Goal: Task Accomplishment & Management: Complete application form

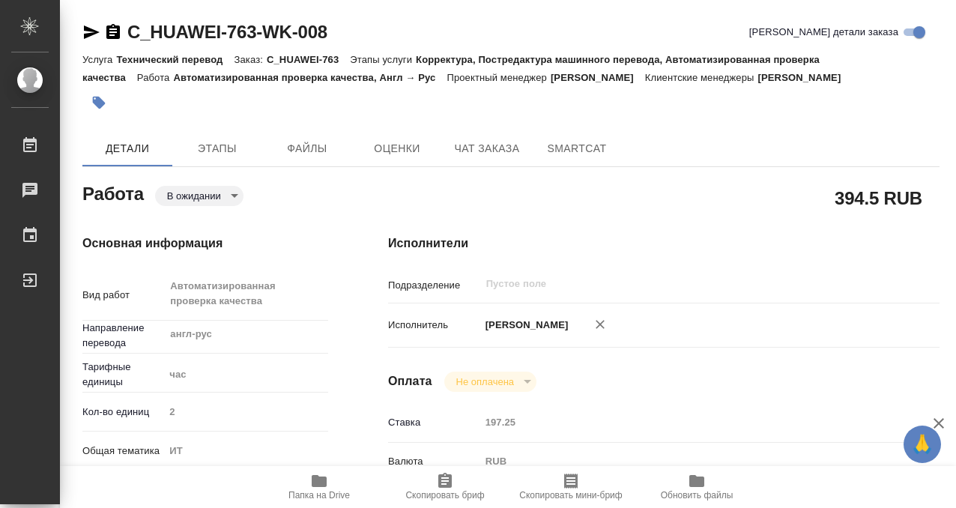
click at [312, 478] on icon "button" at bounding box center [319, 481] width 15 height 12
click at [95, 101] on icon "button" at bounding box center [99, 103] width 13 height 13
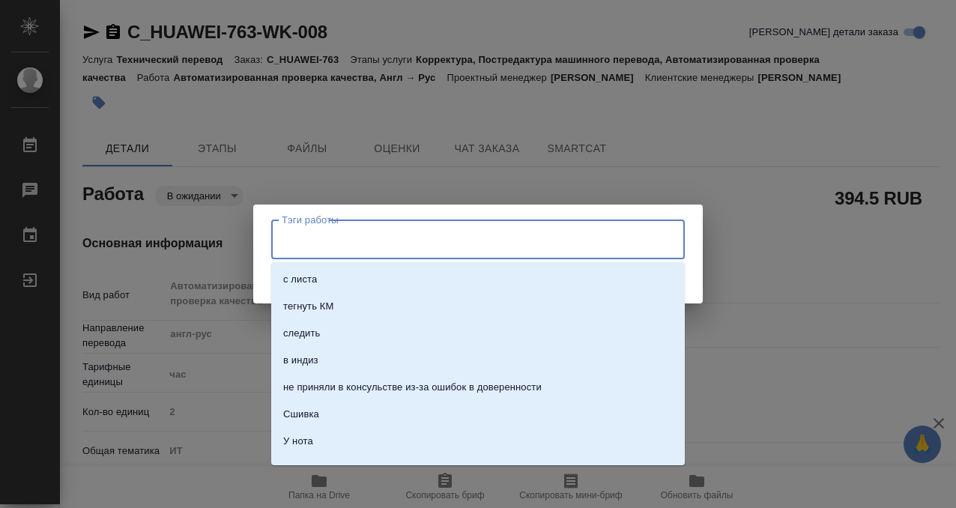
click at [373, 231] on input "Тэги работы" at bounding box center [464, 238] width 372 height 25
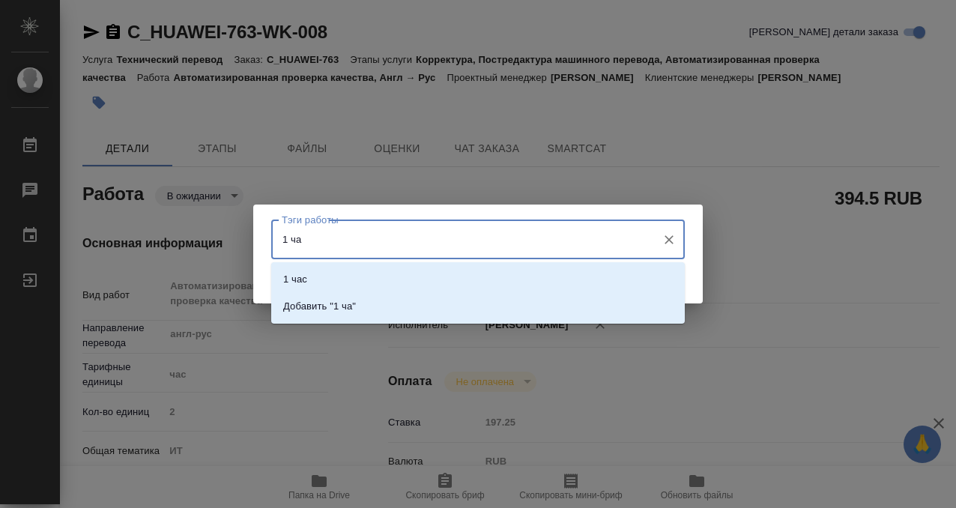
type input "1 час"
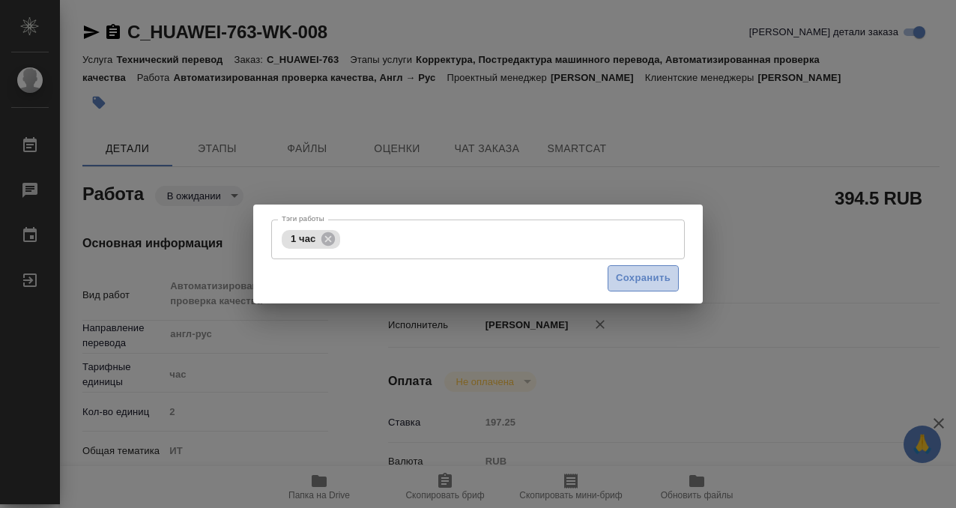
click at [643, 282] on span "Сохранить" at bounding box center [643, 278] width 55 height 17
type input "pending"
type input "англ-рус"
type input "5a8b1489cc6b4906c91bfd93"
type input "2"
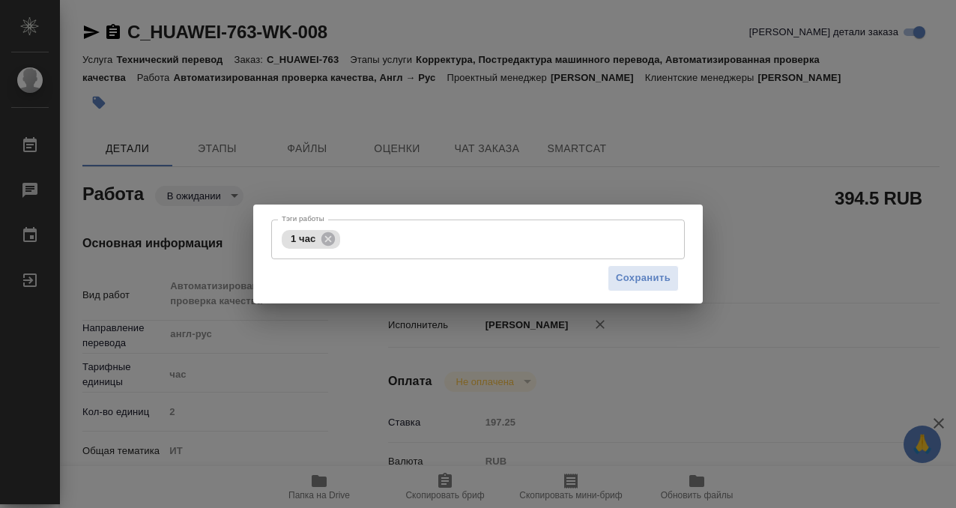
type input "it"
type input "5a8b8b956a9677013d343e51"
type input "08.09.2025 09:00"
type input "08.09.2025 16:00"
type input "10.09.2025 13:00"
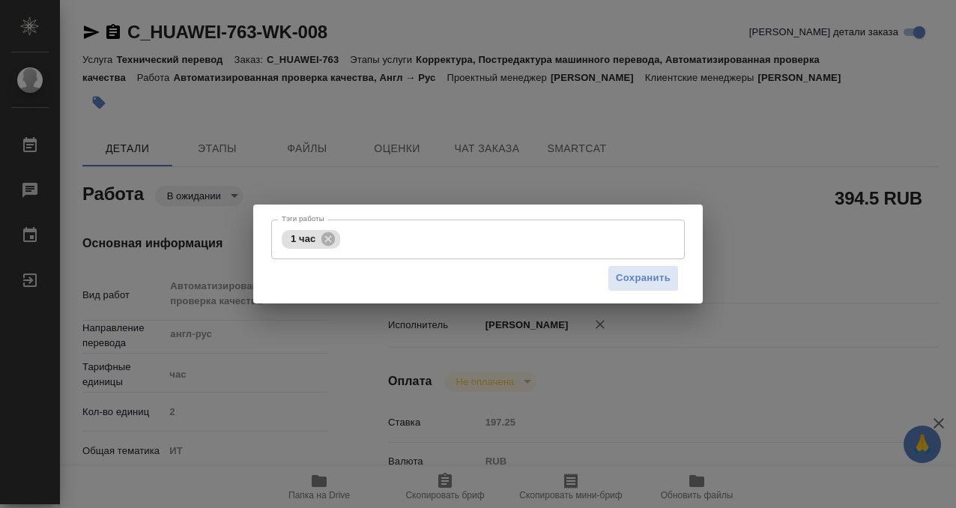
type input "notPayed"
type input "197.25"
type input "RUB"
type input "Муталимов Марк"
type input "C_HUAWEI-763"
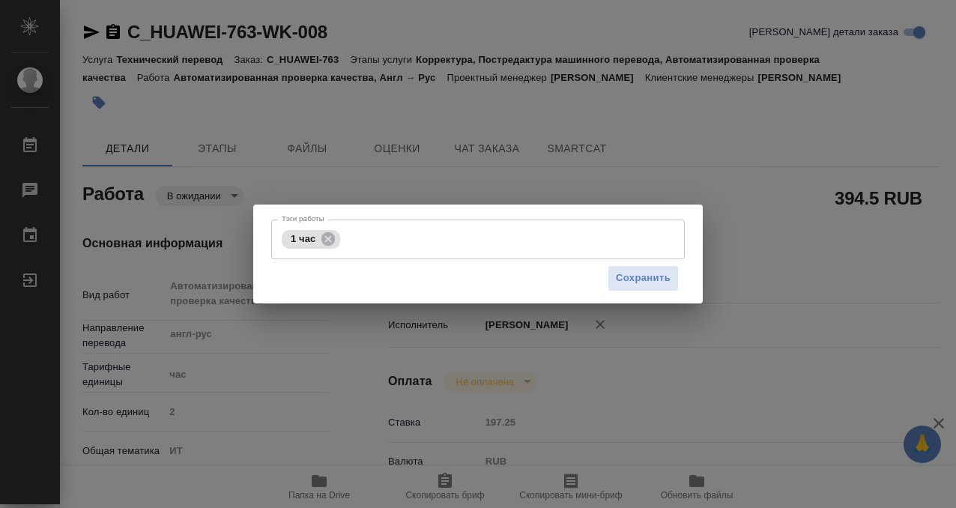
type input "Технический перевод"
type input "Корректура, Постредактура машинного перевода, Автоматизированная проверка качес…"
type input "Лямина Надежда"
type input "Малофеева Екатерина"
type input "/Clients/Huawei/Orders/C_HUAWEI-763"
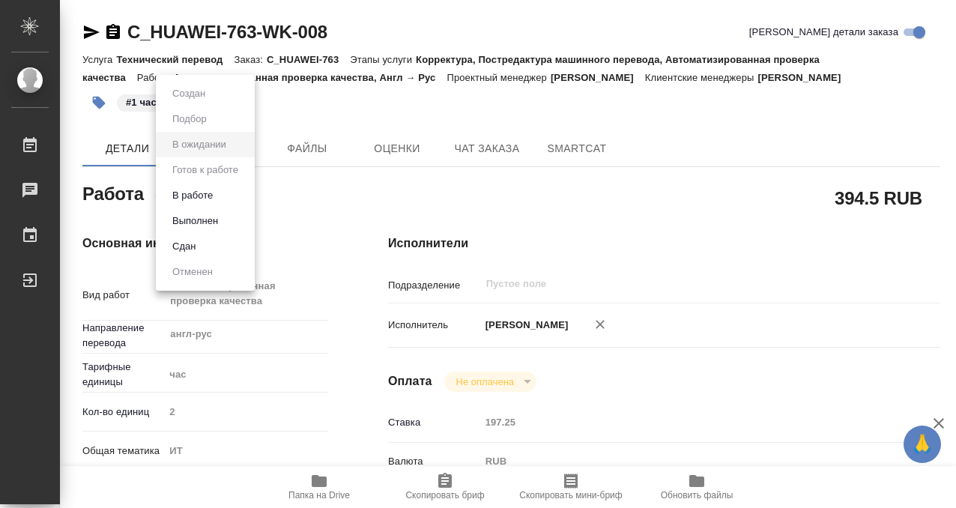
click at [220, 196] on body "🙏 .cls-1 fill:#fff; AWATERA Kobzeva Elizaveta Работы 0 Чаты График Выйти C_HUAW…" at bounding box center [478, 254] width 956 height 508
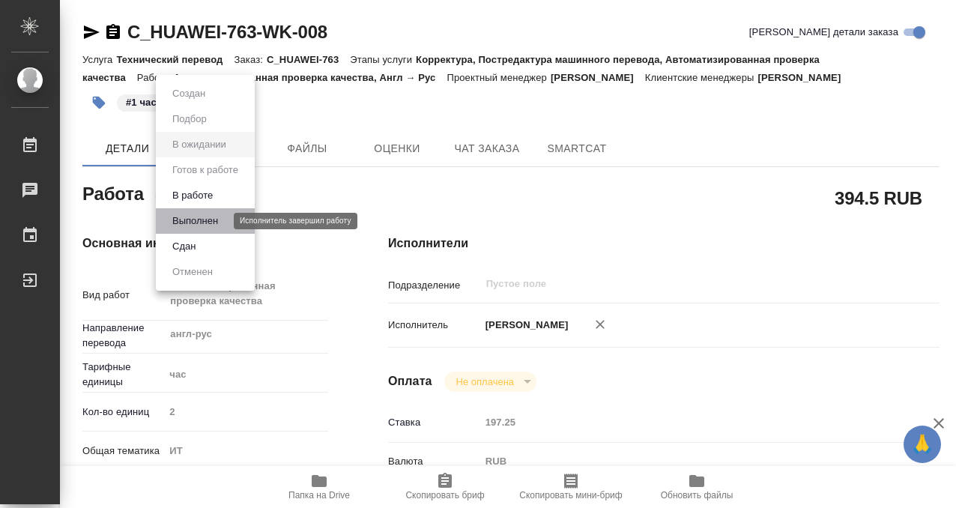
click at [219, 219] on button "Выполнен" at bounding box center [195, 221] width 55 height 16
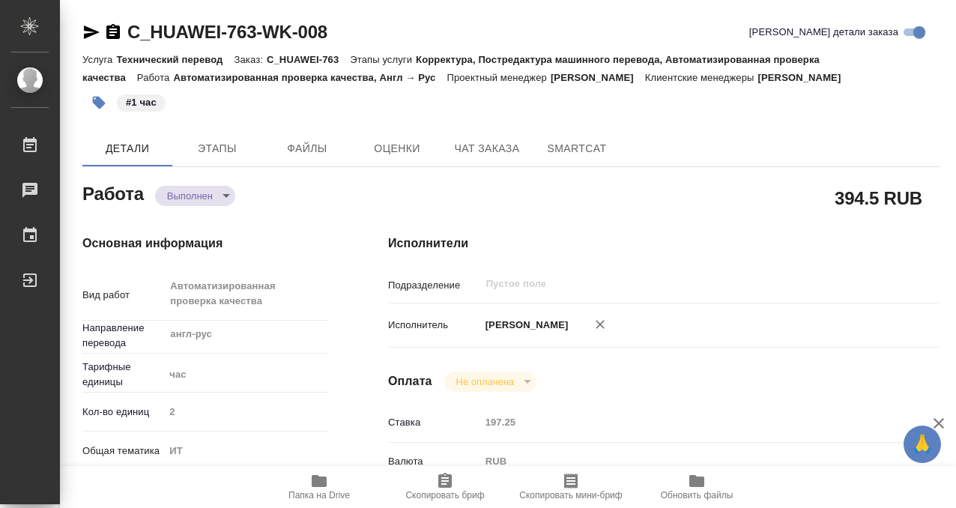
type textarea "x"
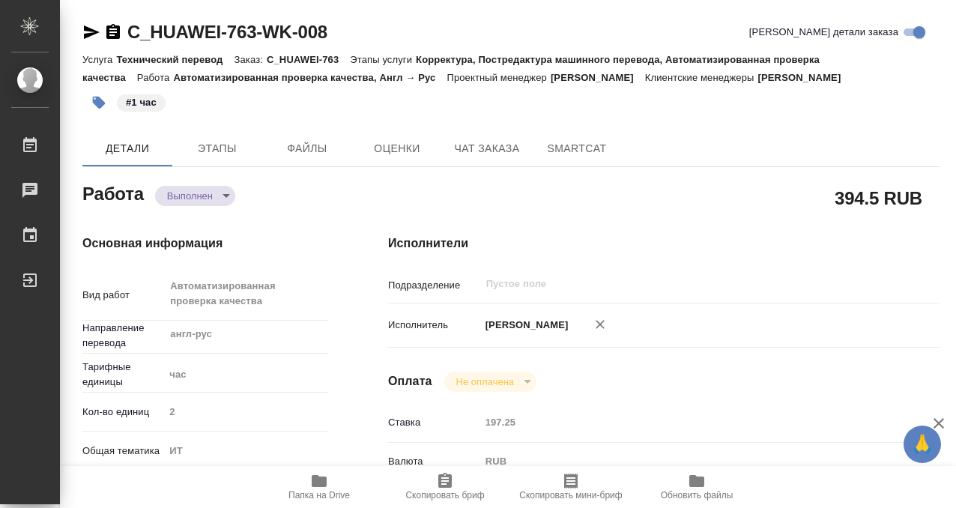
type textarea "x"
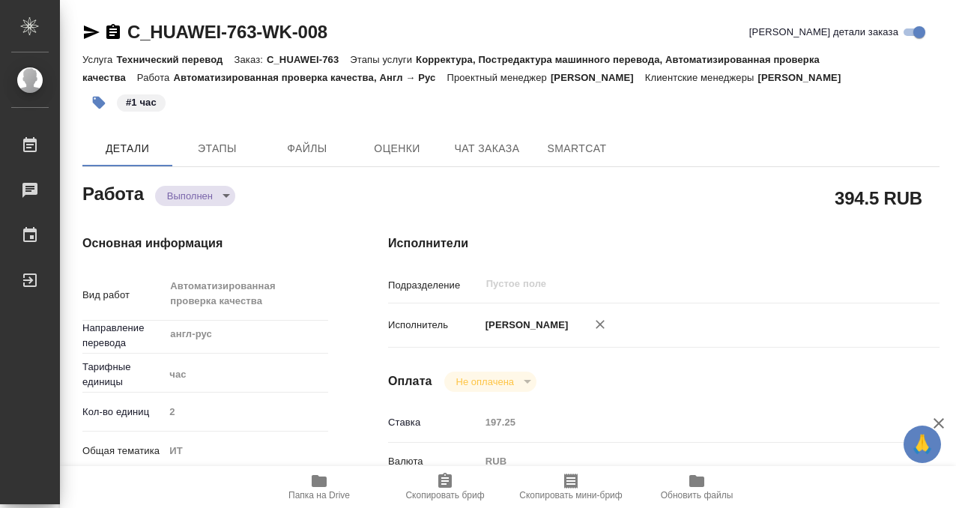
type textarea "x"
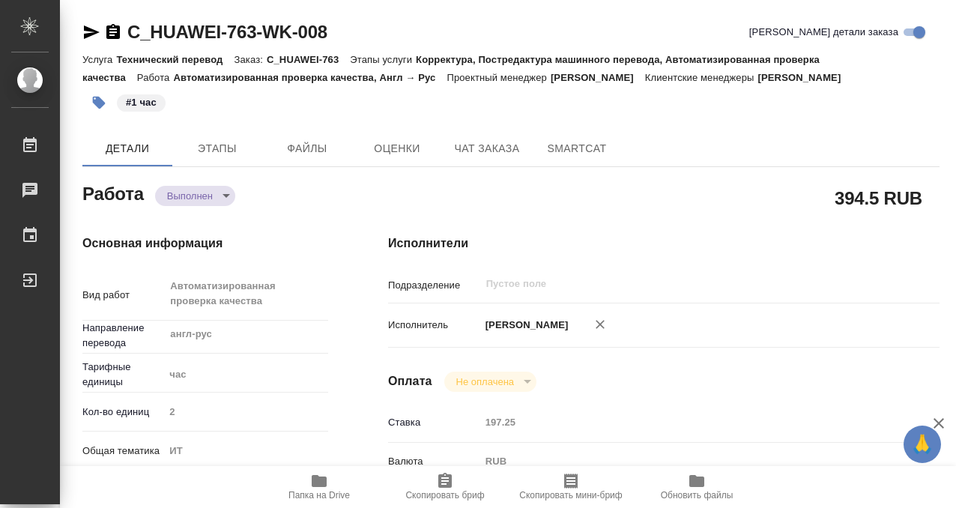
click at [115, 28] on icon "button" at bounding box center [112, 31] width 13 height 15
click at [758, 79] on p "Клиентские менеджеры" at bounding box center [701, 77] width 113 height 11
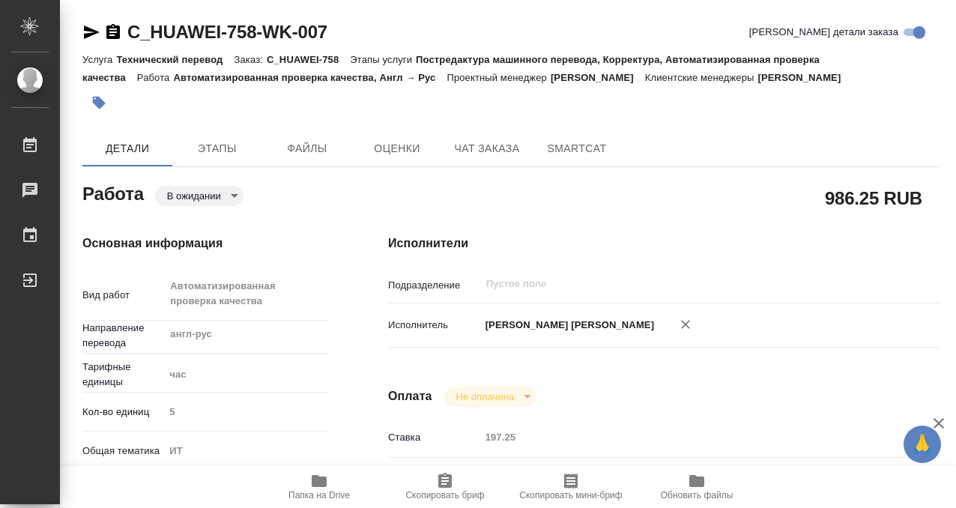
scroll to position [250, 0]
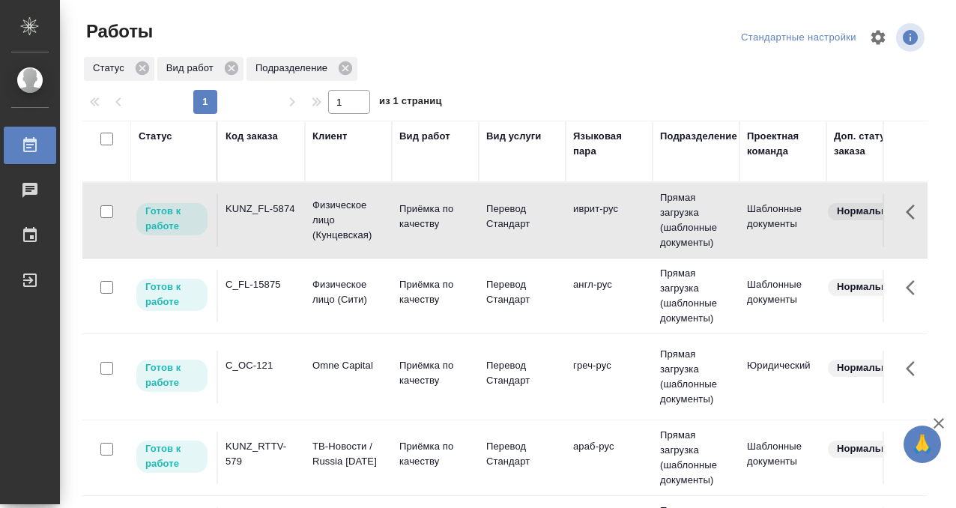
click at [270, 214] on div "KUNZ_FL-5874" at bounding box center [261, 209] width 72 height 15
click at [255, 131] on div "Код заказа" at bounding box center [251, 136] width 52 height 15
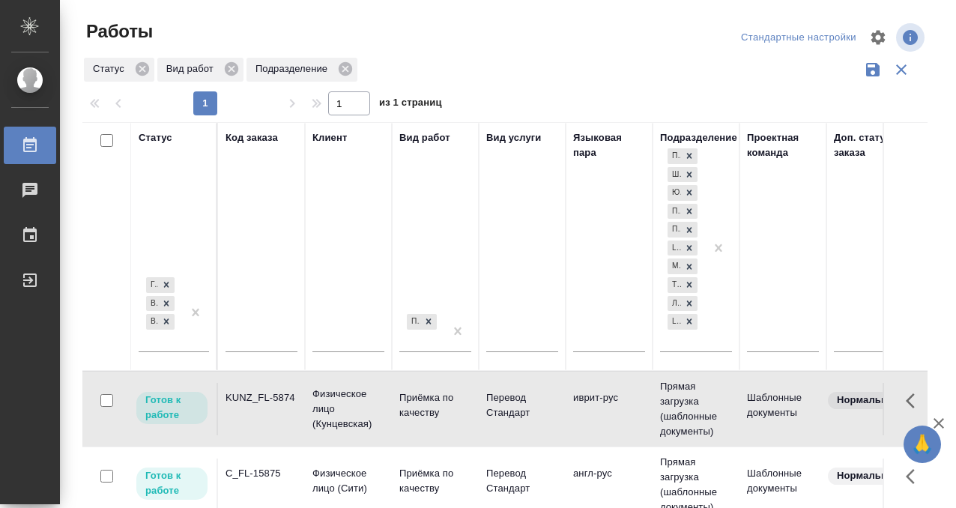
click at [263, 333] on input "text" at bounding box center [261, 342] width 72 height 19
paste input "C3_MEDK-2110"
type input "C3_MEDK-2110"
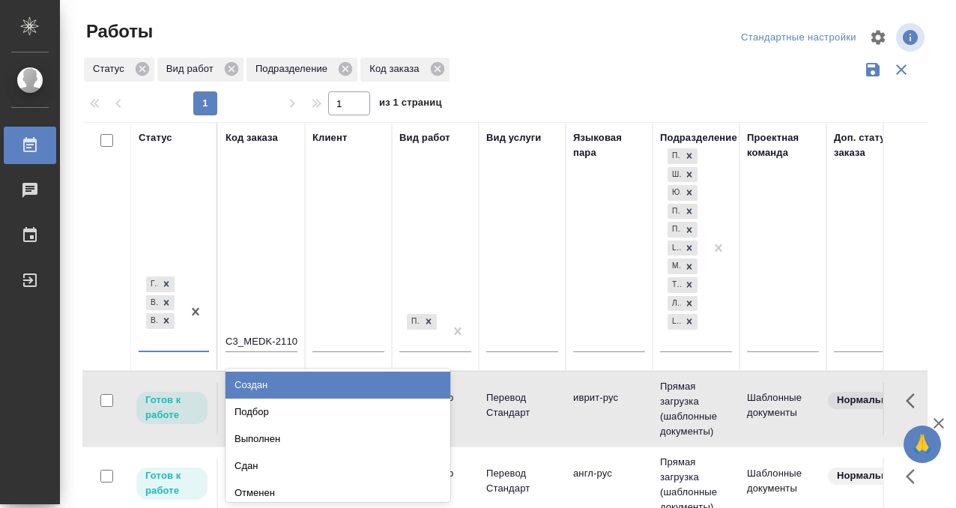
click at [156, 342] on div "Готов к работе В работе В ожидании" at bounding box center [160, 311] width 43 height 77
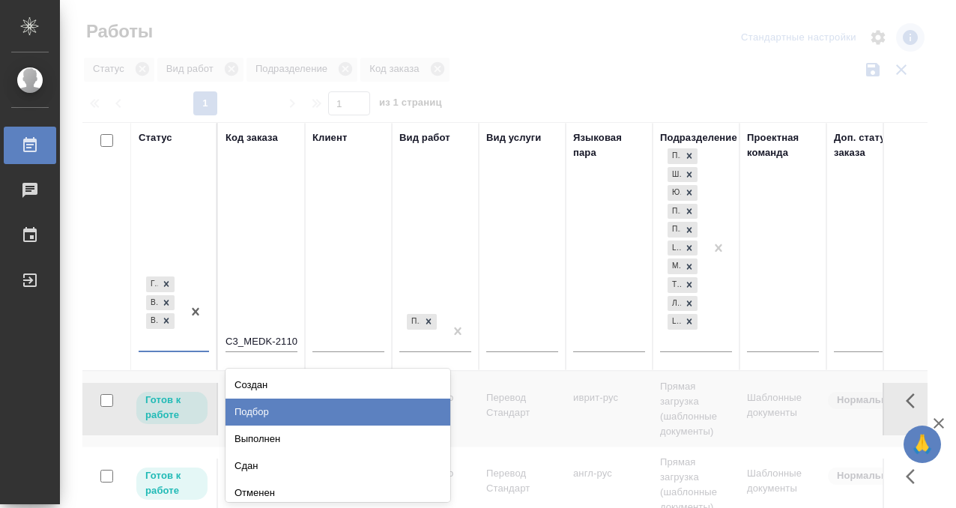
scroll to position [6, 0]
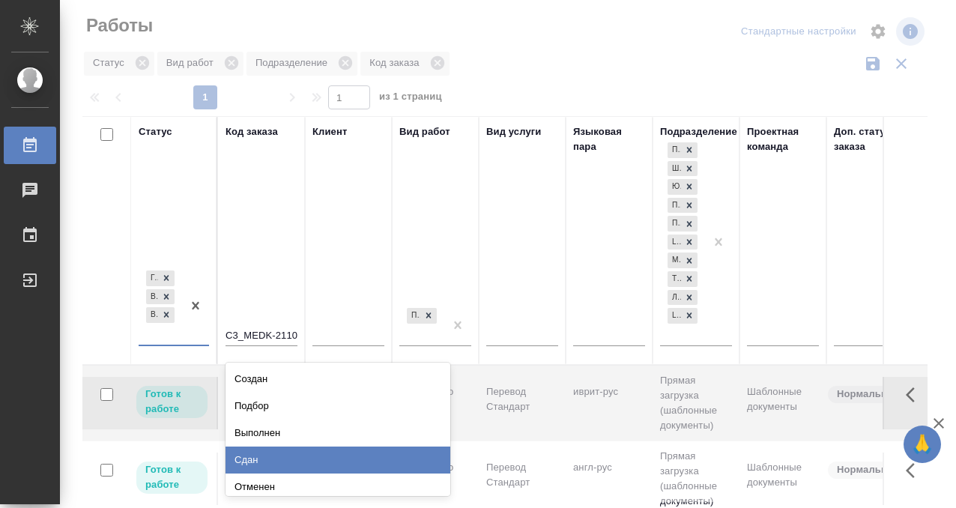
click at [259, 455] on div "Сдан" at bounding box center [337, 459] width 225 height 27
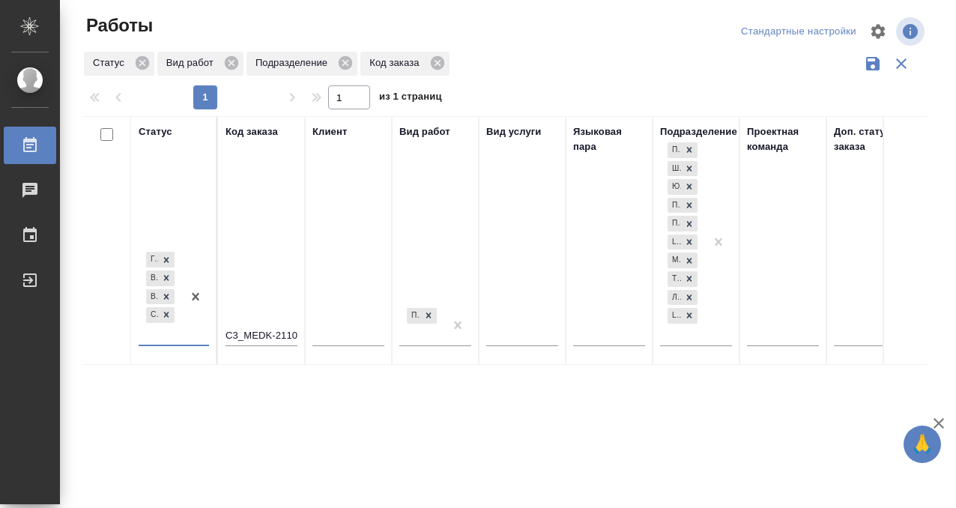
scroll to position [7, 0]
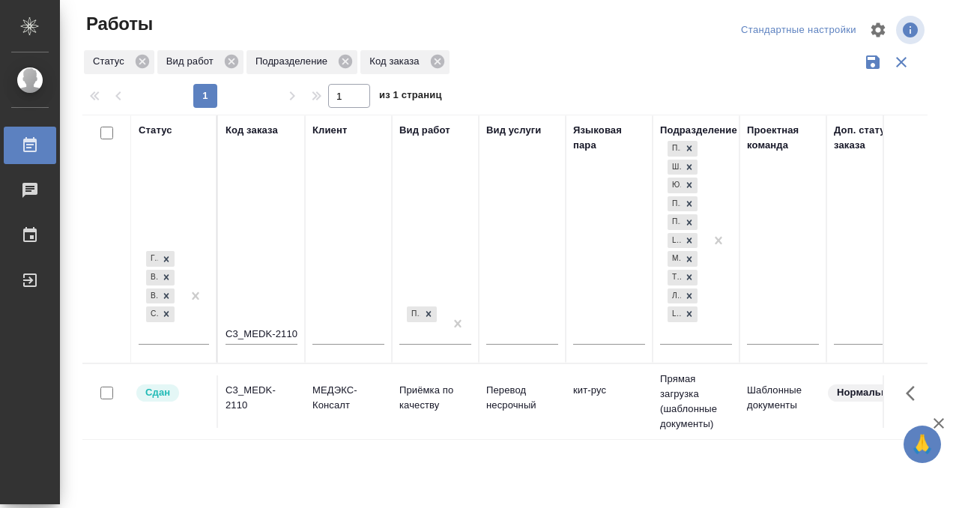
click at [274, 387] on div "C3_MEDK-2110" at bounding box center [261, 398] width 72 height 30
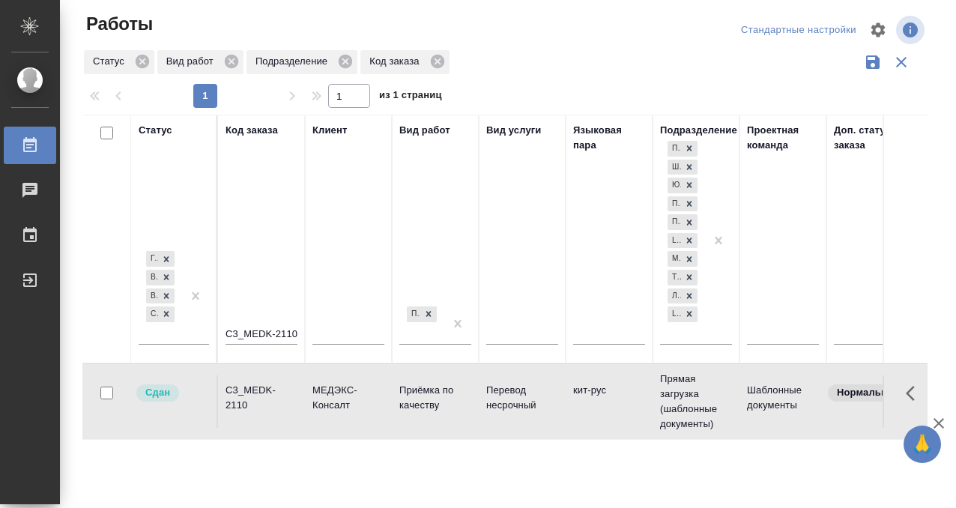
click at [40, 147] on div at bounding box center [42, 145] width 42 height 18
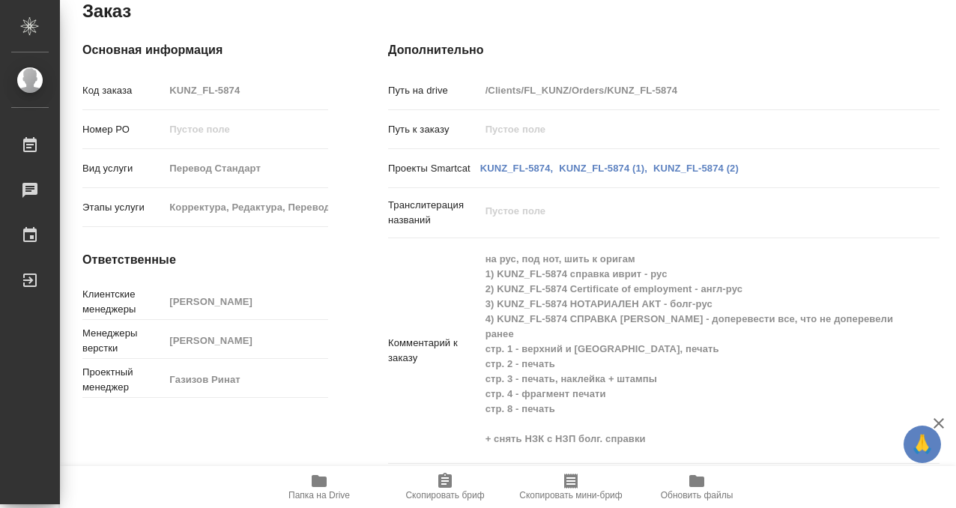
scroll to position [866, 0]
click at [326, 487] on icon "button" at bounding box center [319, 481] width 18 height 18
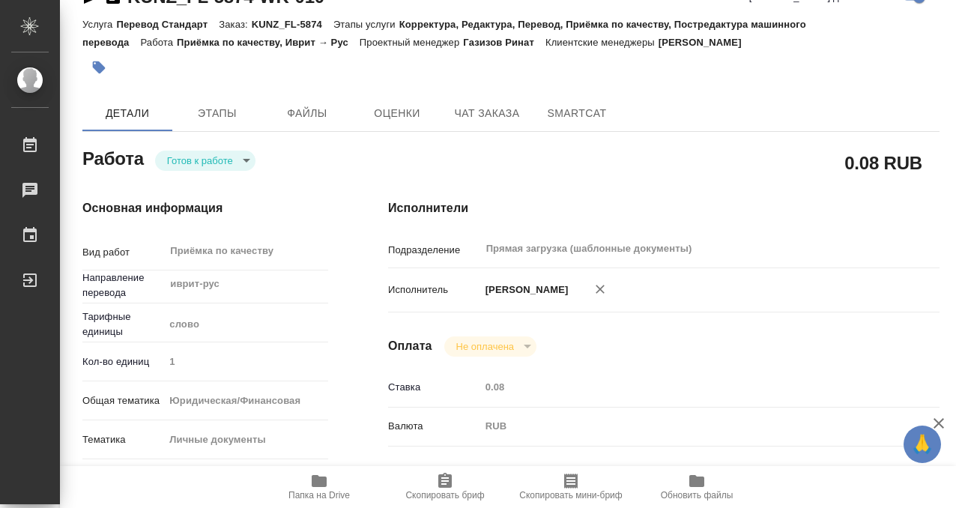
scroll to position [0, 0]
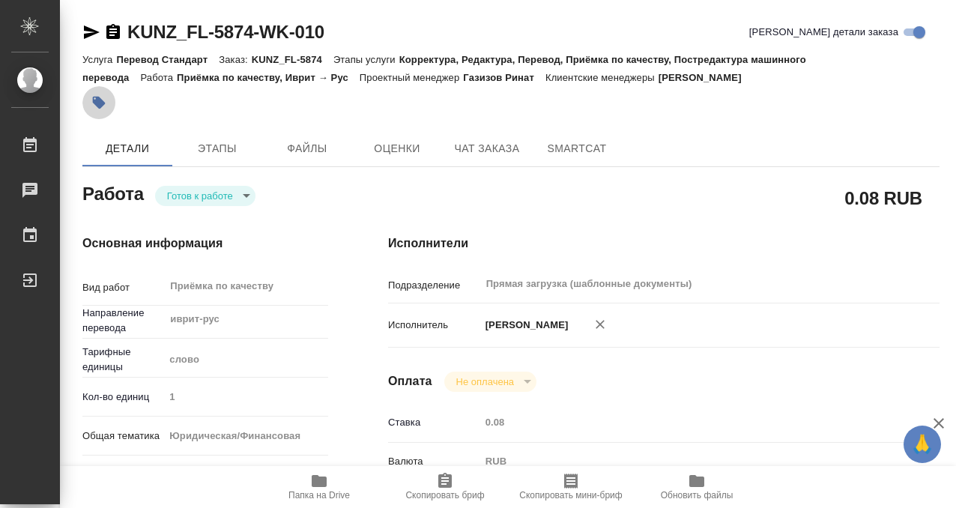
click at [94, 102] on icon "button" at bounding box center [99, 103] width 13 height 13
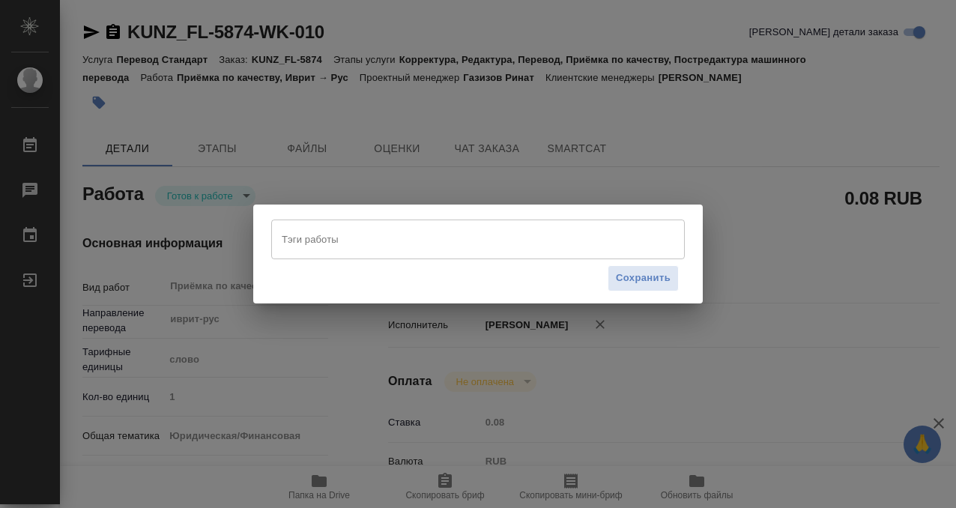
click at [321, 232] on input "Тэги работы" at bounding box center [464, 238] width 372 height 25
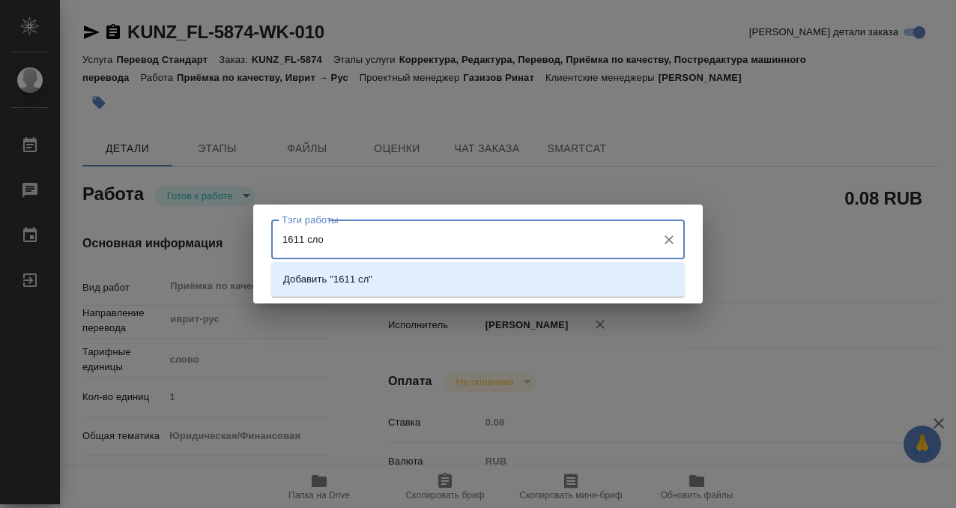
type input "1611 слов"
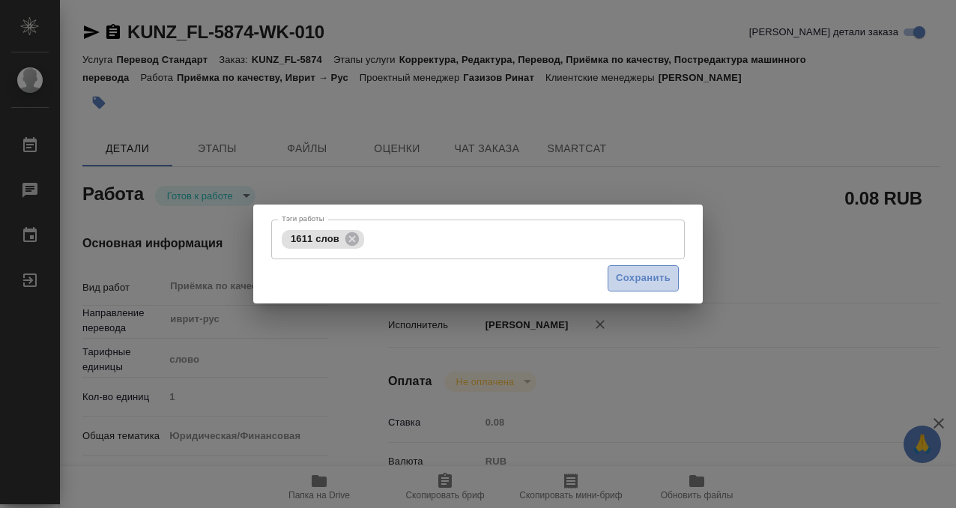
click at [625, 277] on span "Сохранить" at bounding box center [643, 278] width 55 height 17
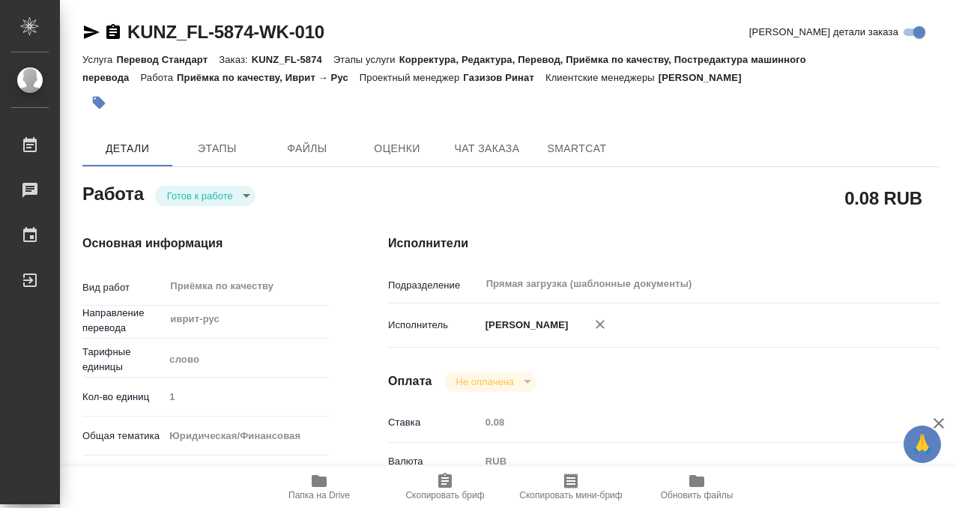
click at [222, 202] on div "Тэги работы 1611 слов Тэги работы Сохранить" at bounding box center [478, 254] width 956 height 508
type input "readyForWork"
type input "иврит-рус"
type input "5a8b1489cc6b4906c91bfd90"
type input "1"
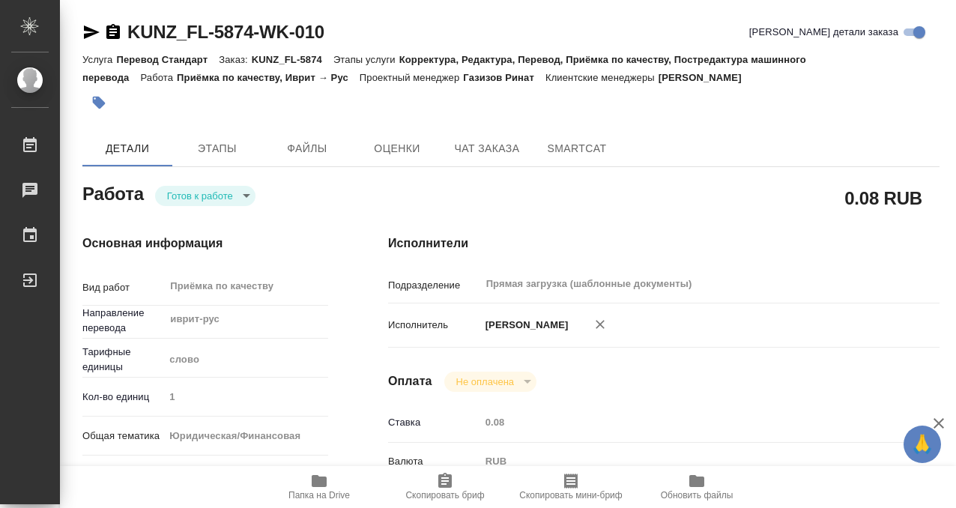
type input "yr-fn"
type input "5a8b8b956a9677013d343cfe"
checkbox input "true"
type input "08.09.2025 10:00"
type input "08.09.2025 14:00"
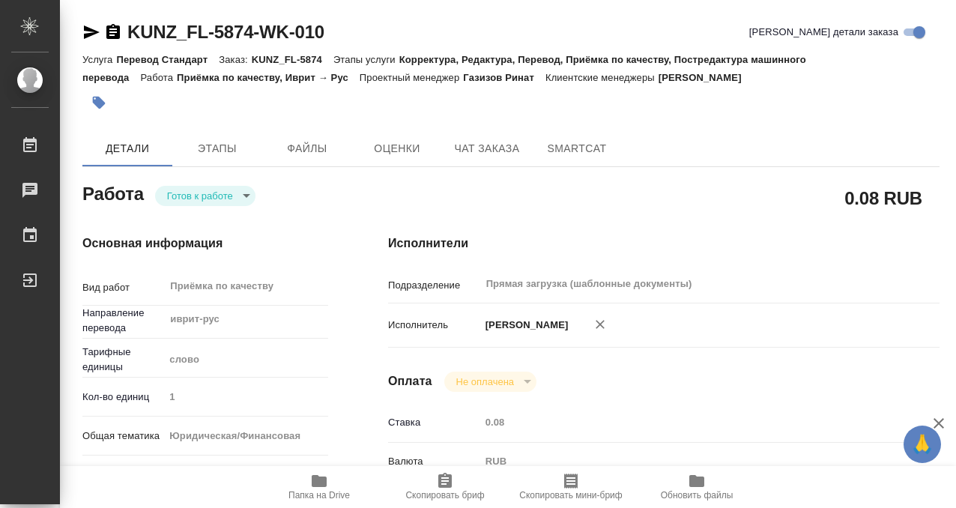
type input "08.09.2025 14:00"
type input "Прямая загрузка (шаблонные документы)"
type input "notPayed"
type input "0.08"
type input "RUB"
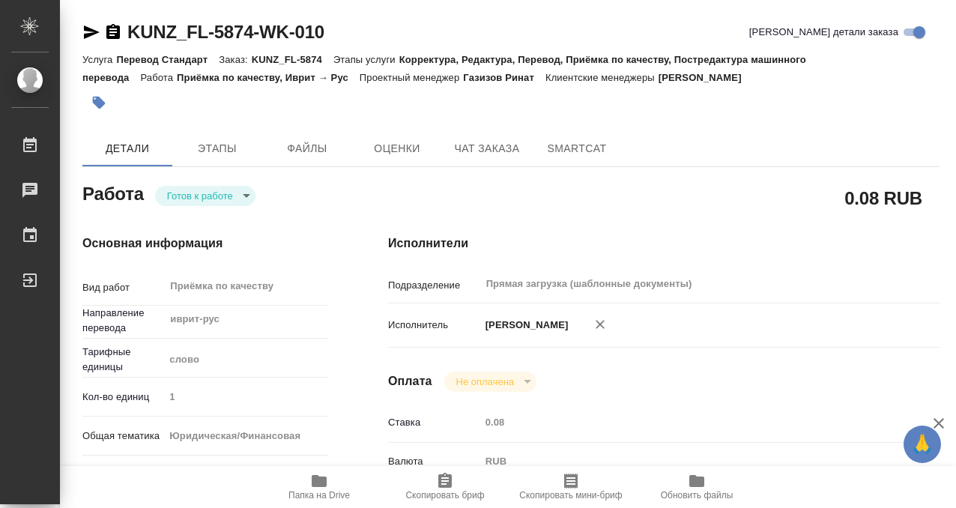
type input "[PERSON_NAME]"
type input "KUNZ_FL-5874"
type input "Перевод Стандарт"
type input "Корректура, Редактура, Перевод, Приёмка по качеству, Постредактура машинного пе…"
type input "[PERSON_NAME]"
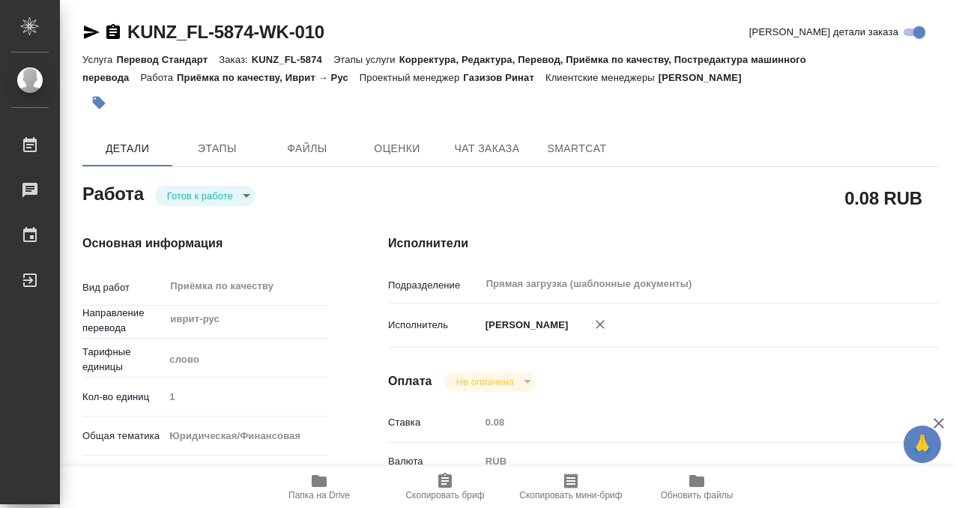
type input "[PERSON_NAME] [PERSON_NAME]"
type input "/Clients/FL_KUNZ/Orders/KUNZ_FL-5874"
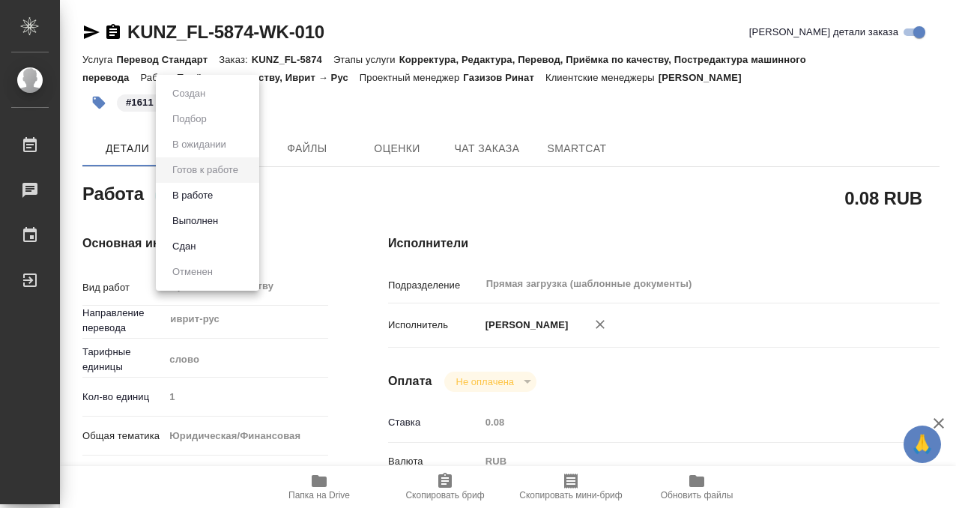
click at [231, 199] on body "🙏 .cls-1 fill:#fff; AWATERA Kobzeva Elizaveta Работы 0 Чаты График Выйти KUNZ_F…" at bounding box center [478, 254] width 956 height 508
click at [227, 221] on li "Выполнен" at bounding box center [207, 220] width 103 height 25
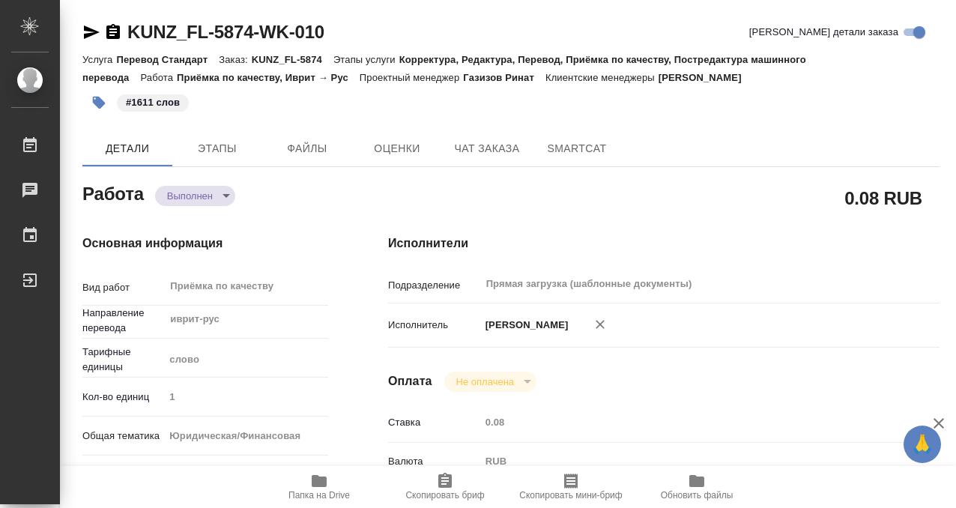
type textarea "x"
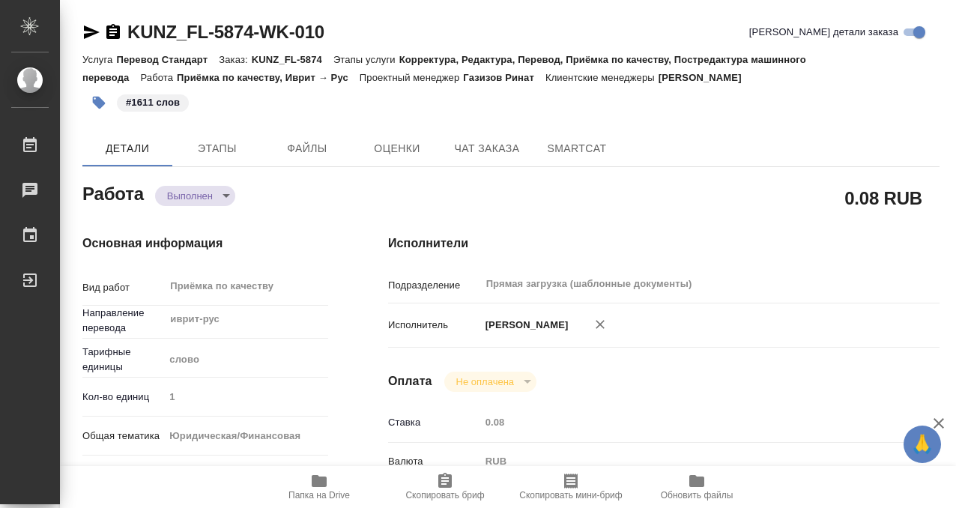
type textarea "x"
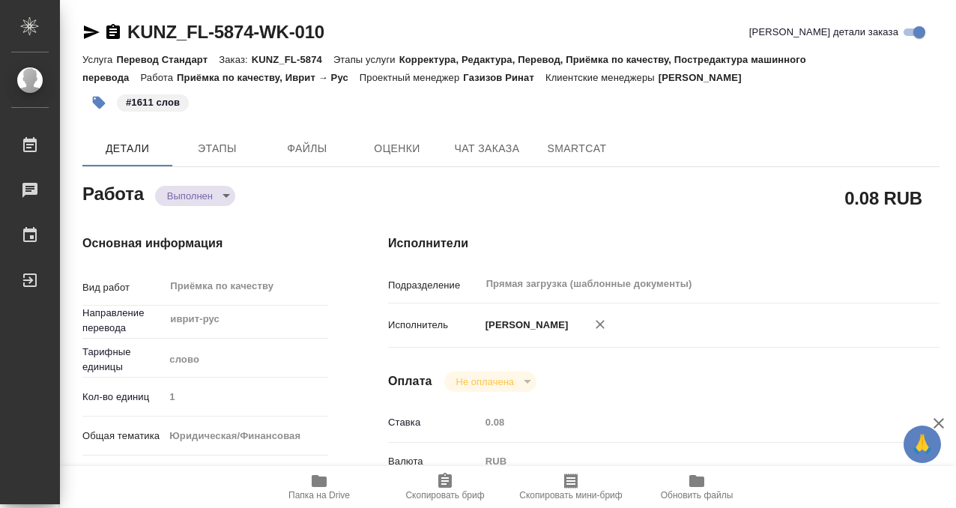
click at [119, 24] on icon "button" at bounding box center [113, 32] width 18 height 18
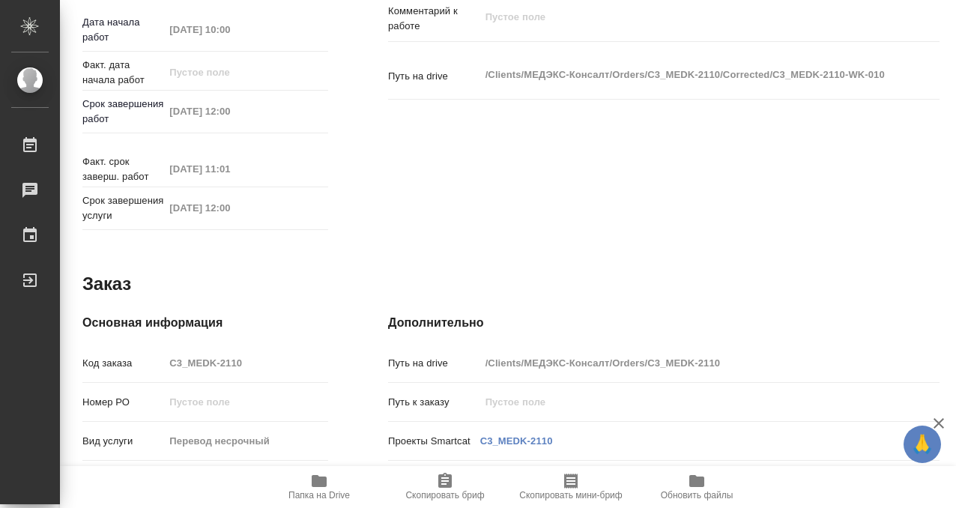
scroll to position [800, 0]
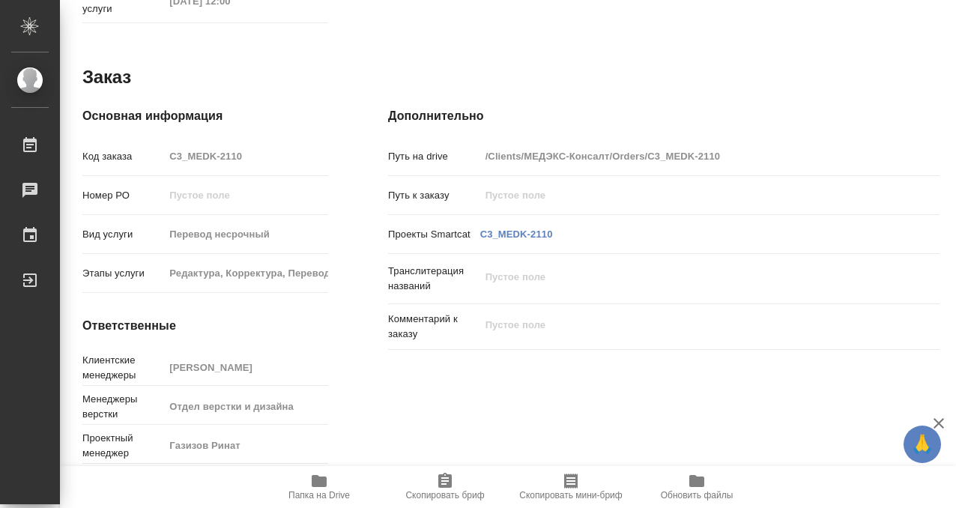
click at [315, 485] on icon "button" at bounding box center [319, 481] width 15 height 12
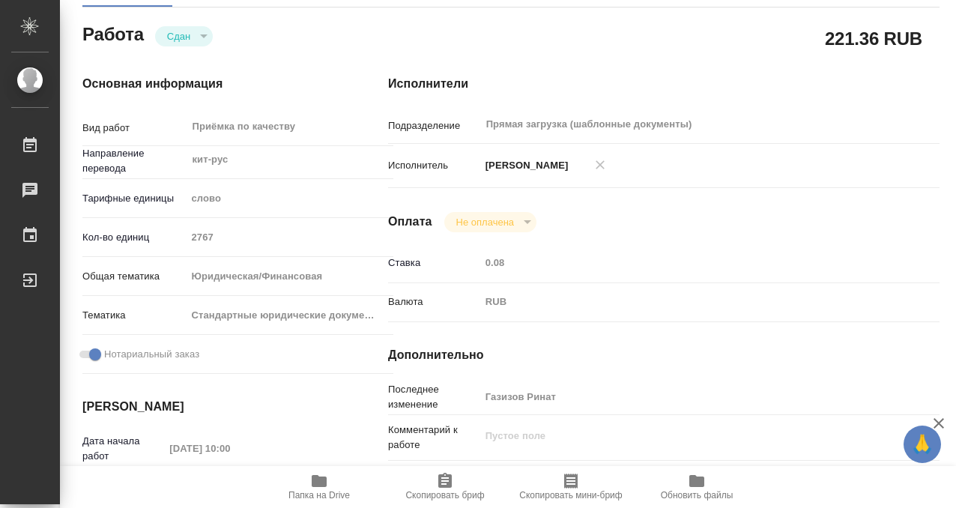
scroll to position [0, 0]
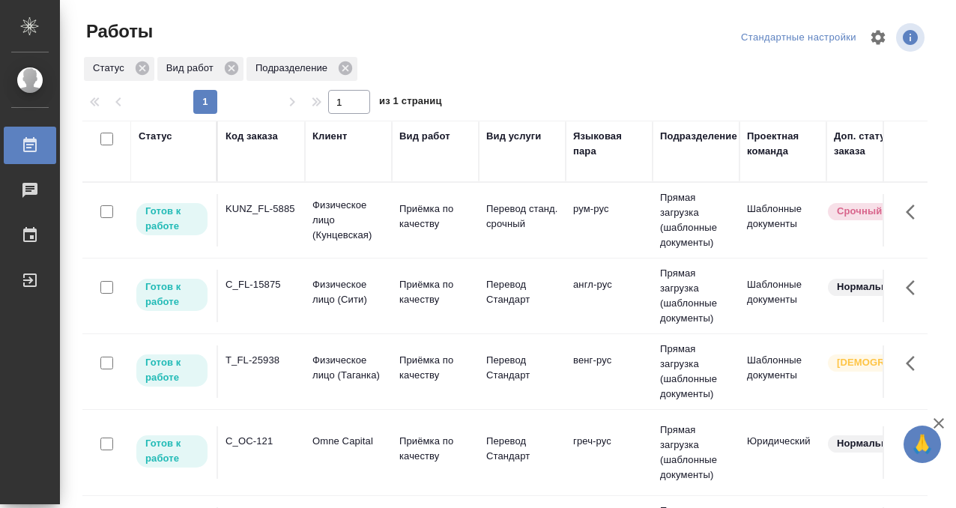
click at [170, 141] on div "Статус" at bounding box center [156, 136] width 34 height 15
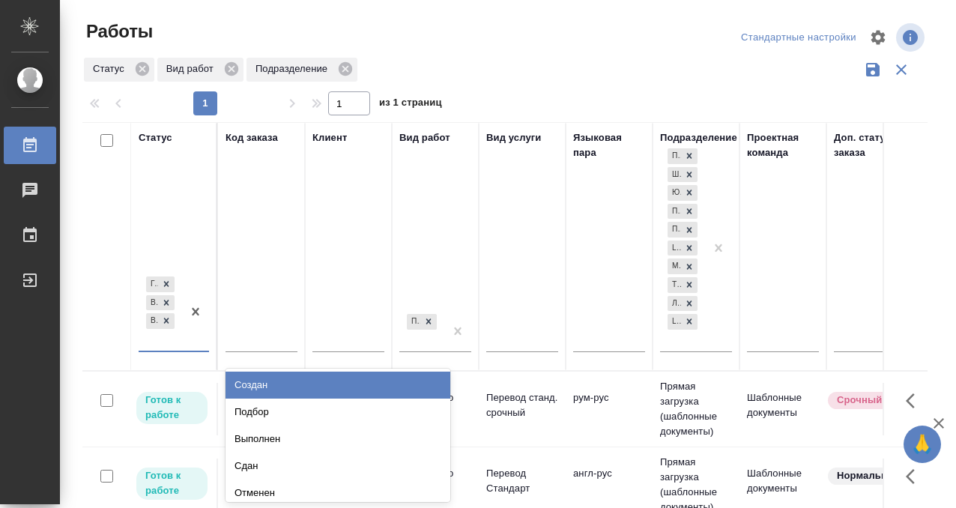
click at [183, 333] on div at bounding box center [195, 311] width 27 height 77
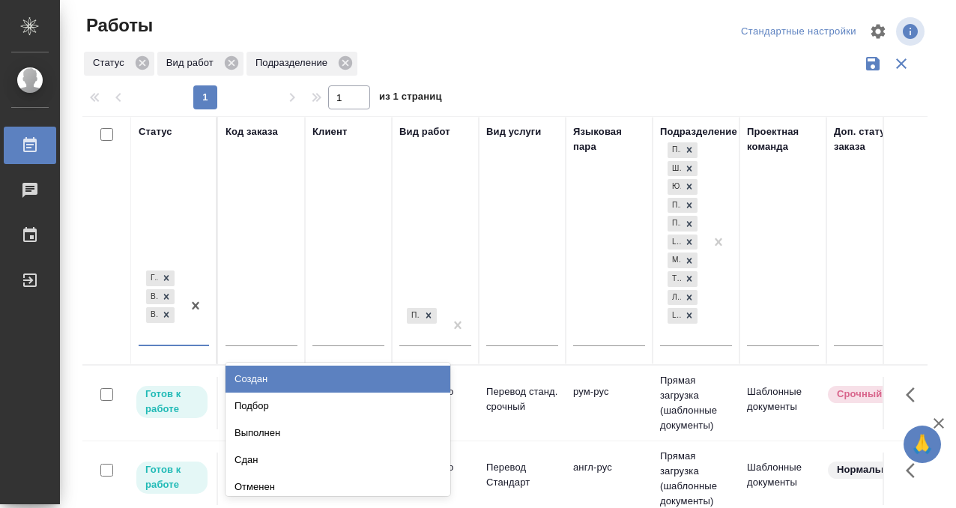
scroll to position [7, 0]
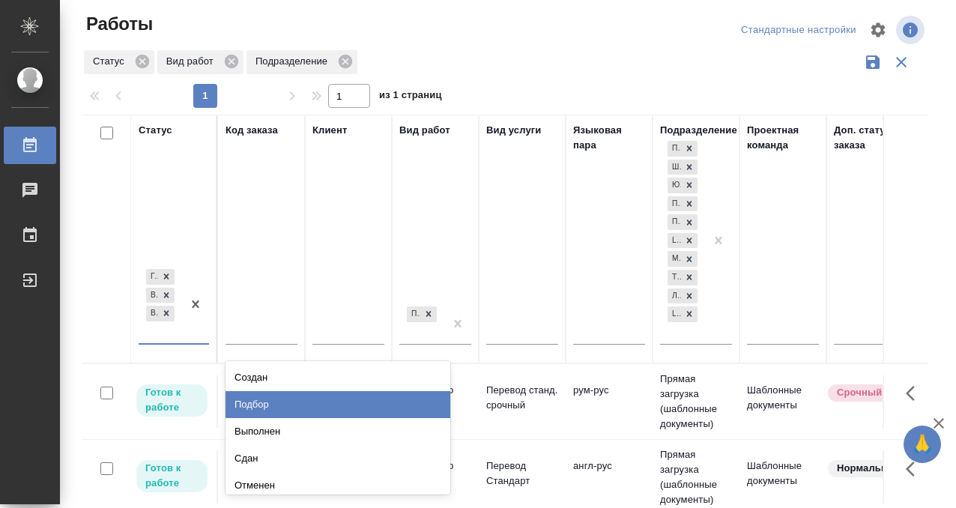
click at [272, 411] on div "Подбор" at bounding box center [337, 404] width 225 height 27
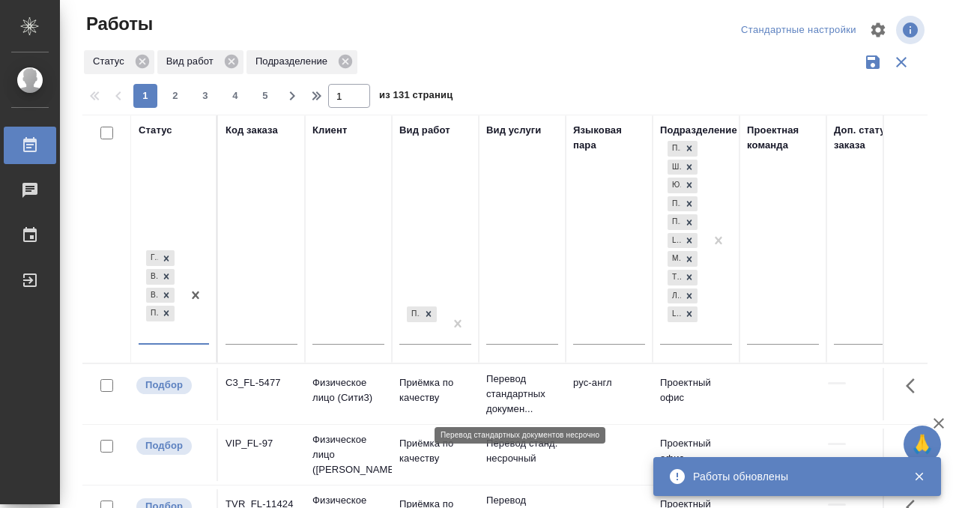
scroll to position [0, 894]
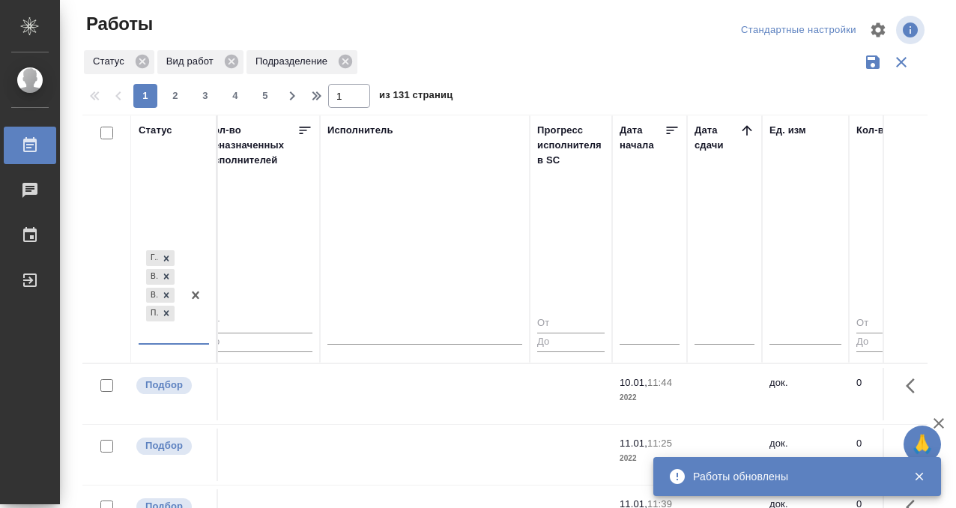
drag, startPoint x: 744, startPoint y: 125, endPoint x: 735, endPoint y: 71, distance: 54.7
click at [744, 126] on icon at bounding box center [746, 130] width 15 height 15
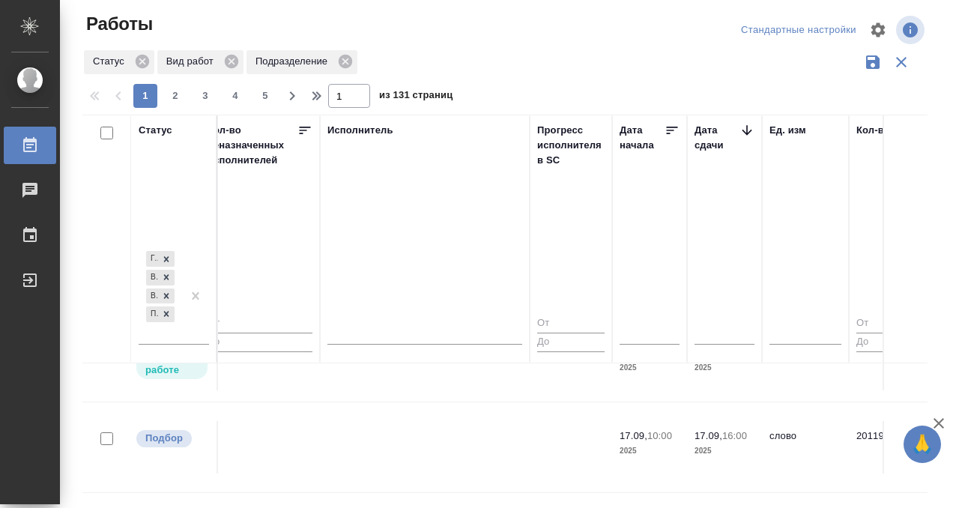
scroll to position [40, 894]
click at [453, 427] on td at bounding box center [425, 444] width 210 height 52
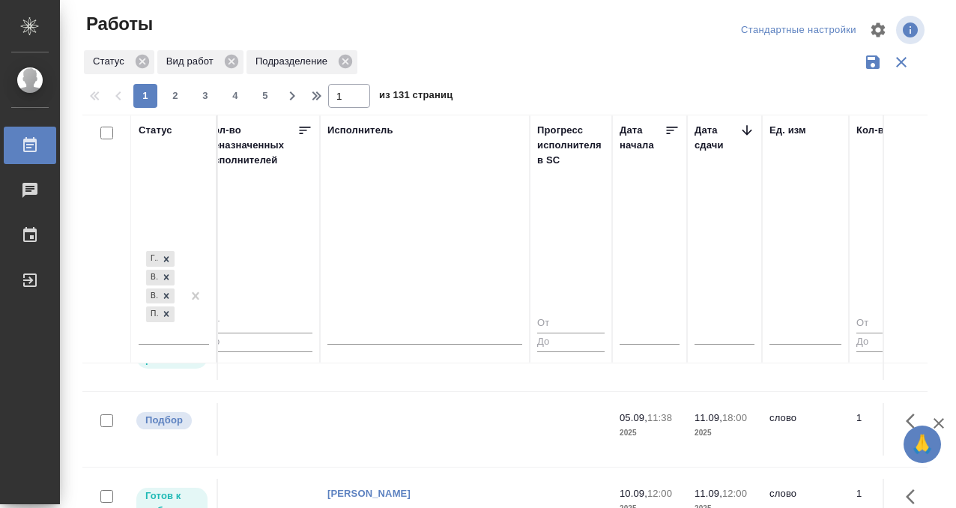
scroll to position [282, 894]
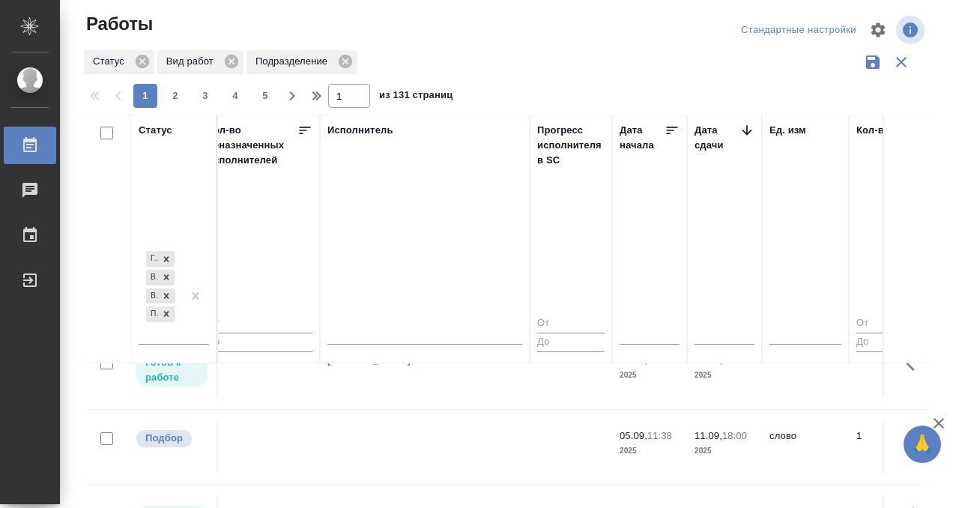
drag, startPoint x: 415, startPoint y: 417, endPoint x: 429, endPoint y: 421, distance: 14.2
click at [415, 421] on td at bounding box center [425, 447] width 210 height 52
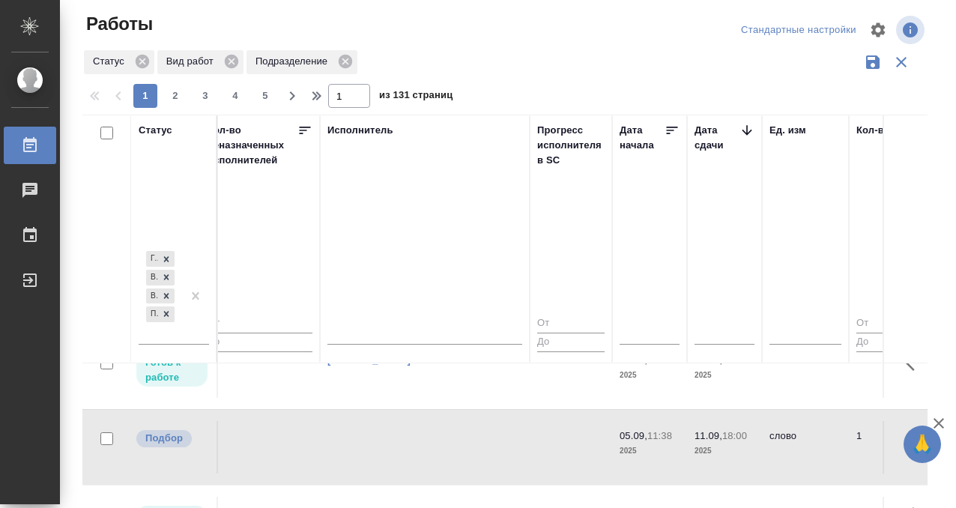
click at [428, 423] on td at bounding box center [425, 447] width 210 height 52
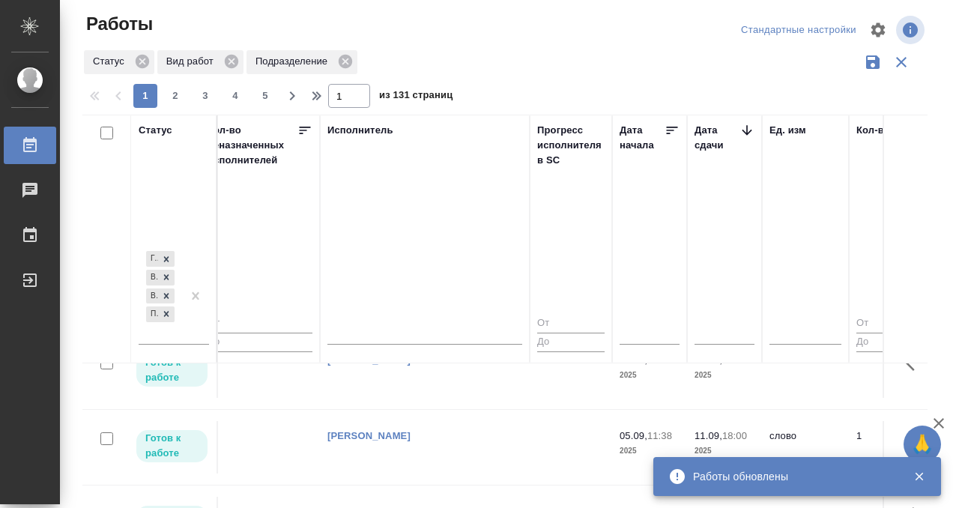
scroll to position [530, 894]
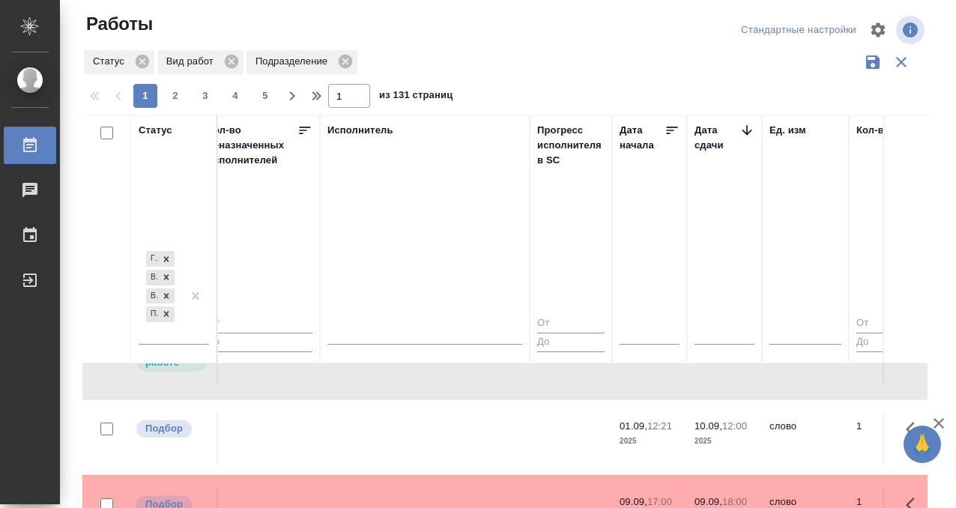
click at [441, 414] on td at bounding box center [425, 437] width 210 height 52
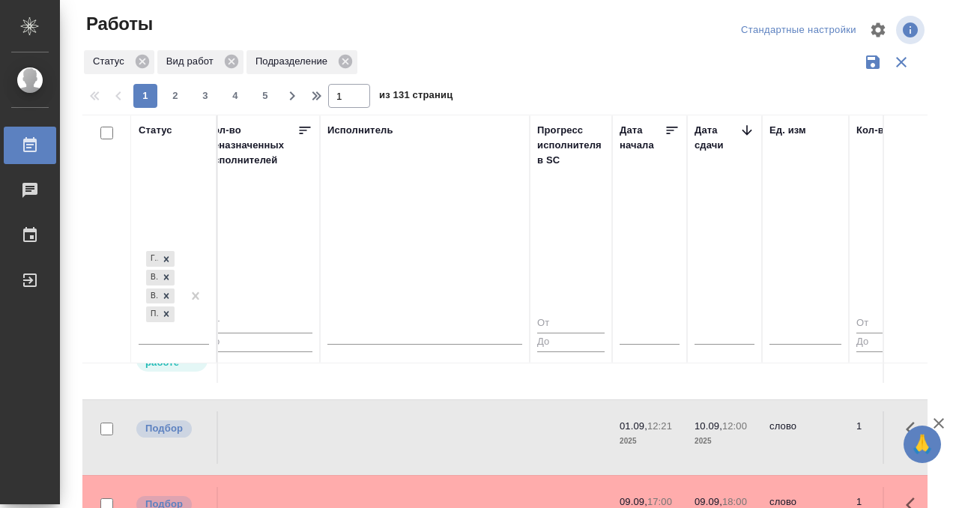
click at [441, 414] on td at bounding box center [425, 437] width 210 height 52
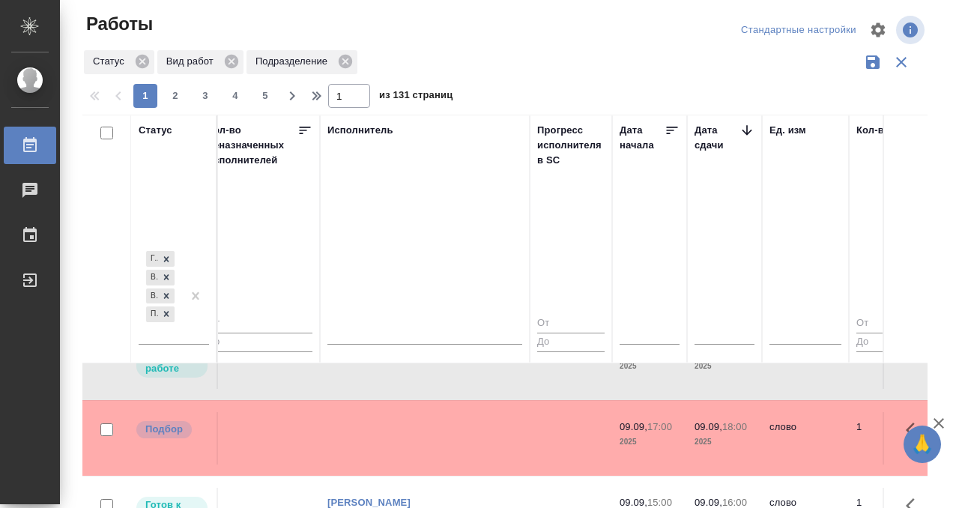
click at [440, 434] on td at bounding box center [425, 438] width 210 height 52
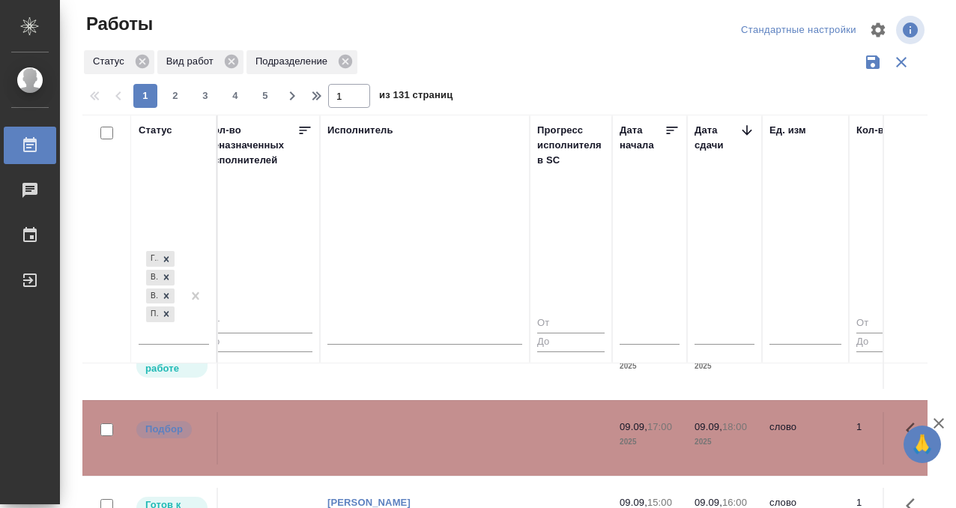
scroll to position [729, 894]
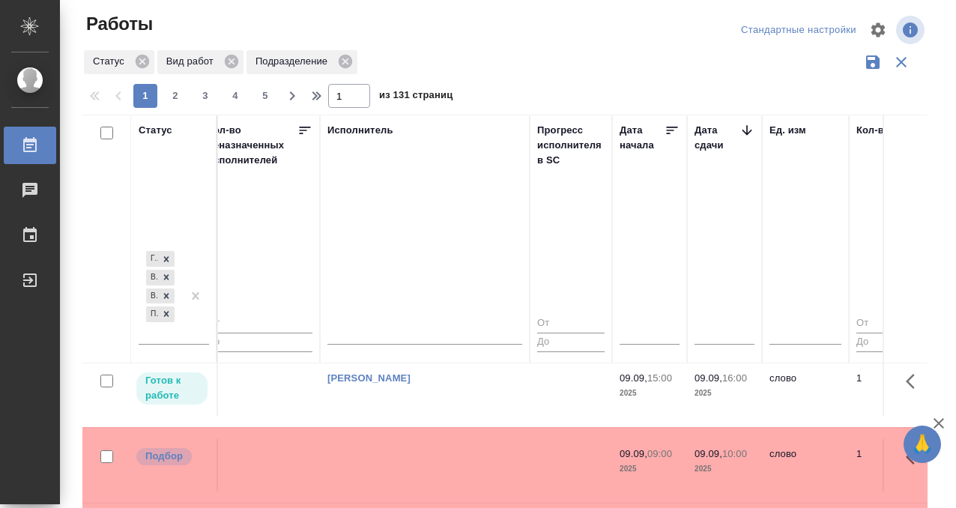
click at [452, 396] on td "[PERSON_NAME]" at bounding box center [425, 389] width 210 height 52
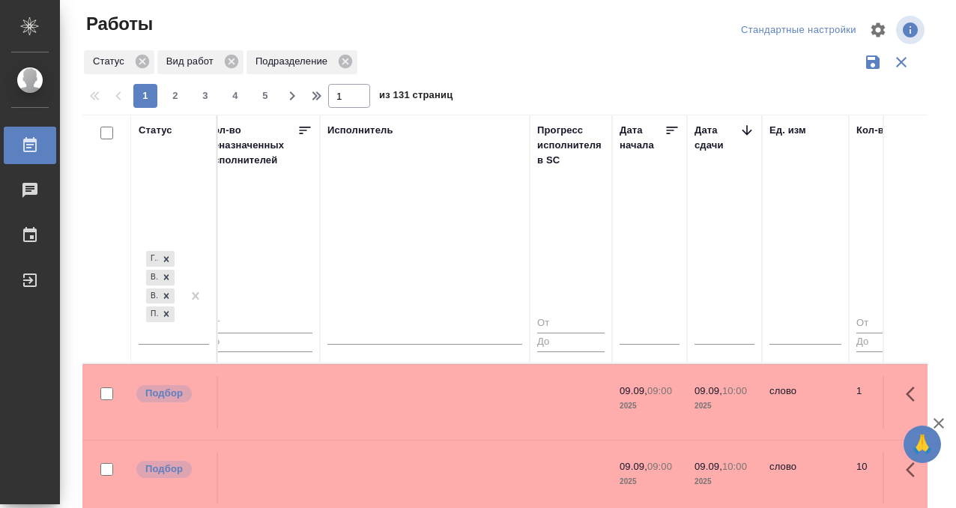
scroll to position [787, 894]
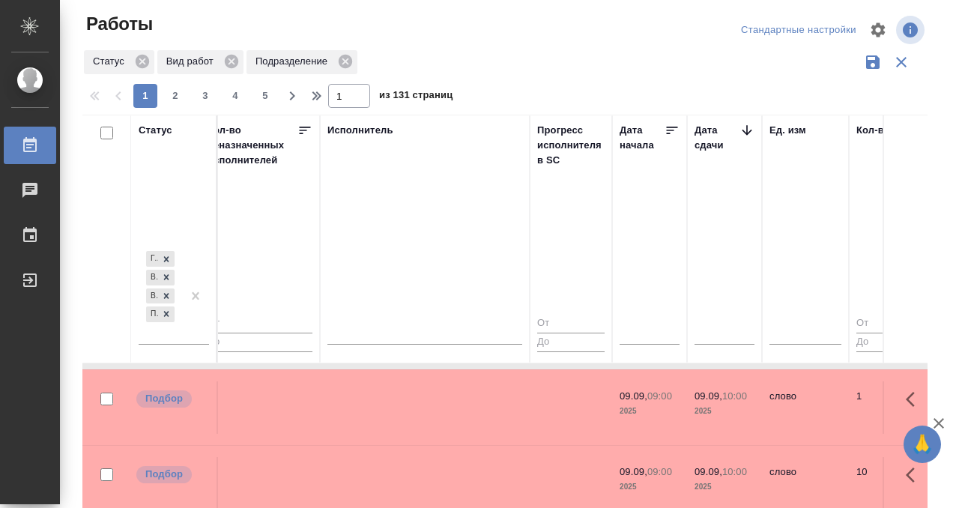
click at [452, 381] on td at bounding box center [425, 407] width 210 height 52
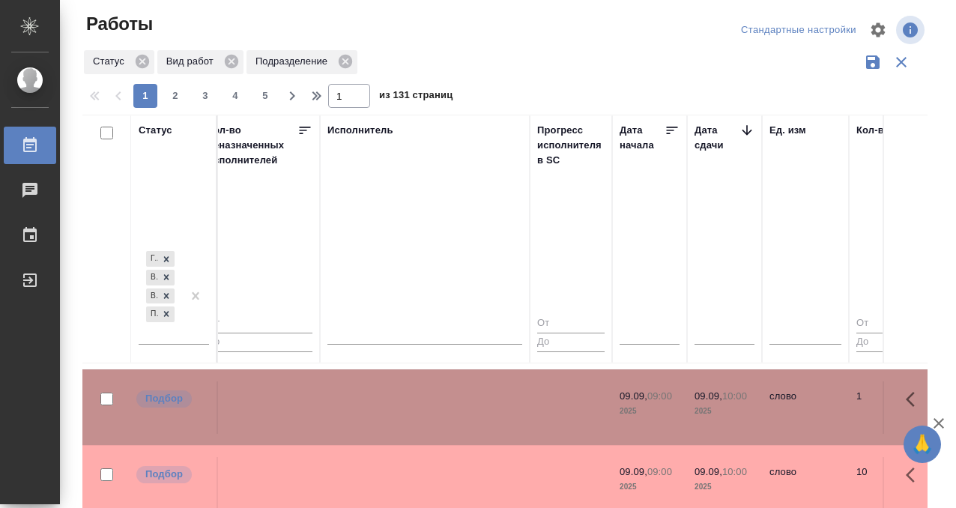
click at [444, 457] on td at bounding box center [425, 483] width 210 height 52
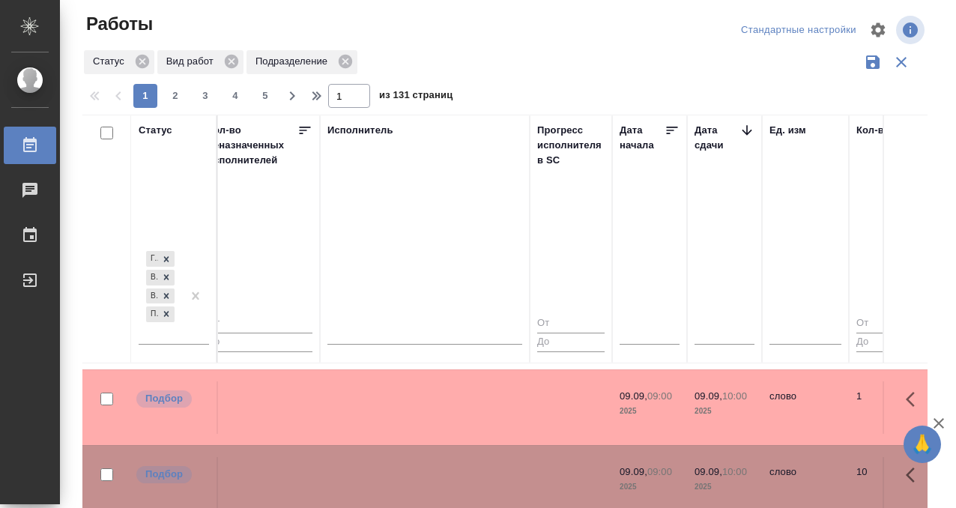
click at [444, 457] on td at bounding box center [425, 483] width 210 height 52
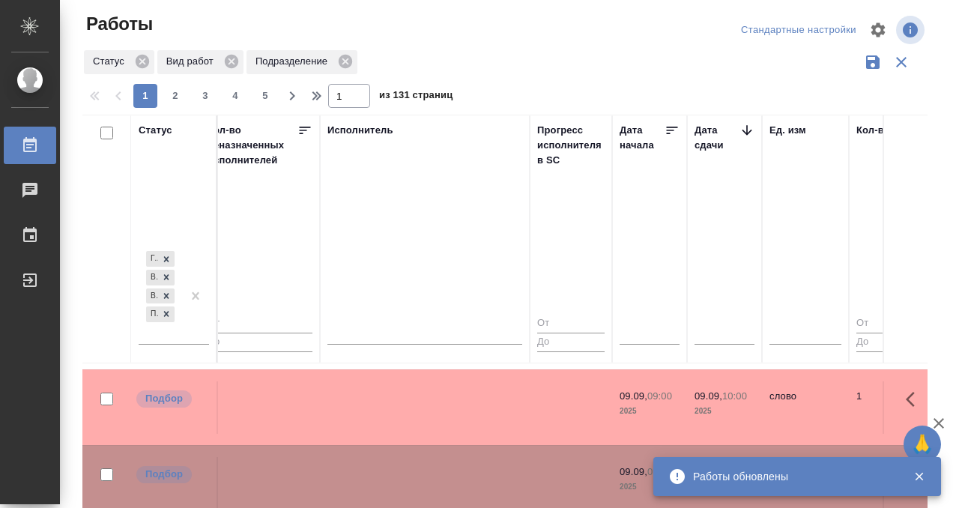
click at [444, 457] on td at bounding box center [425, 483] width 210 height 52
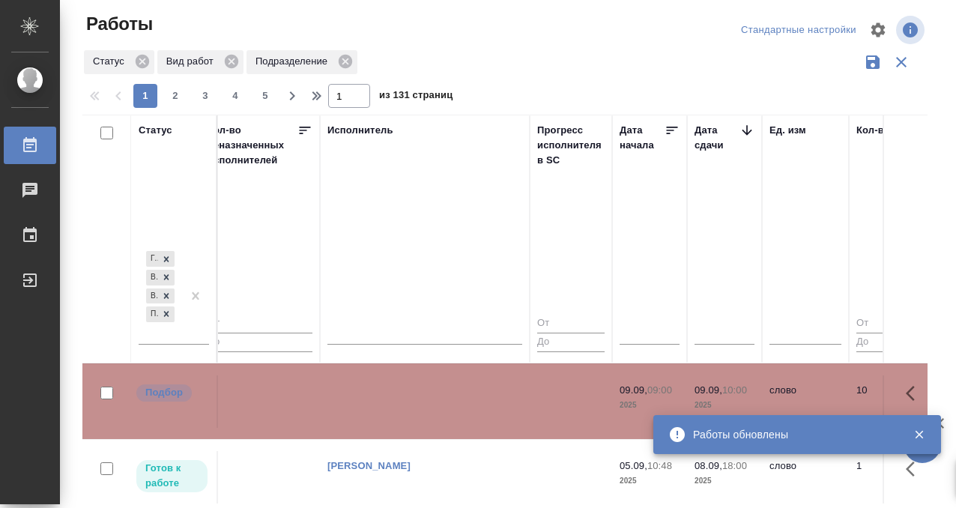
scroll to position [890, 894]
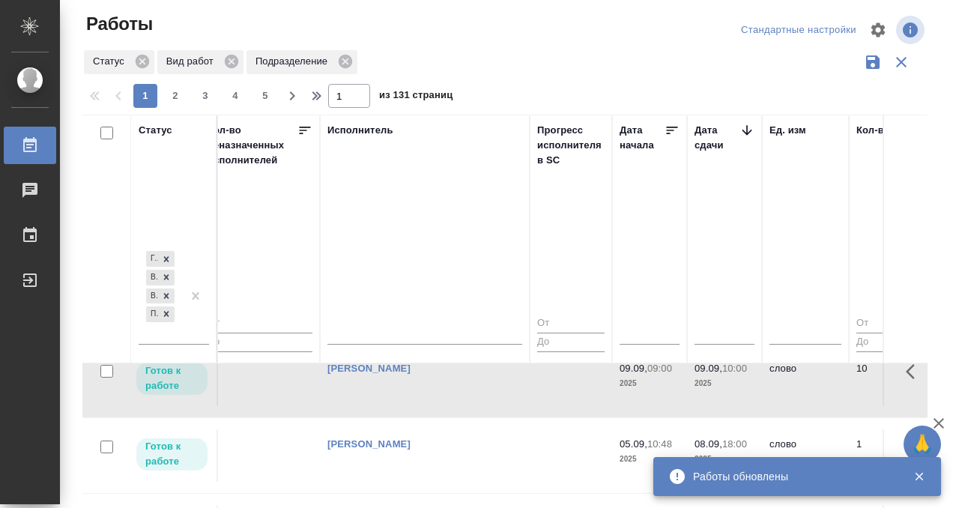
click at [31, 144] on icon at bounding box center [29, 144] width 13 height 15
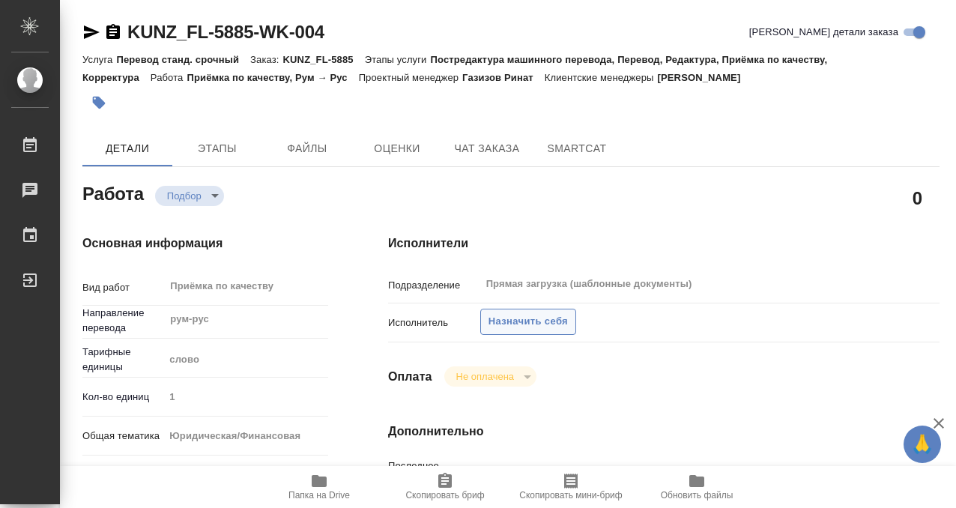
click at [529, 321] on span "Назначить себя" at bounding box center [527, 321] width 79 height 17
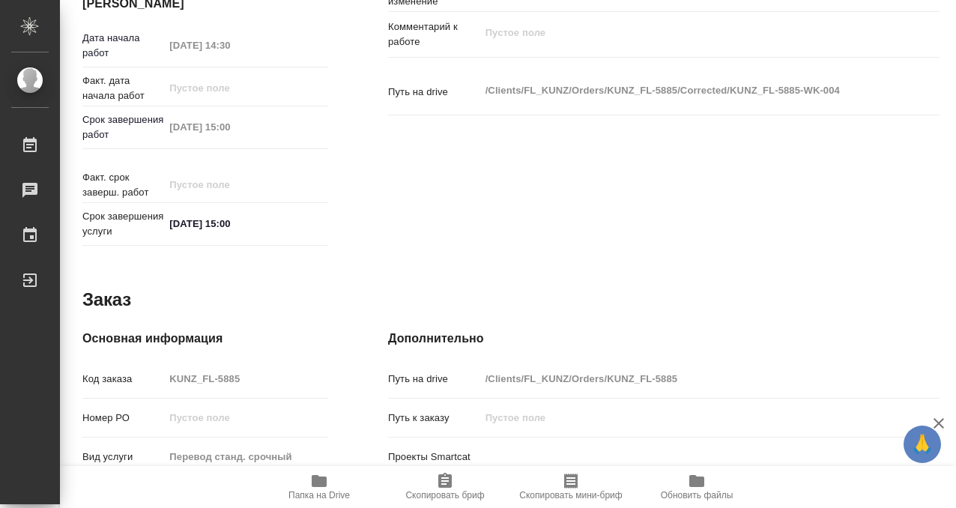
scroll to position [800, 0]
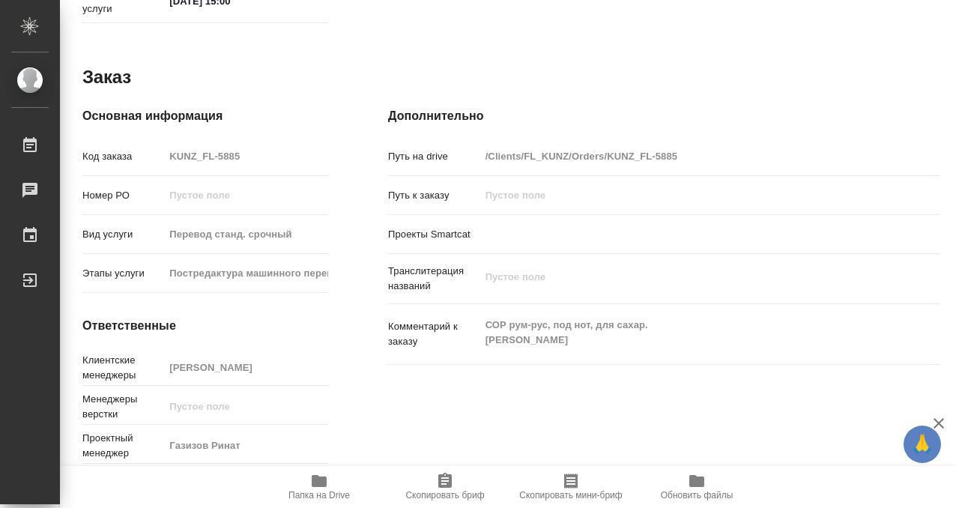
click at [320, 475] on icon "button" at bounding box center [319, 481] width 18 height 18
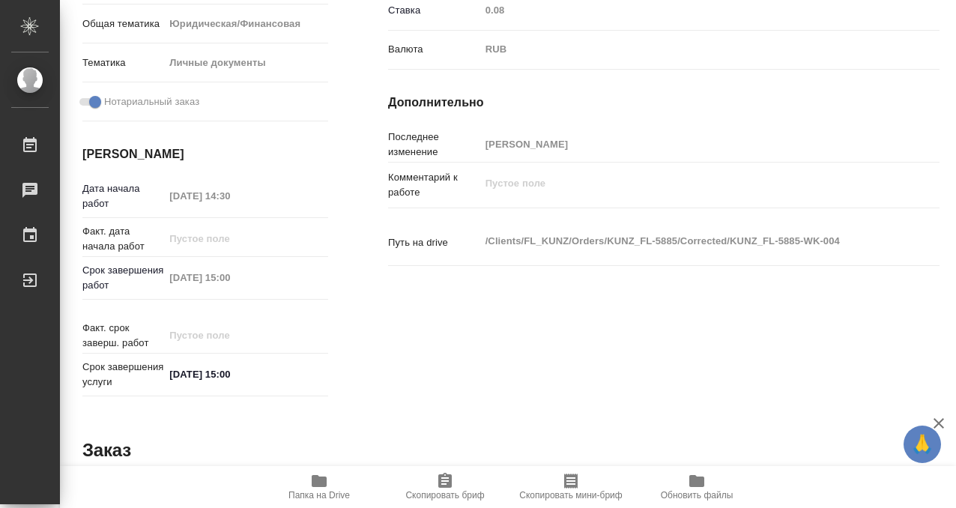
scroll to position [0, 0]
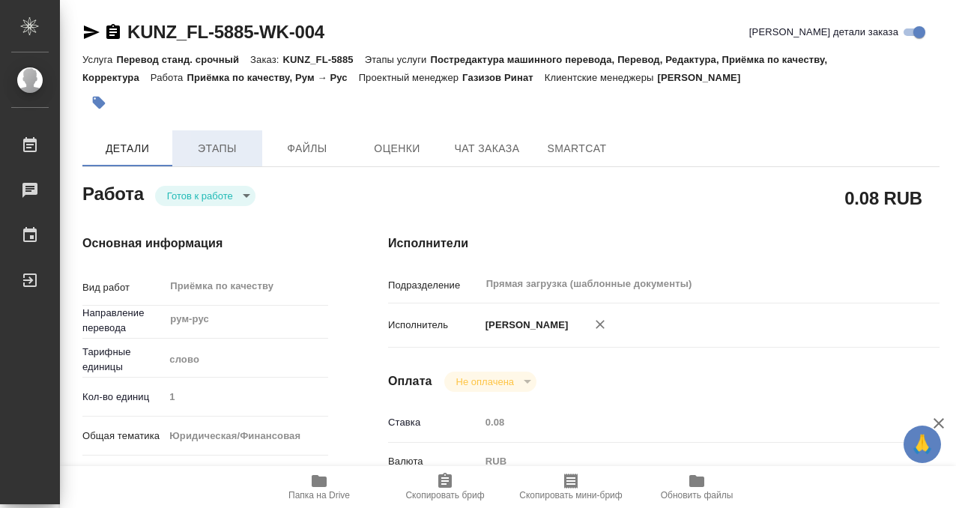
click at [210, 148] on span "Этапы" at bounding box center [217, 148] width 72 height 19
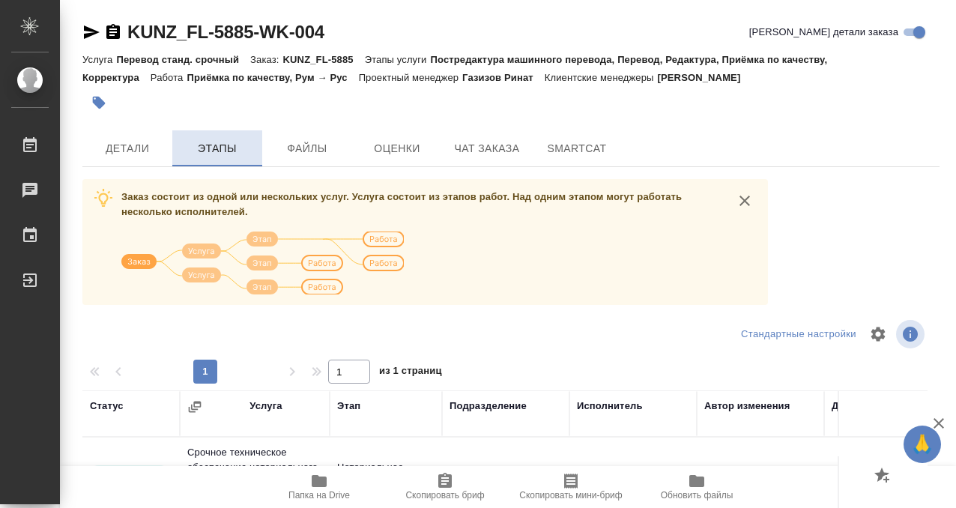
scroll to position [258, 0]
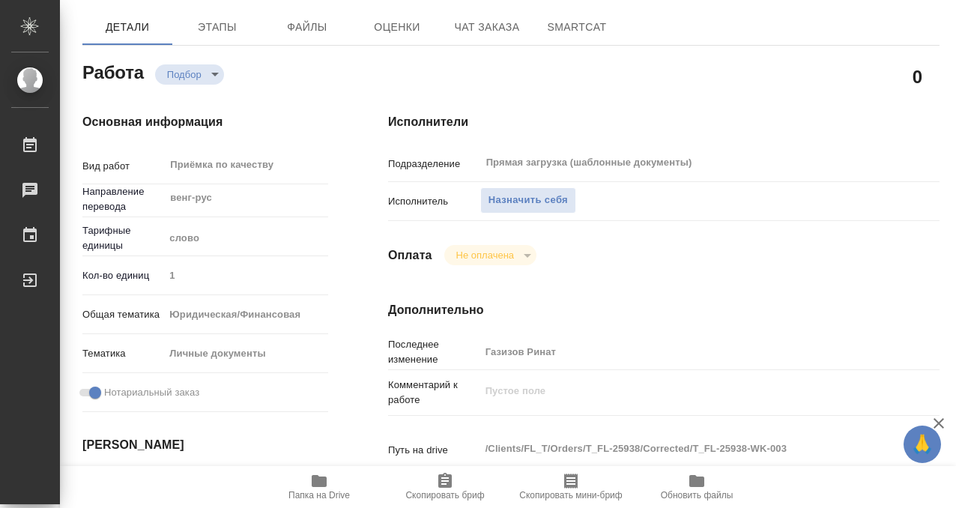
scroll to position [82, 0]
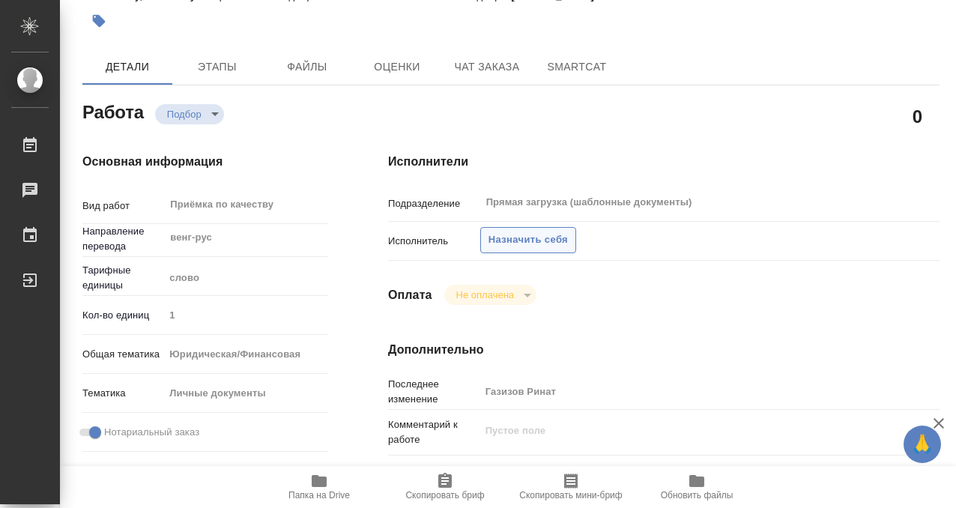
click at [539, 241] on span "Назначить себя" at bounding box center [527, 239] width 79 height 17
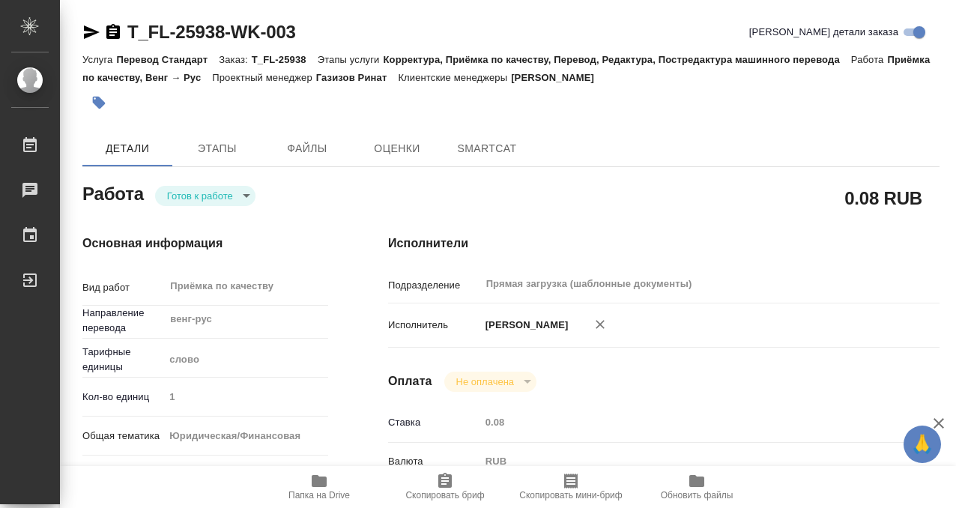
type textarea "x"
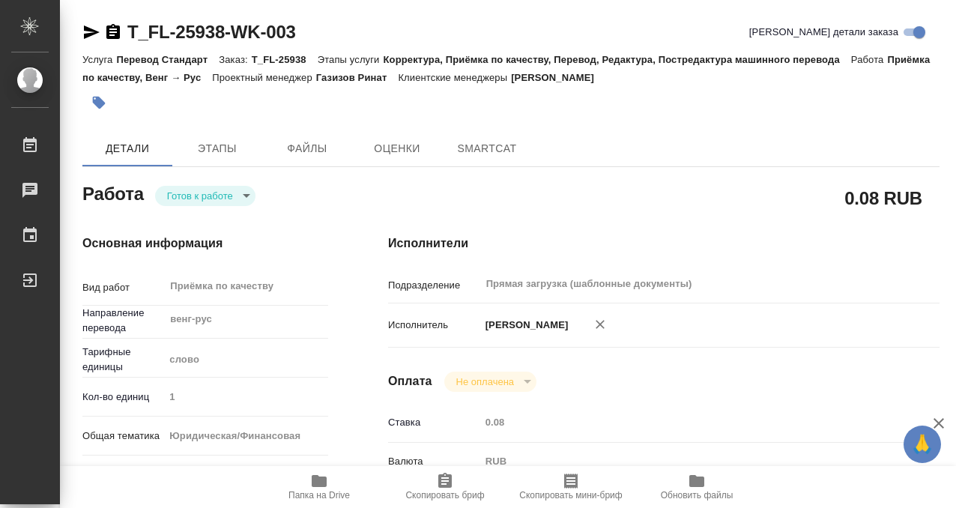
type textarea "x"
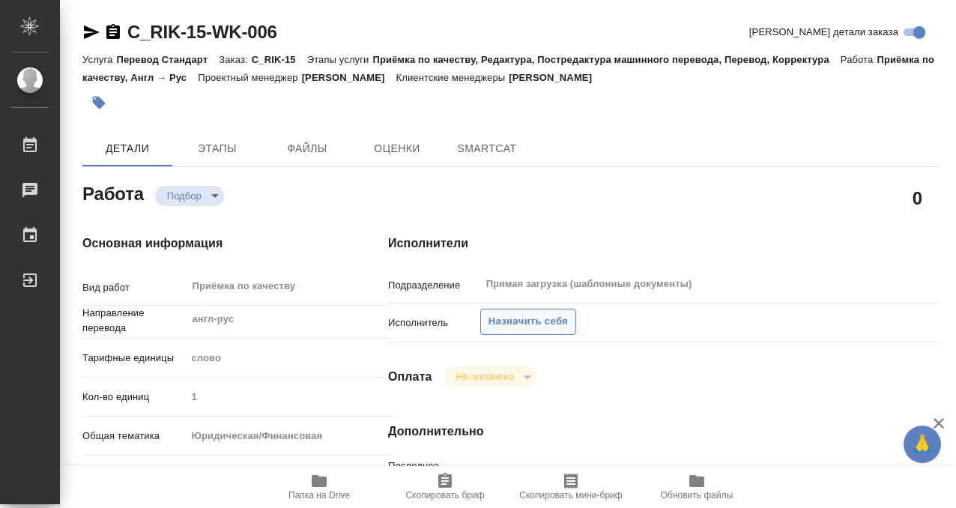
type textarea "x"
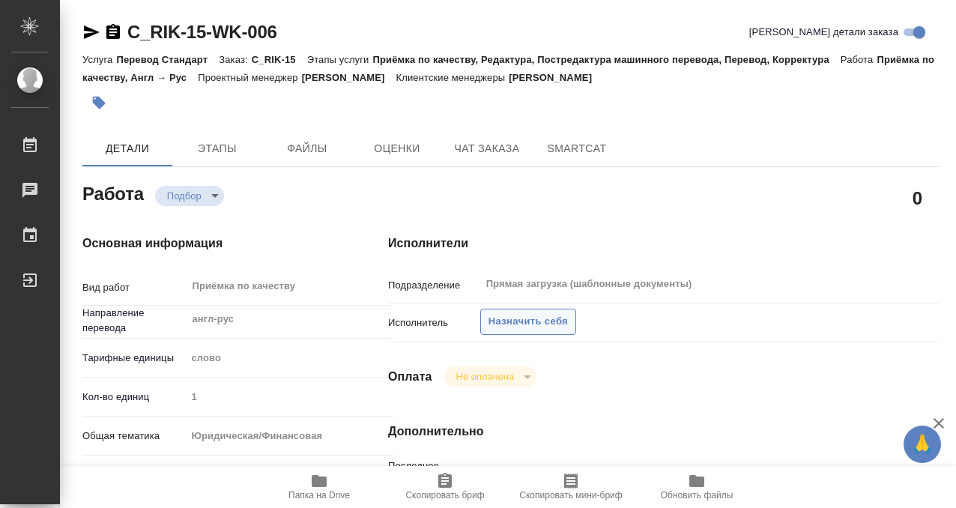
type textarea "x"
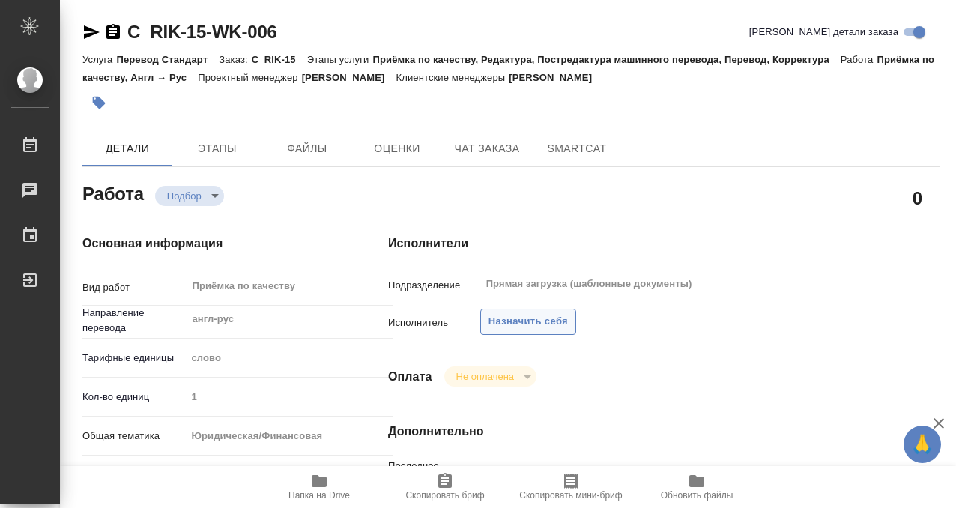
click at [541, 321] on span "Назначить себя" at bounding box center [527, 321] width 79 height 17
type textarea "x"
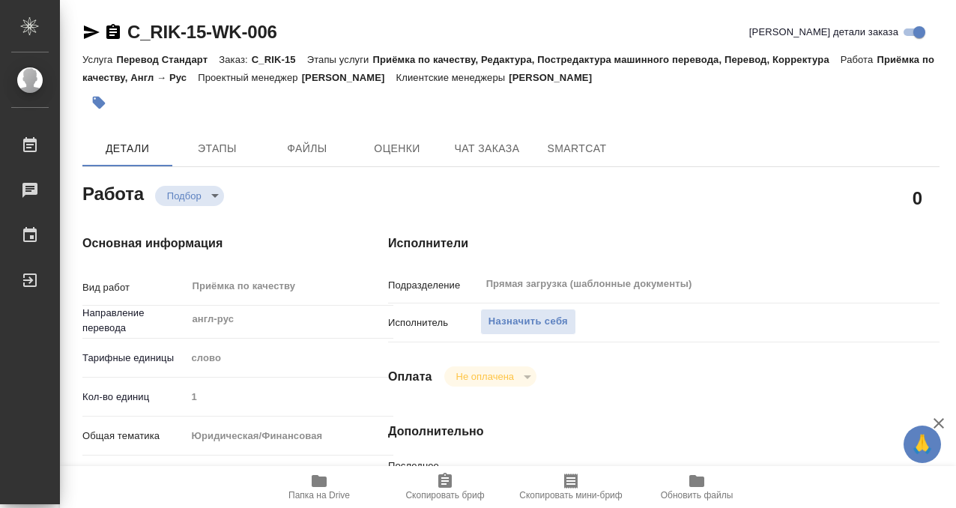
type textarea "x"
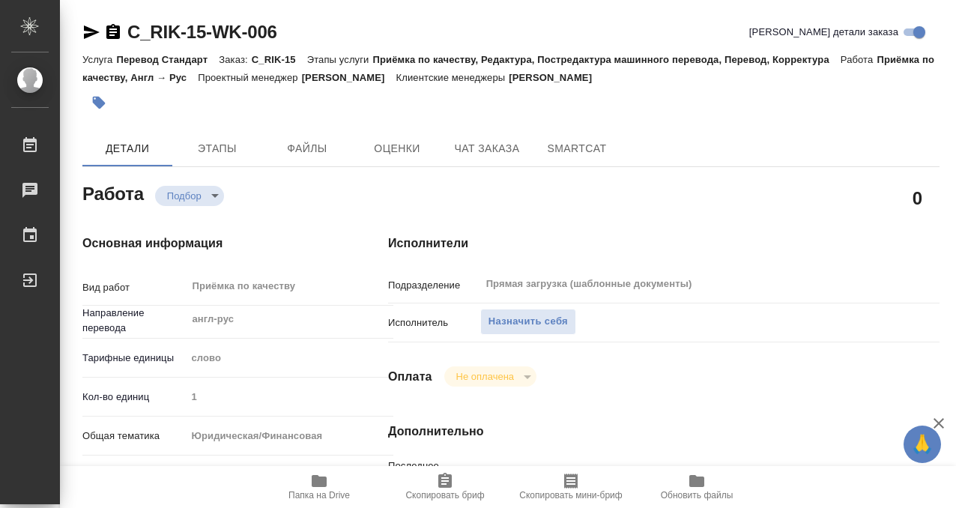
type textarea "x"
click at [556, 320] on span "Назначить себя" at bounding box center [527, 321] width 79 height 17
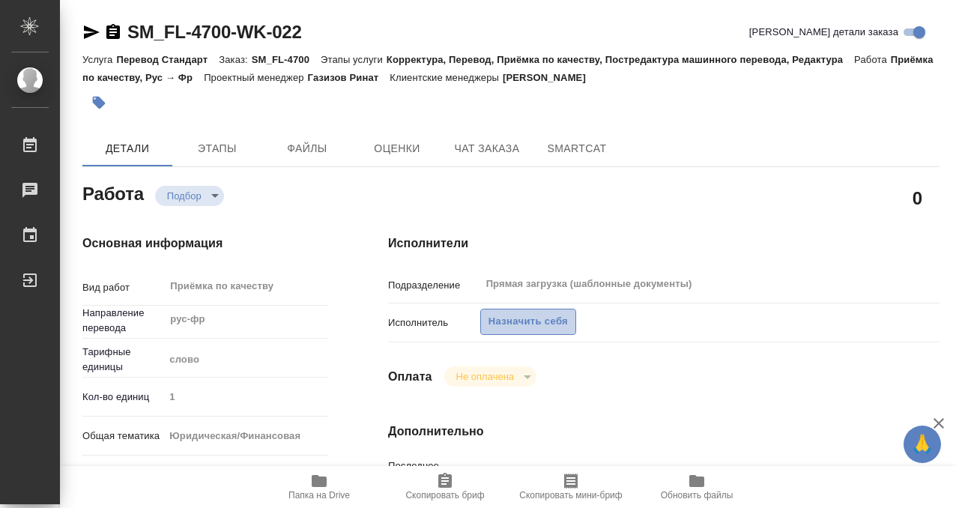
click at [521, 315] on span "Назначить себя" at bounding box center [527, 321] width 79 height 17
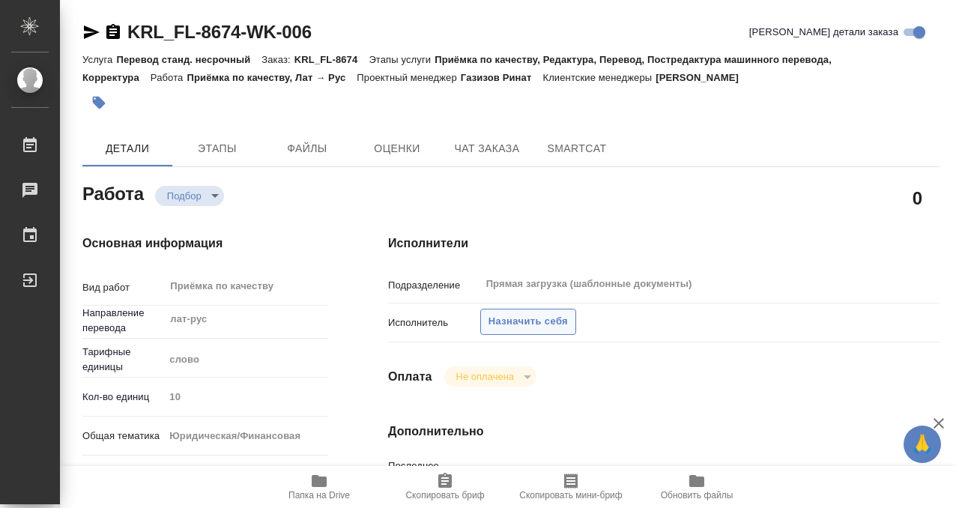
click at [524, 324] on span "Назначить себя" at bounding box center [527, 321] width 79 height 17
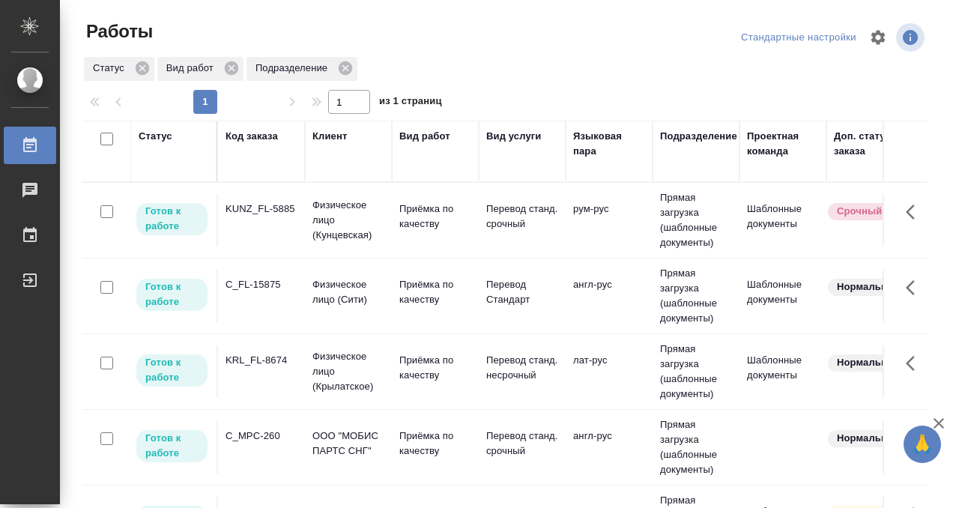
click at [285, 211] on div "KUNZ_FL-5885" at bounding box center [261, 209] width 72 height 15
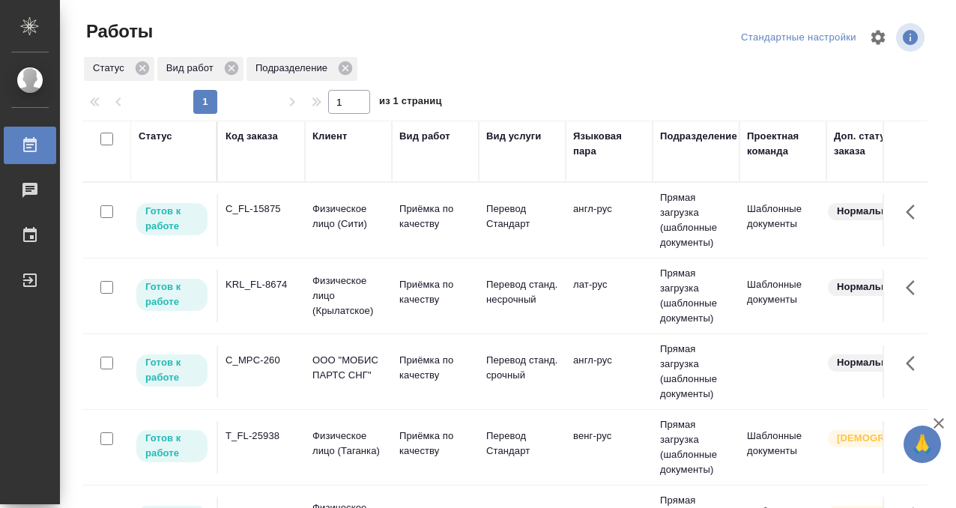
click at [275, 357] on div "C_MPC-260" at bounding box center [261, 360] width 72 height 15
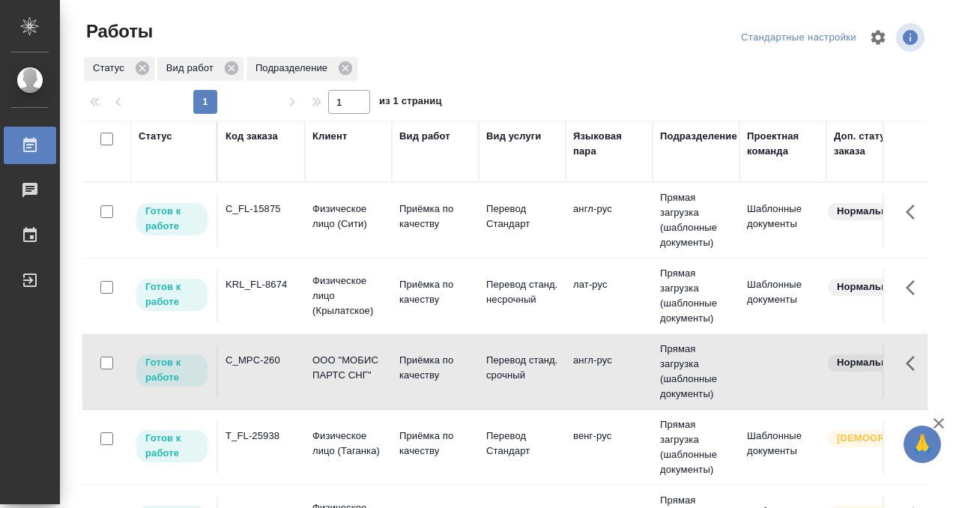
click at [275, 357] on div "C_MPC-260" at bounding box center [261, 360] width 72 height 15
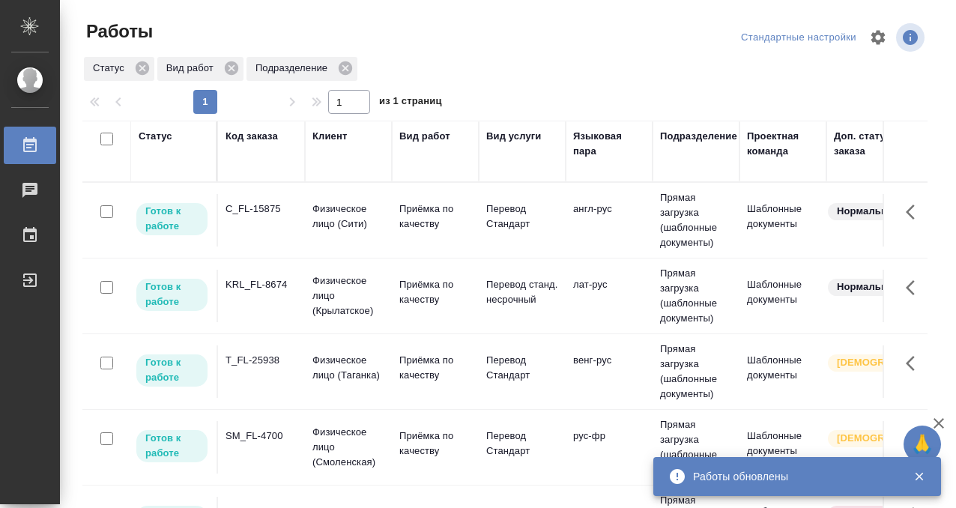
click at [281, 287] on div "KRL_FL-8674" at bounding box center [261, 284] width 72 height 15
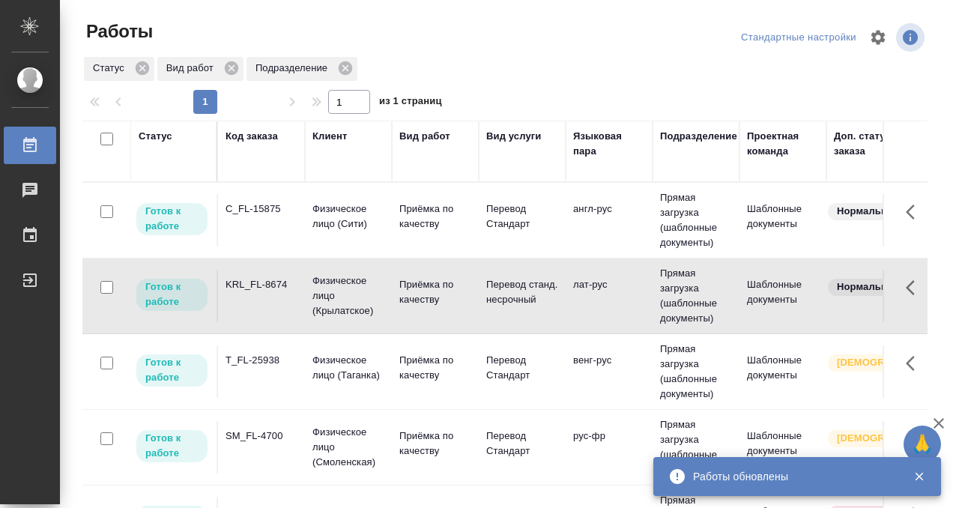
click at [281, 287] on div "KRL_FL-8674" at bounding box center [261, 284] width 72 height 15
click at [252, 134] on div "Код заказа" at bounding box center [251, 136] width 52 height 15
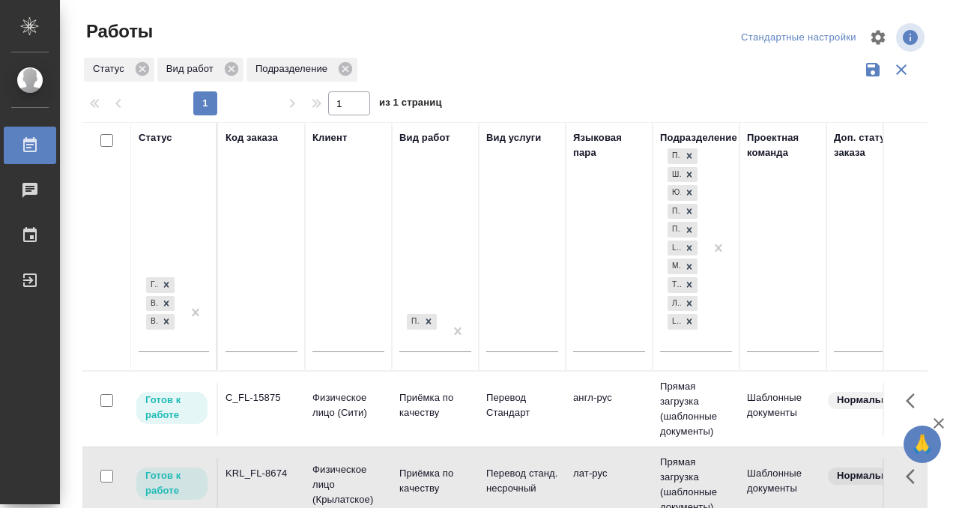
click at [229, 338] on input "text" at bounding box center [261, 342] width 72 height 19
paste input "SM_FL-4700"
type input "SM_FL-4700"
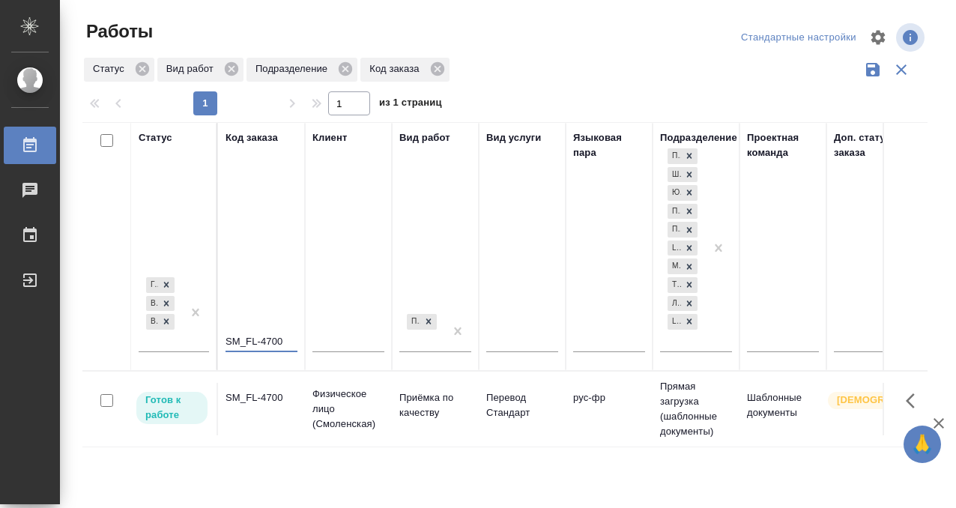
click at [261, 403] on div "SM_FL-4700" at bounding box center [261, 397] width 72 height 15
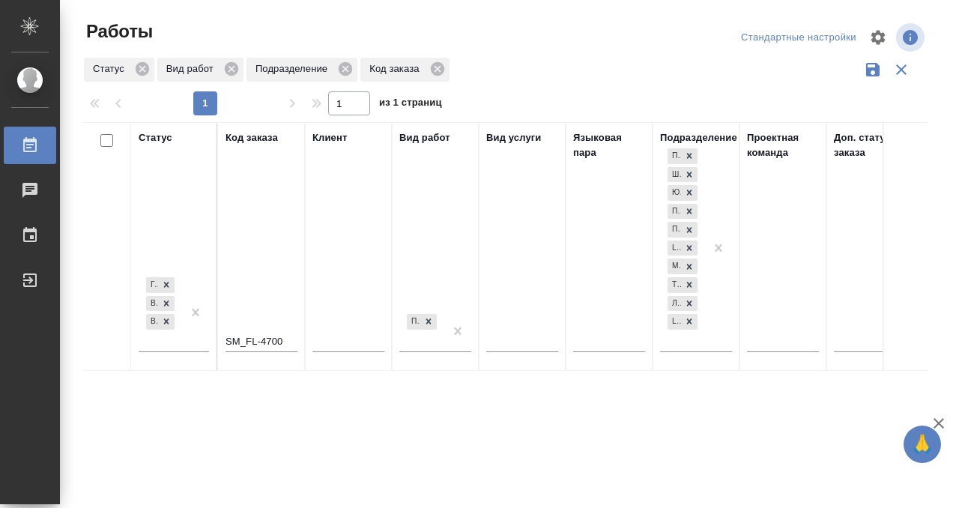
click at [28, 143] on div "Работы" at bounding box center [11, 145] width 37 height 22
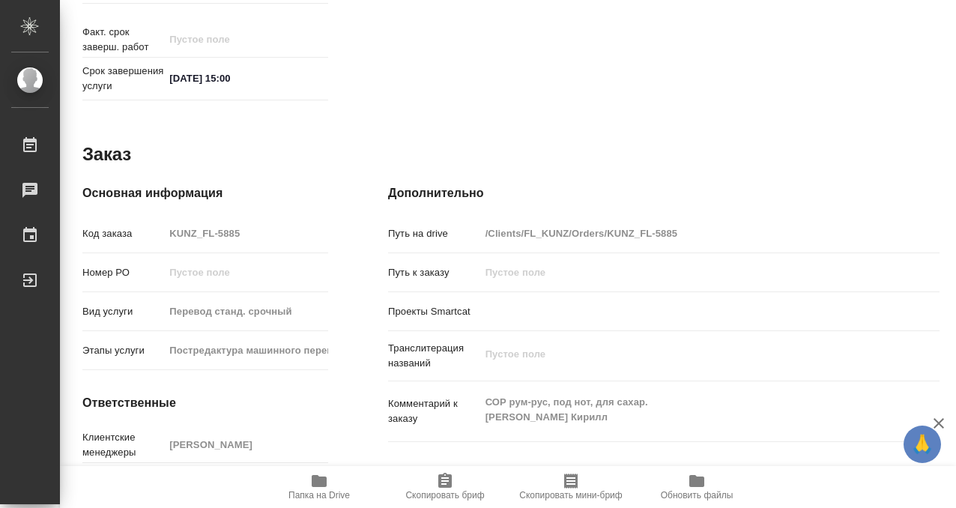
scroll to position [800, 0]
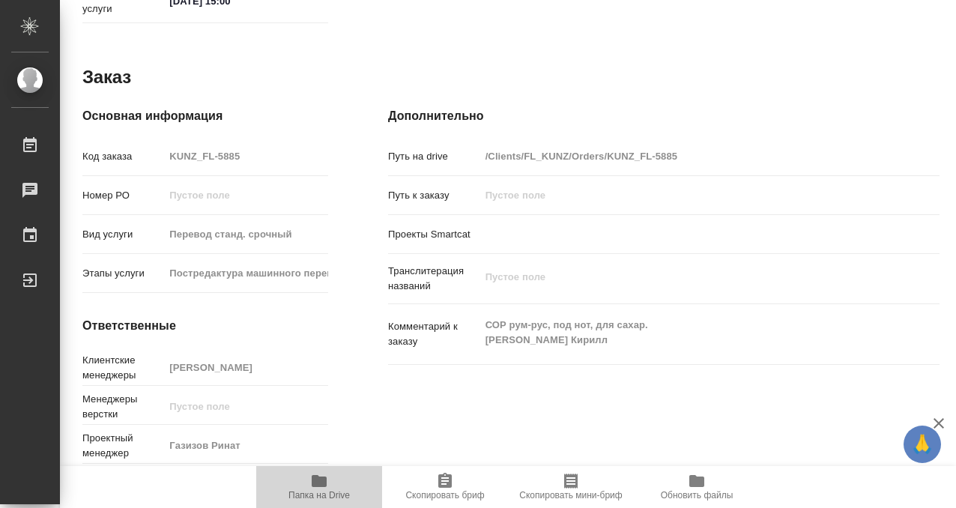
click at [321, 479] on icon "button" at bounding box center [319, 481] width 15 height 12
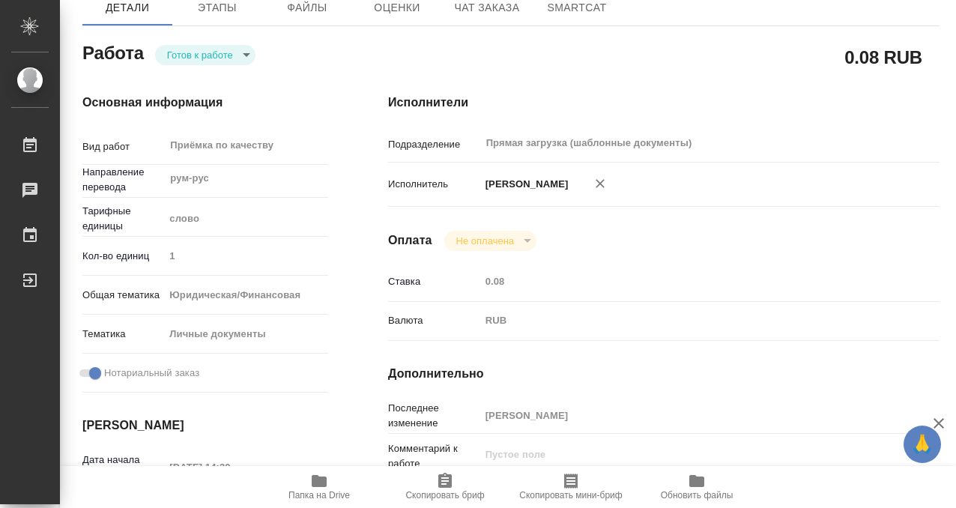
scroll to position [0, 0]
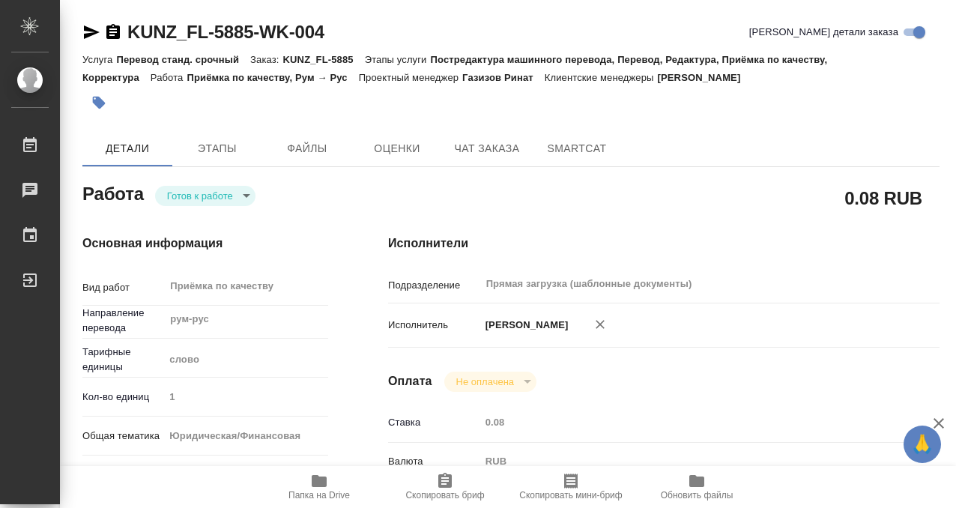
click at [109, 105] on button "button" at bounding box center [98, 102] width 33 height 33
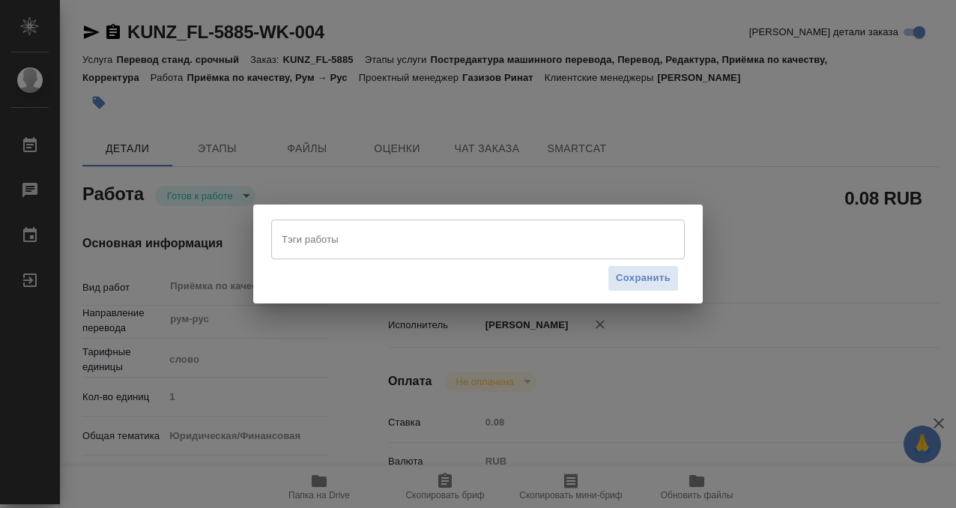
click at [748, 258] on div "Тэги работы Тэги работы Сохранить" at bounding box center [478, 254] width 956 height 508
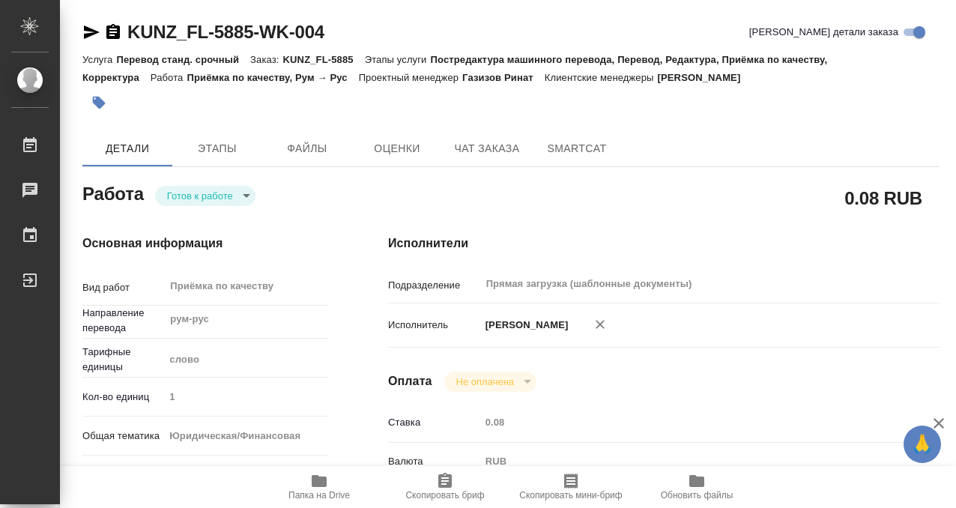
click at [105, 105] on icon "button" at bounding box center [98, 102] width 15 height 15
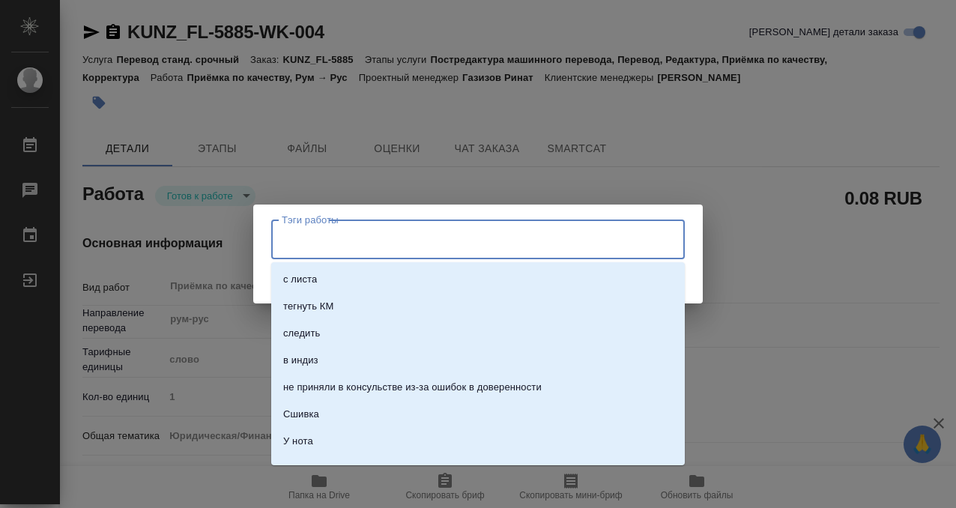
click at [467, 245] on input "Тэги работы" at bounding box center [464, 238] width 372 height 25
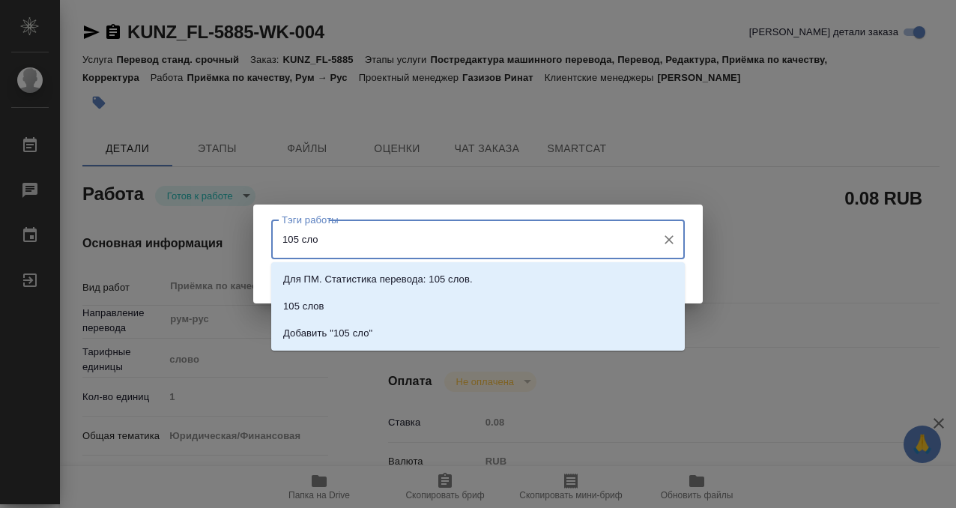
type input "105 слов"
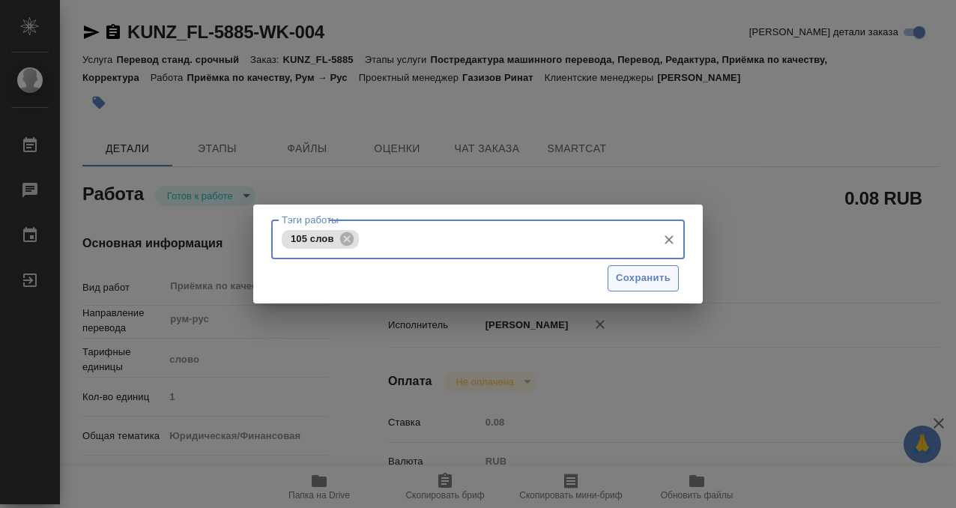
click at [650, 280] on span "Сохранить" at bounding box center [643, 278] width 55 height 17
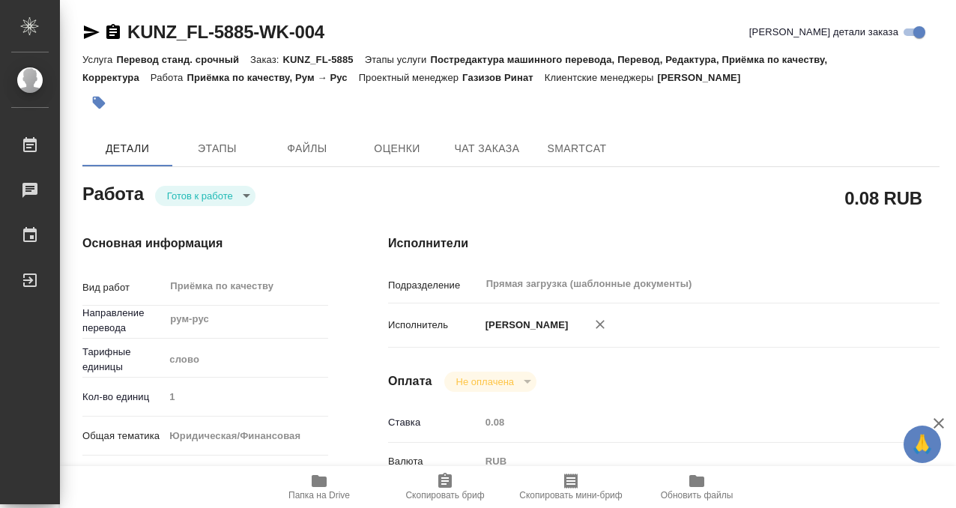
type input "readyForWork"
type input "рум-рус"
type input "5a8b1489cc6b4906c91bfd90"
type input "1"
type input "yr-fn"
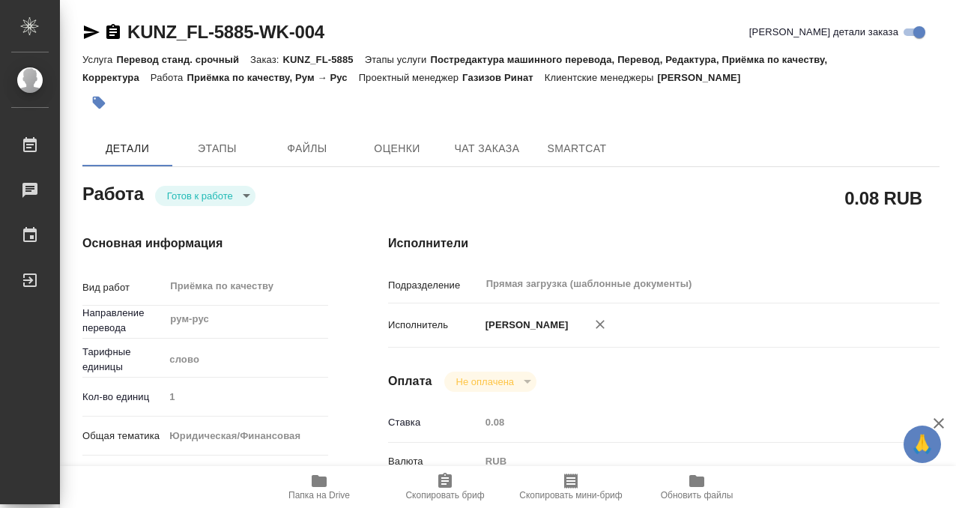
type input "5a8b8b956a9677013d343cfe"
checkbox input "true"
type input "08.09.2025 14:30"
type input "08.09.2025 15:00"
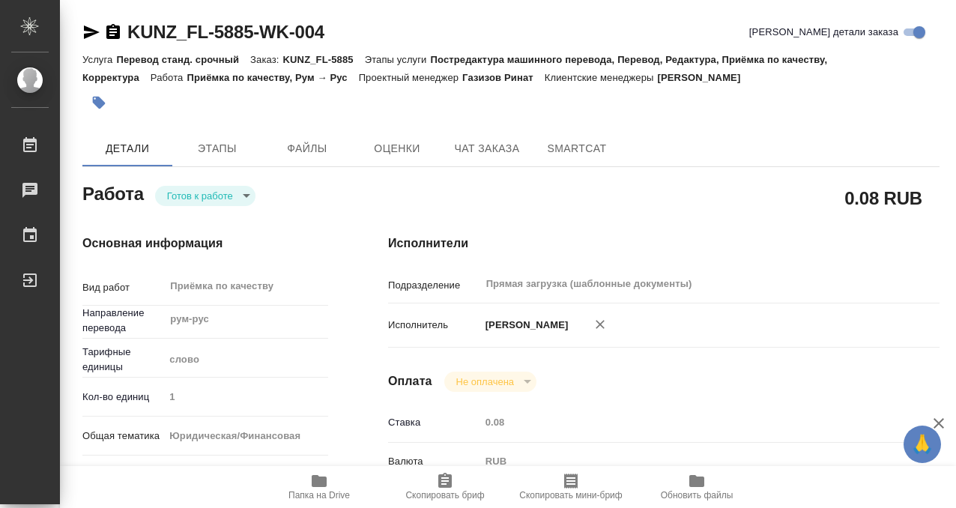
type input "Прямая загрузка (шаблонные документы)"
type input "notPayed"
type input "0.08"
type input "RUB"
type input "[PERSON_NAME]"
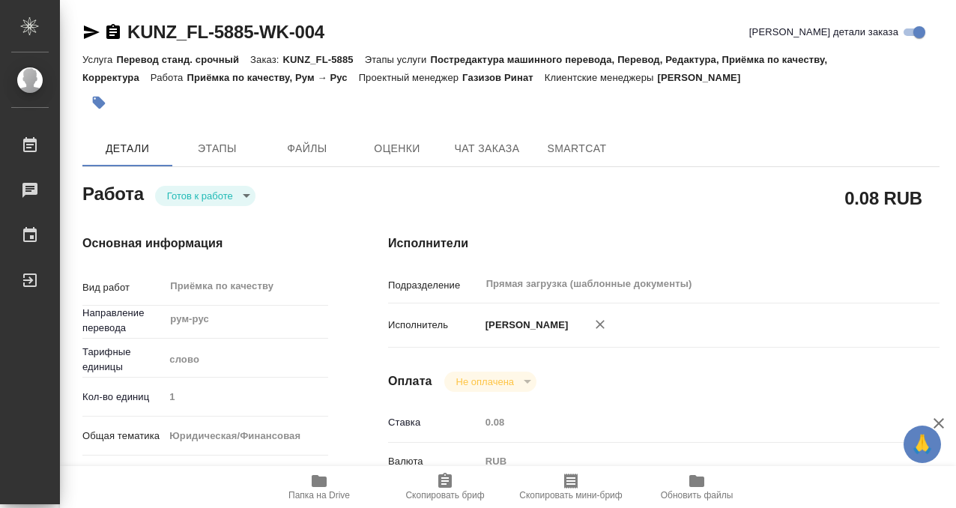
type input "KUNZ_FL-5885"
type input "Перевод станд. срочный"
type input "Постредактура машинного перевода, Перевод, Редактура, Приёмка по качеству, Корр…"
type input "Веселова Юлия"
type input "/Clients/FL_KUNZ/Orders/KUNZ_FL-5885"
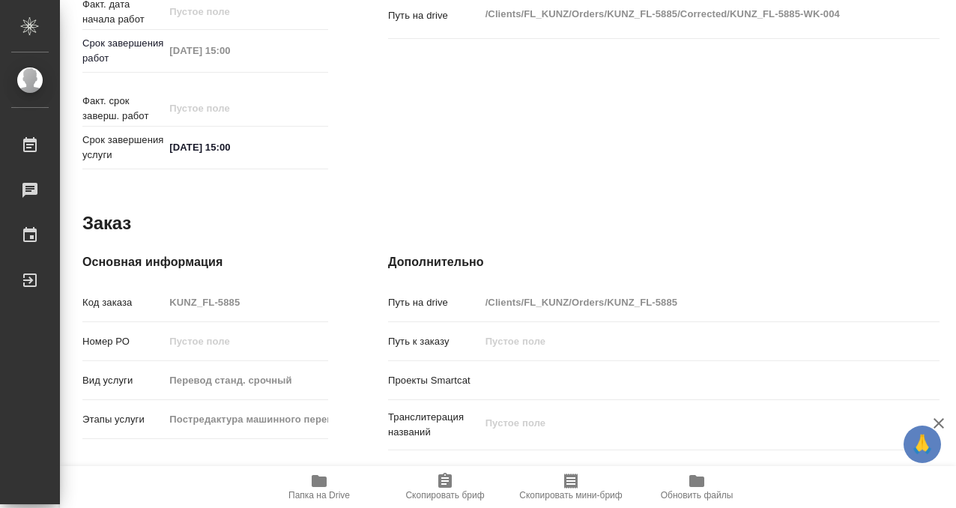
scroll to position [800, 0]
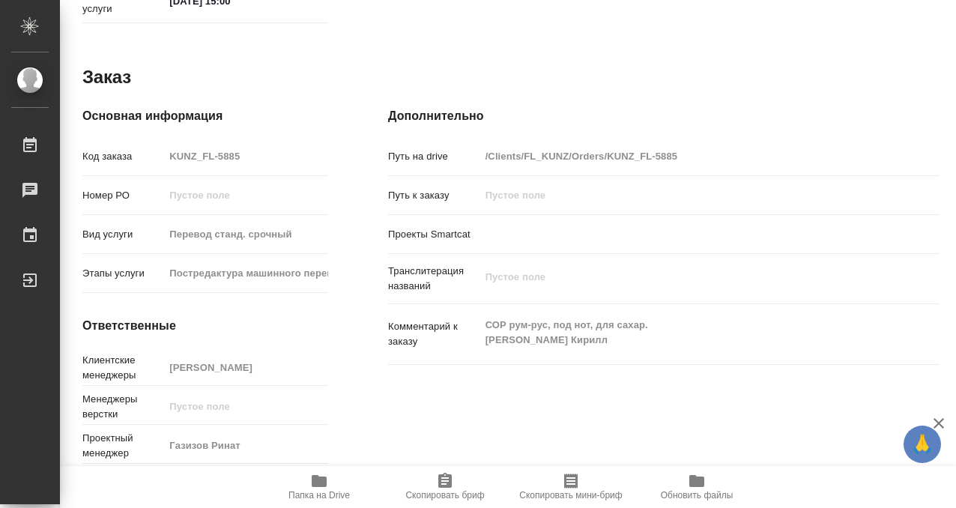
click at [315, 482] on icon "button" at bounding box center [319, 481] width 15 height 12
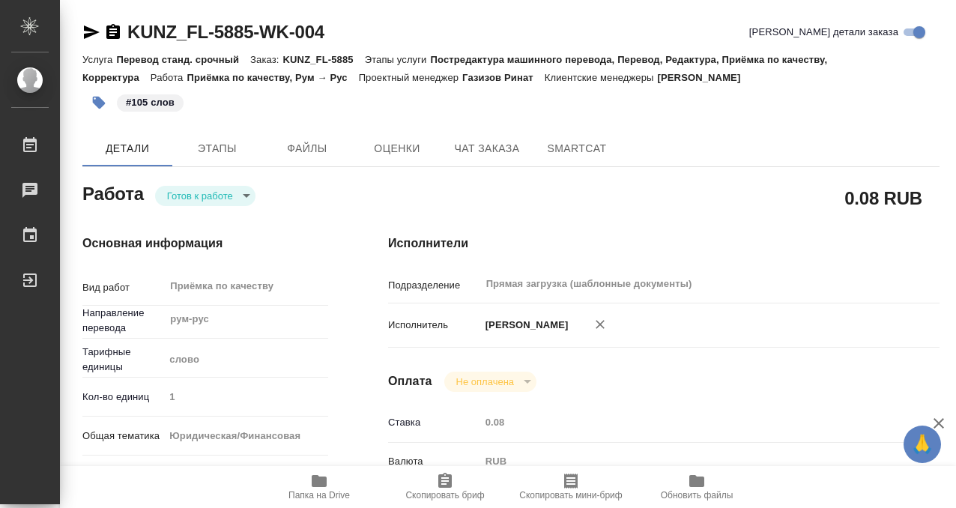
click at [211, 191] on body "🙏 .cls-1 fill:#fff; AWATERA Kobzeva Elizaveta Работы 0 Чаты График Выйти KUNZ_F…" at bounding box center [478, 254] width 956 height 508
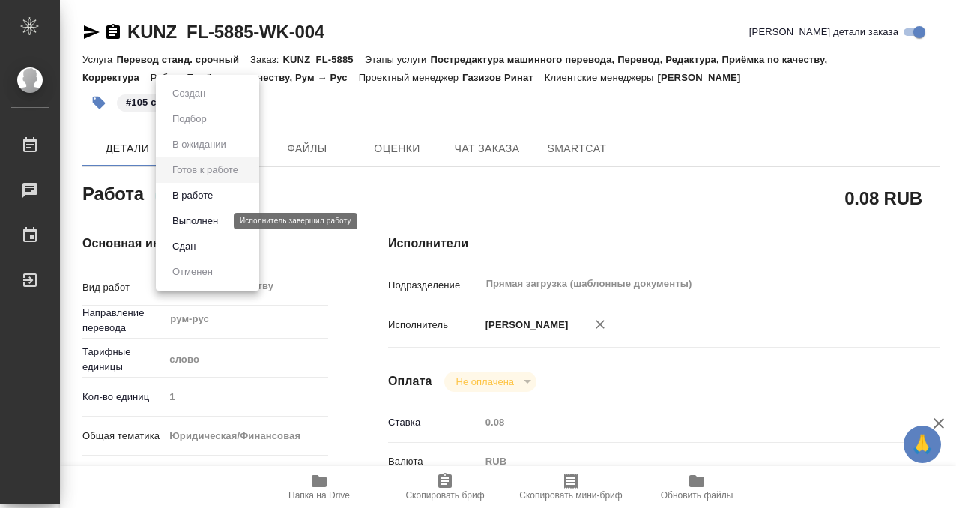
click at [222, 226] on button "Выполнен" at bounding box center [195, 221] width 55 height 16
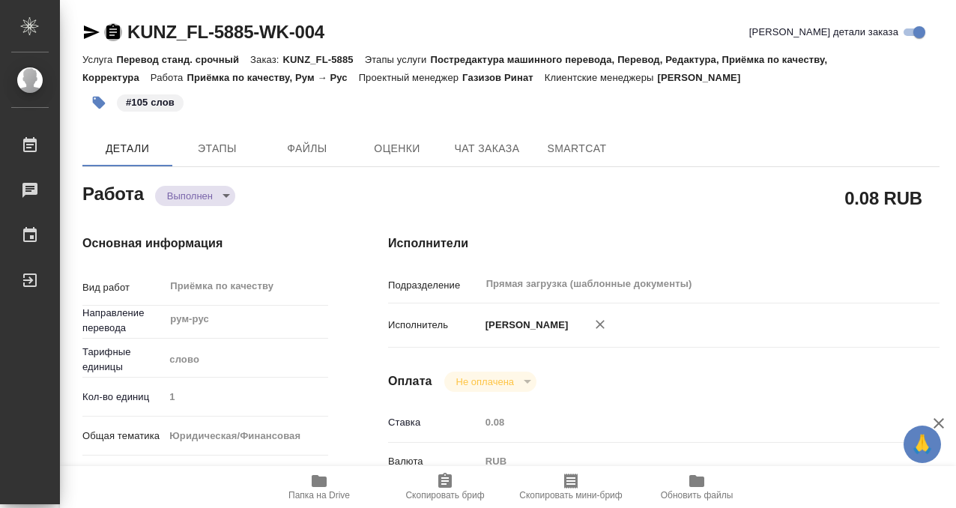
click at [112, 27] on icon "button" at bounding box center [112, 31] width 13 height 15
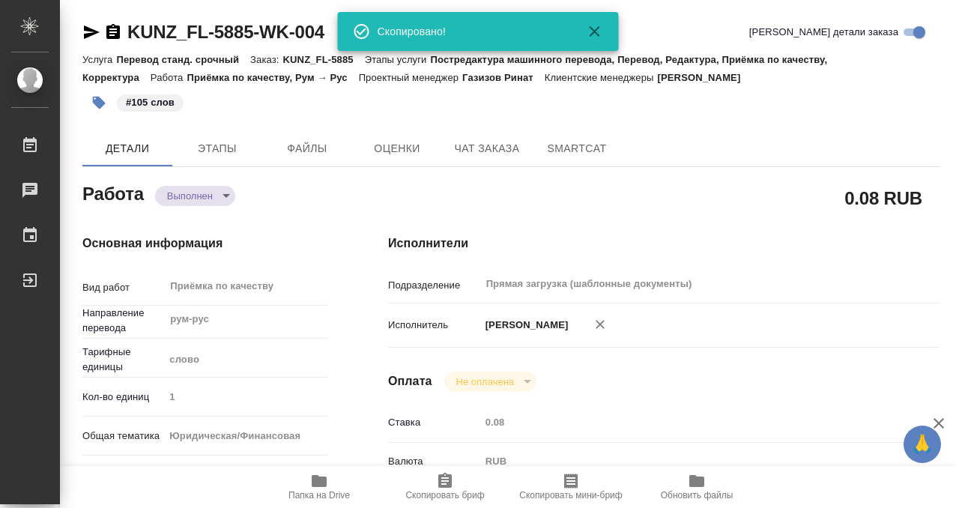
type textarea "x"
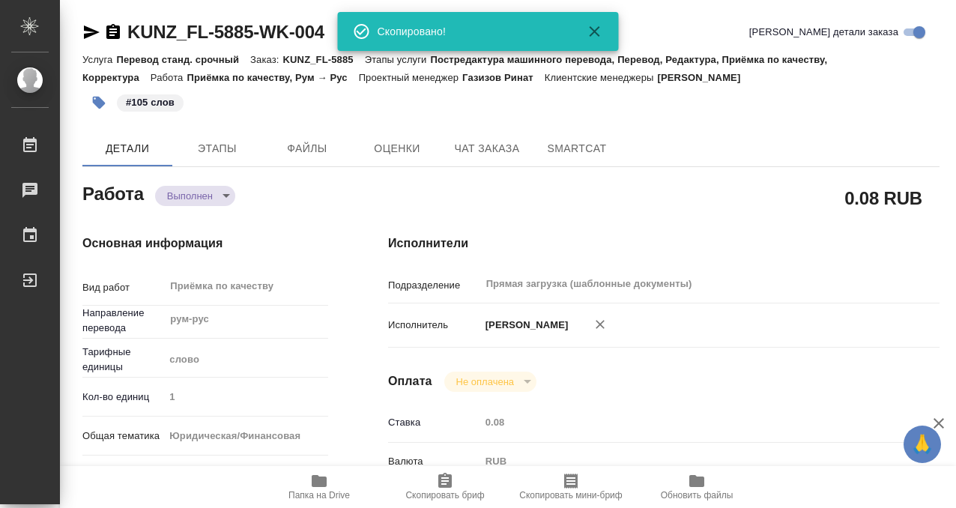
type textarea "x"
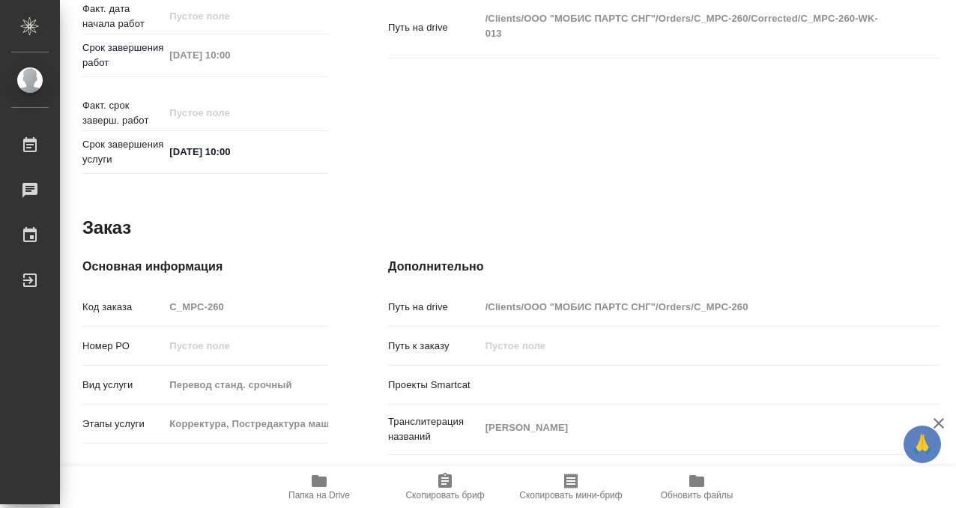
scroll to position [800, 0]
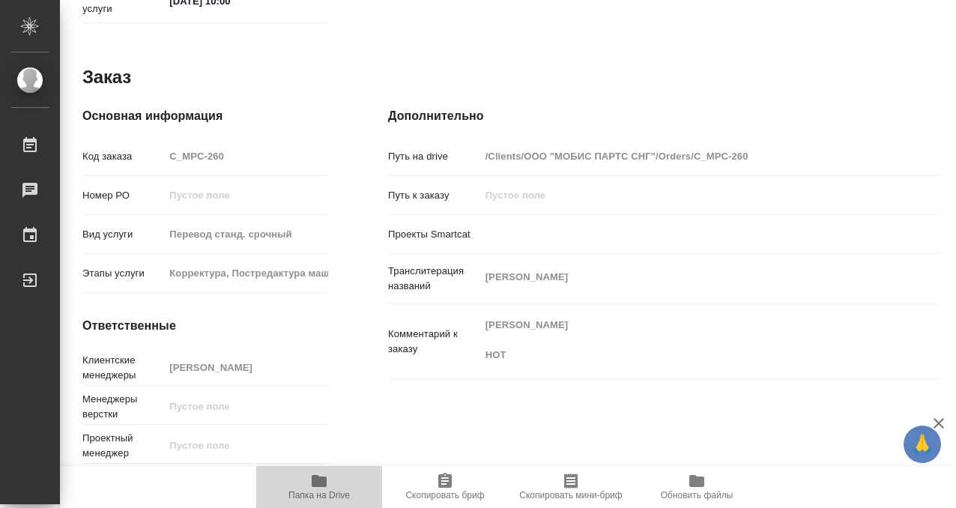
click at [317, 488] on icon "button" at bounding box center [319, 481] width 18 height 18
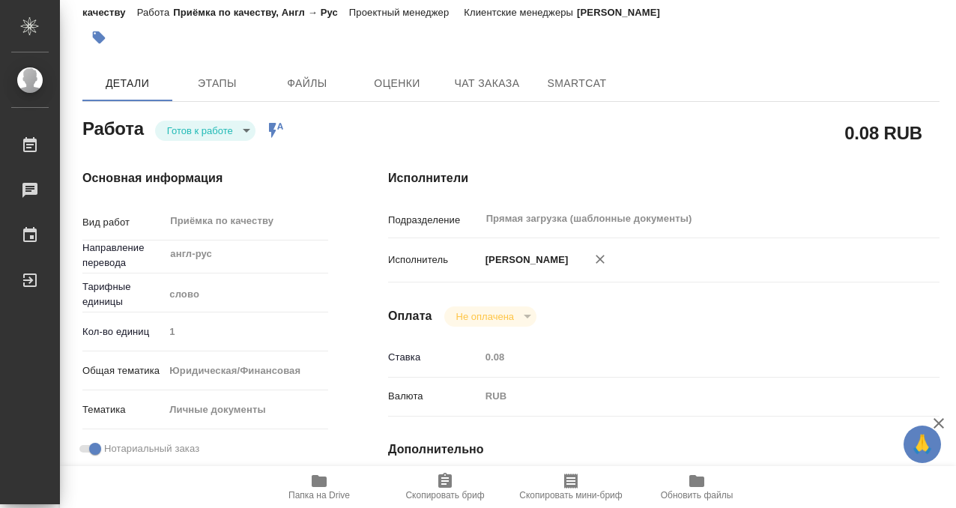
scroll to position [0, 0]
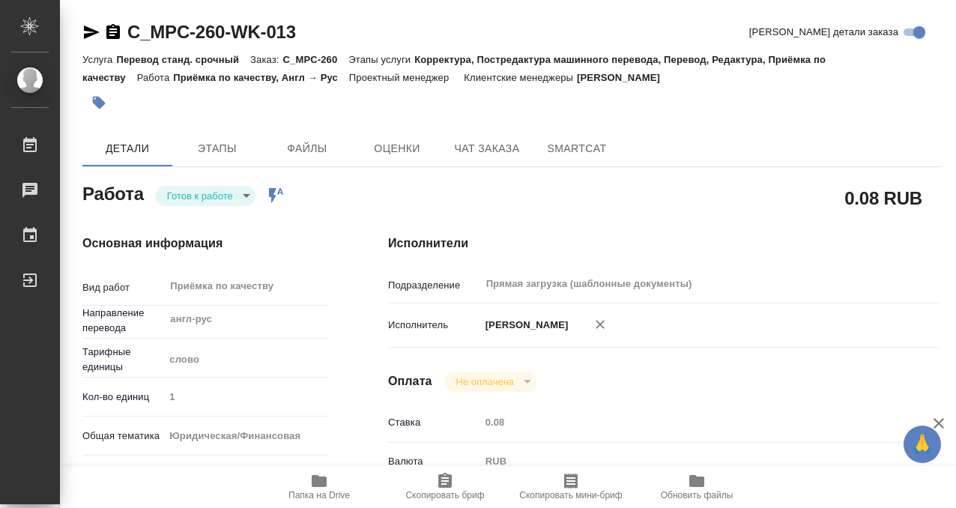
click at [105, 103] on icon "button" at bounding box center [98, 102] width 15 height 15
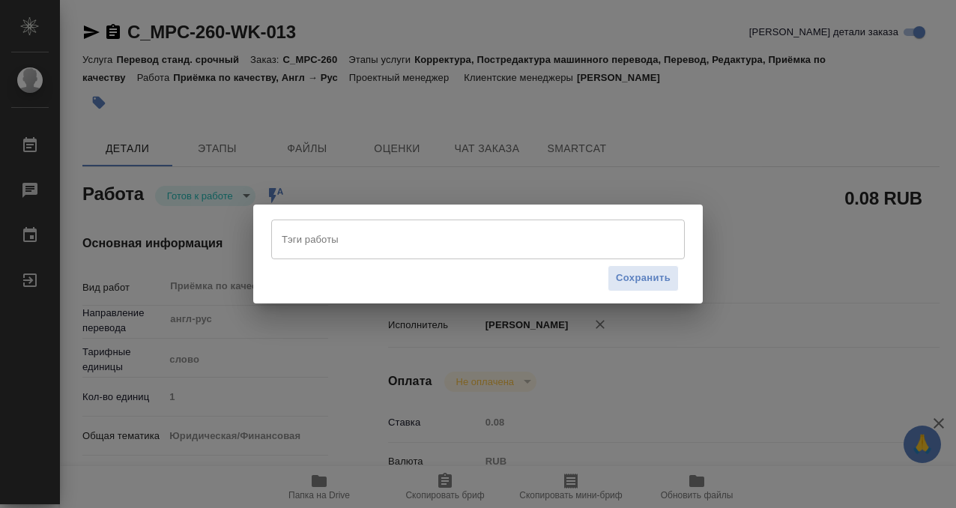
click at [311, 248] on input "Тэги работы" at bounding box center [464, 238] width 372 height 25
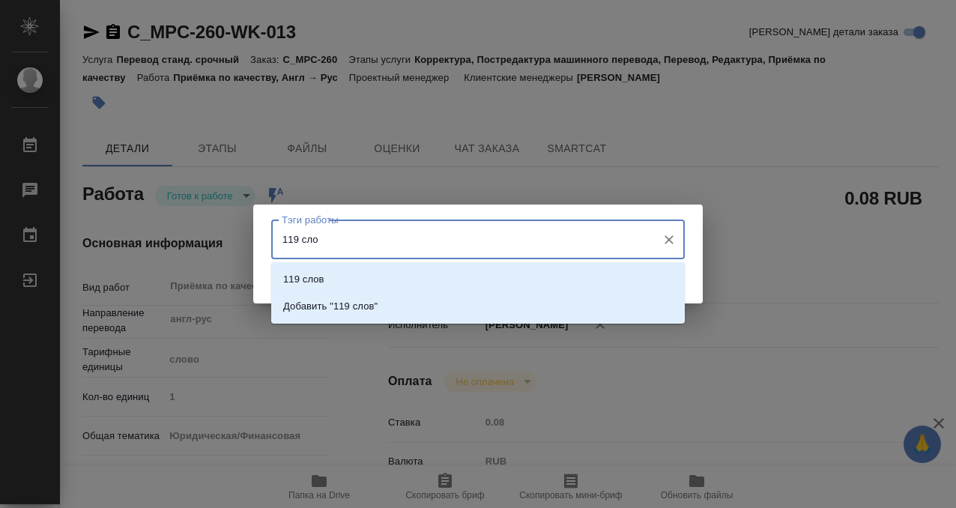
type input "119 слов"
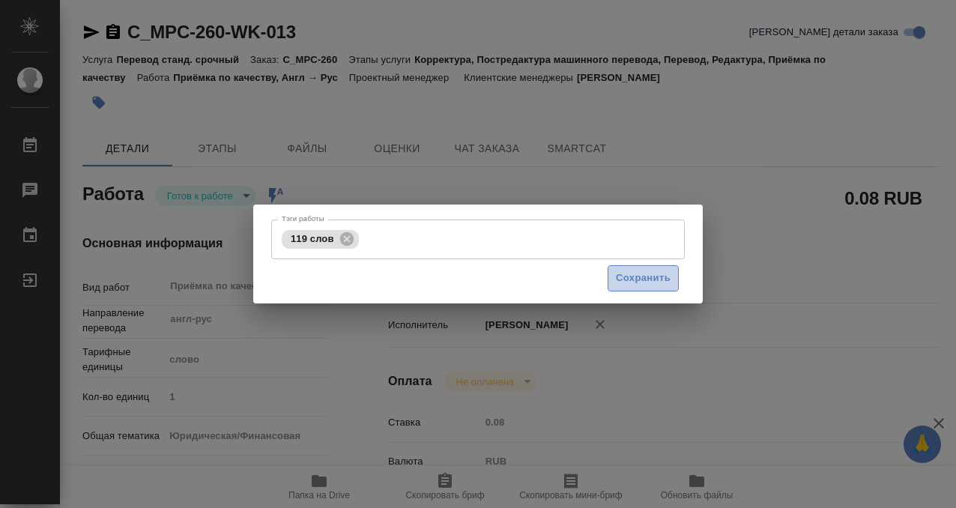
click at [633, 267] on button "Сохранить" at bounding box center [643, 278] width 71 height 26
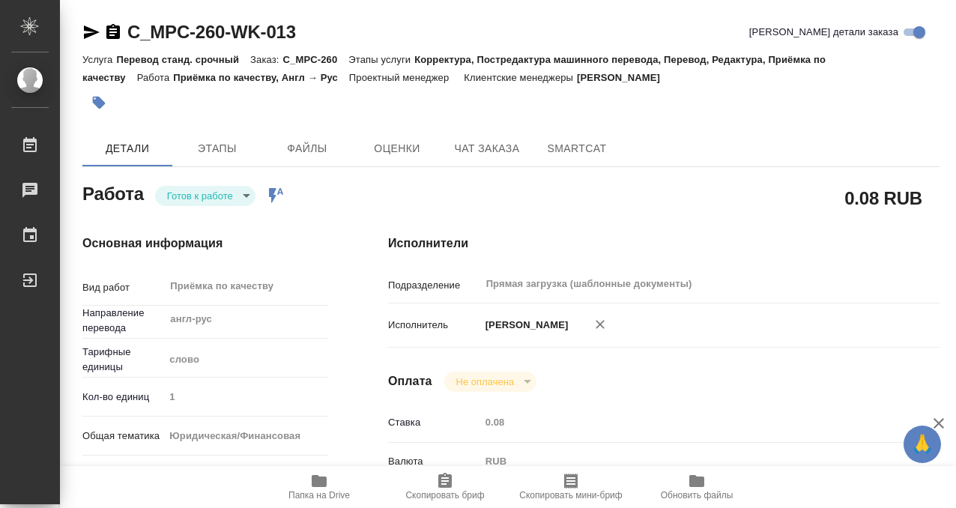
type input "readyForWork"
type input "англ-рус"
type input "5a8b1489cc6b4906c91bfd90"
type input "1"
type input "yr-fn"
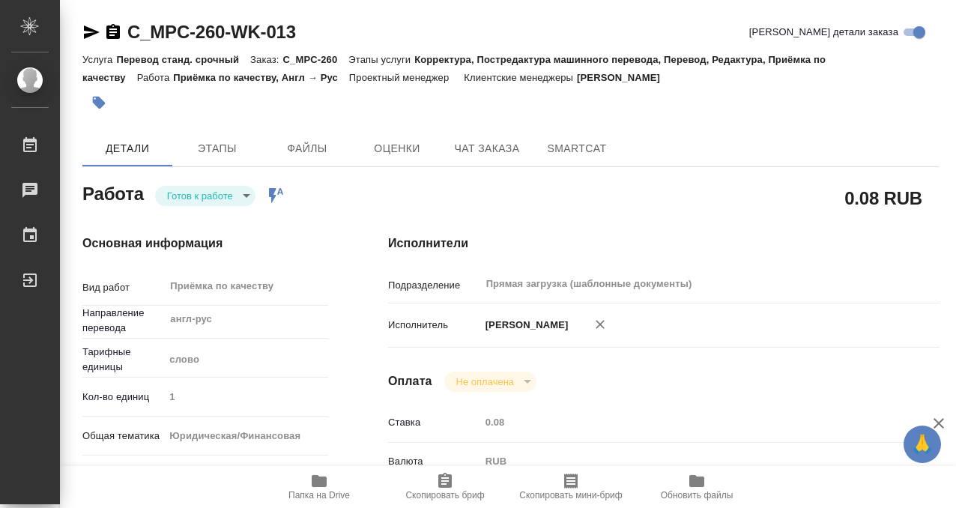
type input "5a8b8b956a9677013d343cfe"
checkbox input "true"
type input "[DATE] 09:00"
type input "[DATE] 10:00"
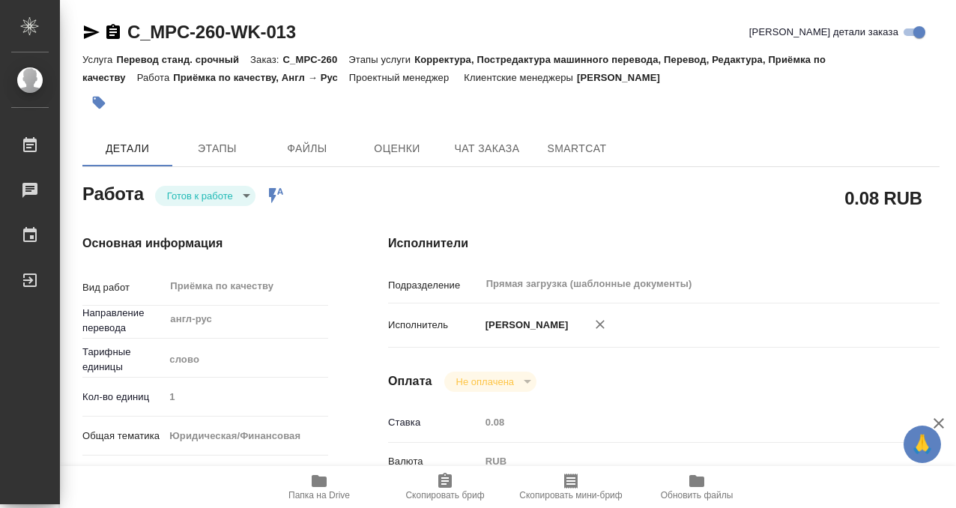
type input "Прямая загрузка (шаблонные документы)"
type input "notPayed"
type input "0.08"
type input "RUB"
type input "[PERSON_NAME]"
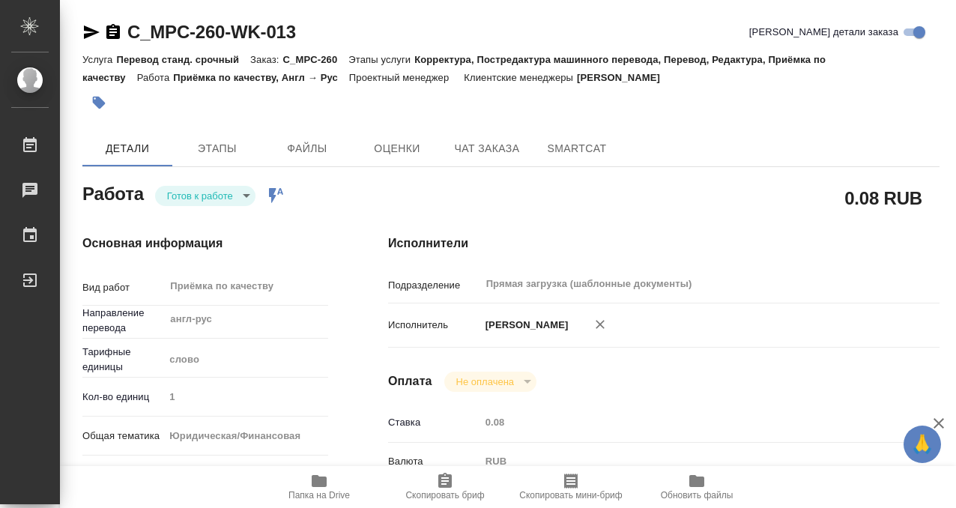
type input "C_MPC-260"
type input "Перевод станд. срочный"
type input "Корректура, Постредактура машинного перевода, Перевод, Редактура, Приёмка по ка…"
type input "[PERSON_NAME]"
type input "/Clients/ООО "МОБИС ПАРТС СНГ"/Orders/C_MPC-260"
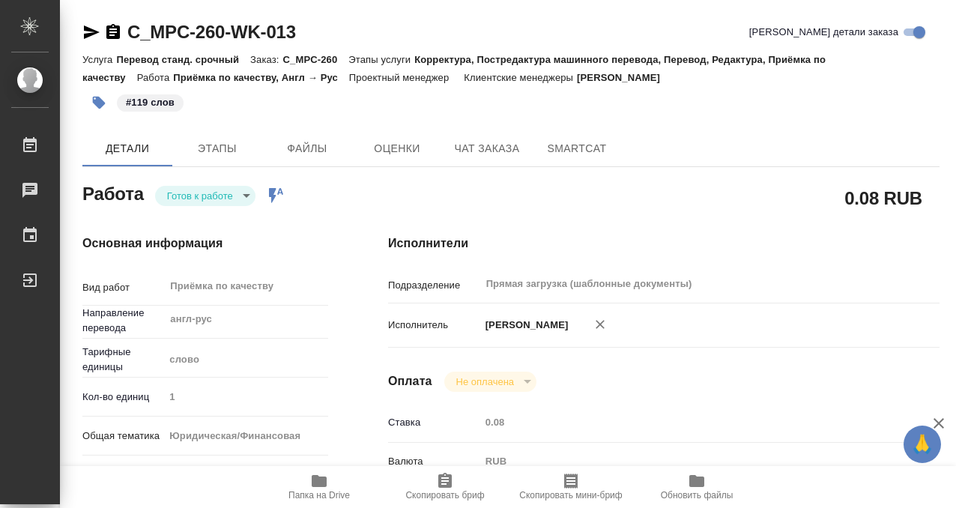
click at [211, 186] on body "🙏 .cls-1 fill:#fff; AWATERA Kobzeva [PERSON_NAME] 0 Чаты График Выйти C_MPC-260…" at bounding box center [478, 254] width 956 height 508
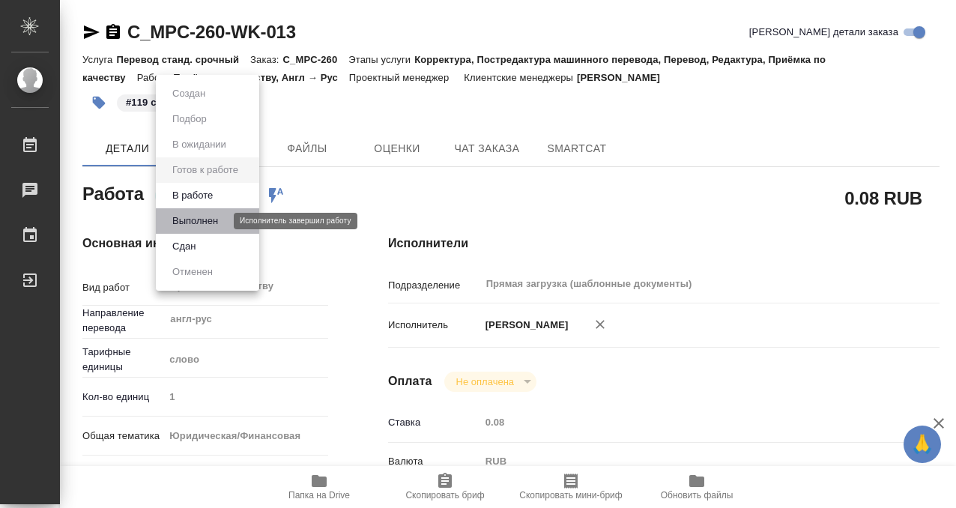
click at [212, 217] on button "Выполнен" at bounding box center [195, 221] width 55 height 16
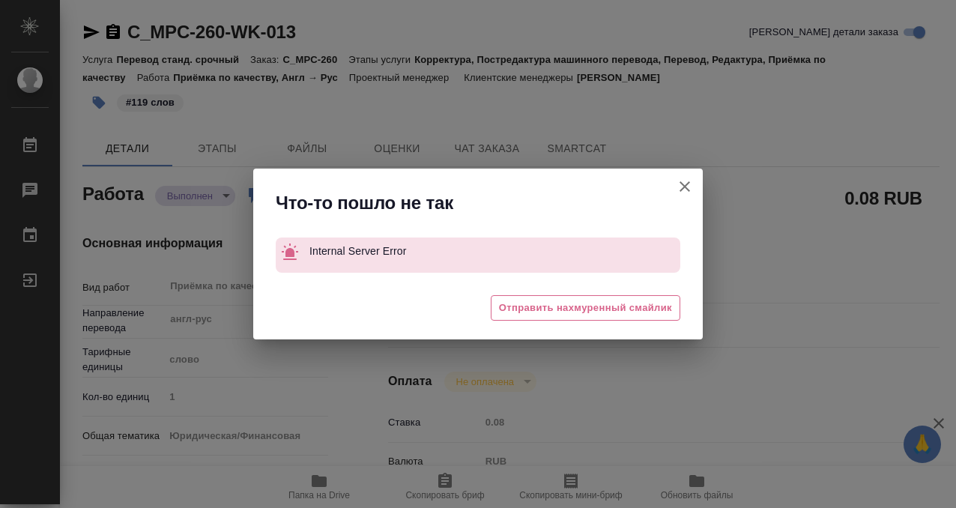
type textarea "x"
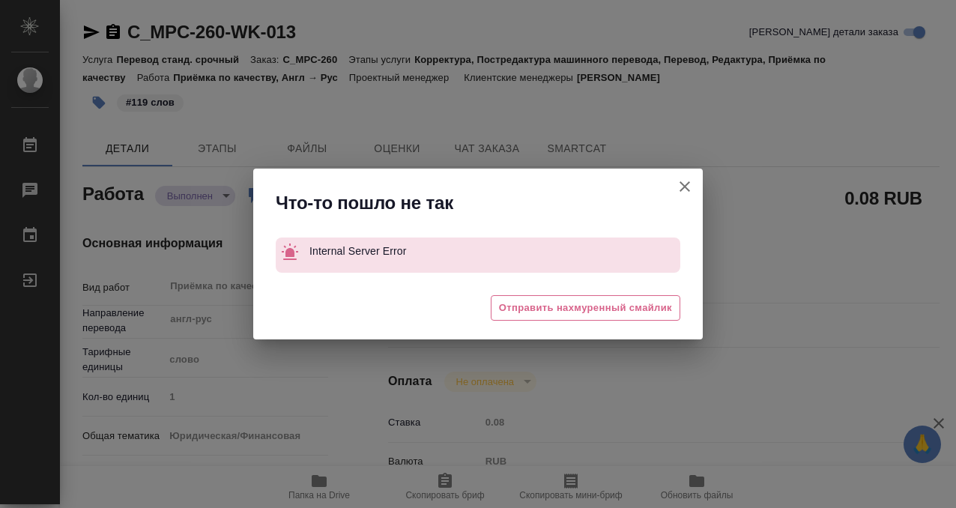
type textarea "x"
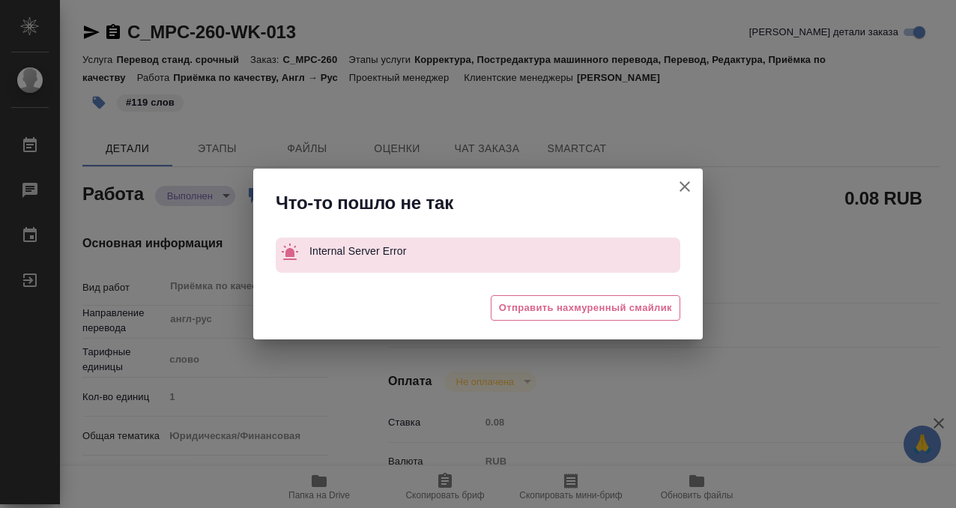
type textarea "x"
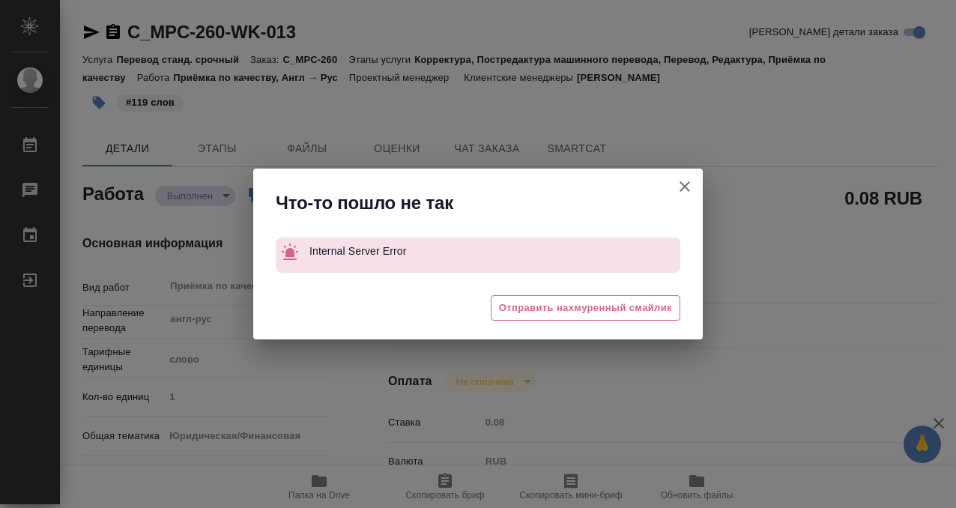
click at [678, 182] on icon "button" at bounding box center [685, 187] width 18 height 18
type textarea "x"
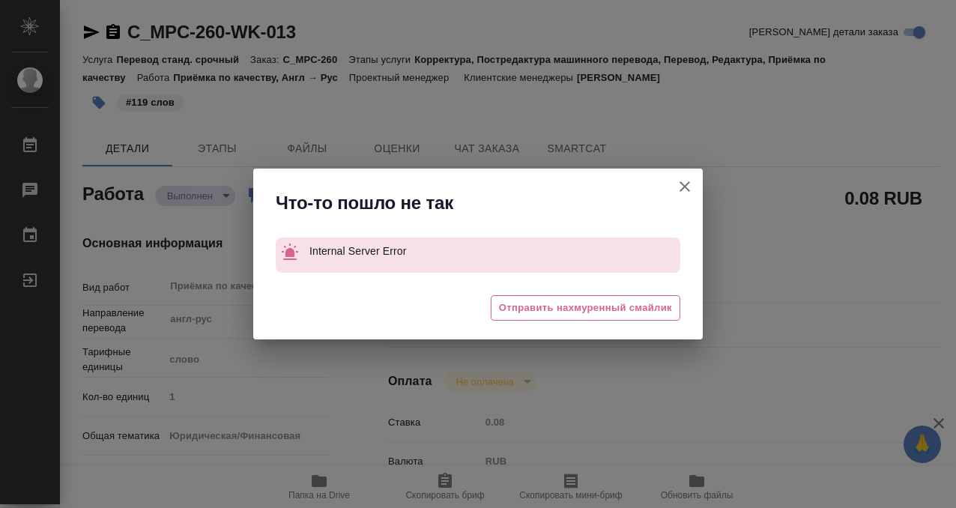
type textarea "x"
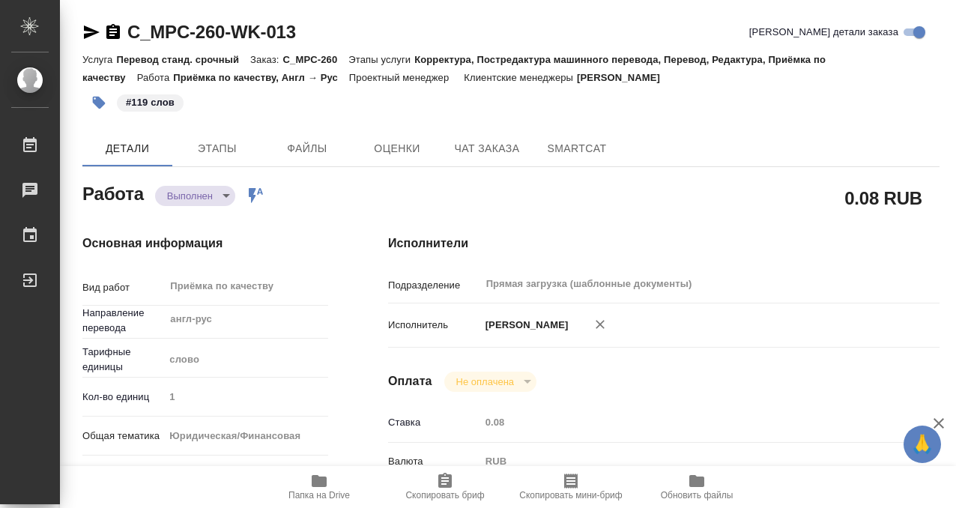
click at [112, 30] on icon "button" at bounding box center [112, 31] width 13 height 15
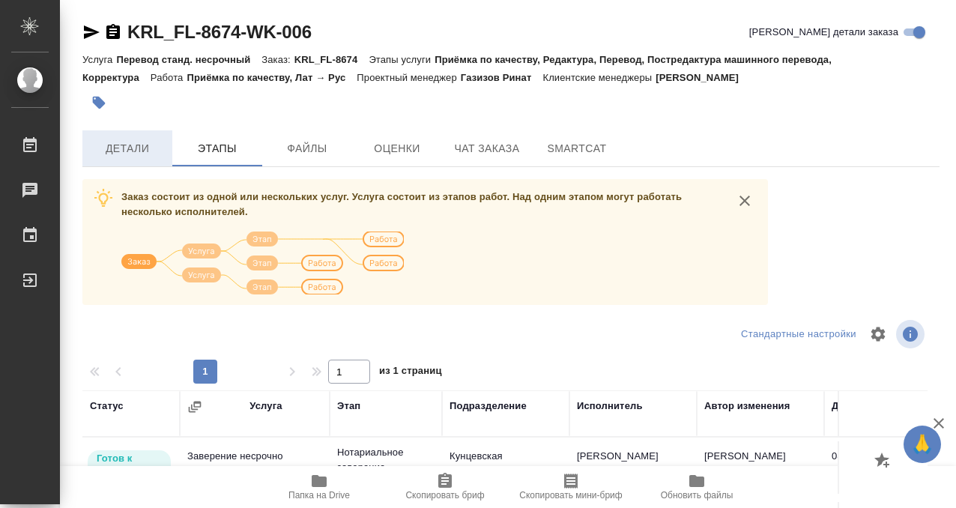
click at [166, 152] on button "Детали" at bounding box center [127, 148] width 90 height 36
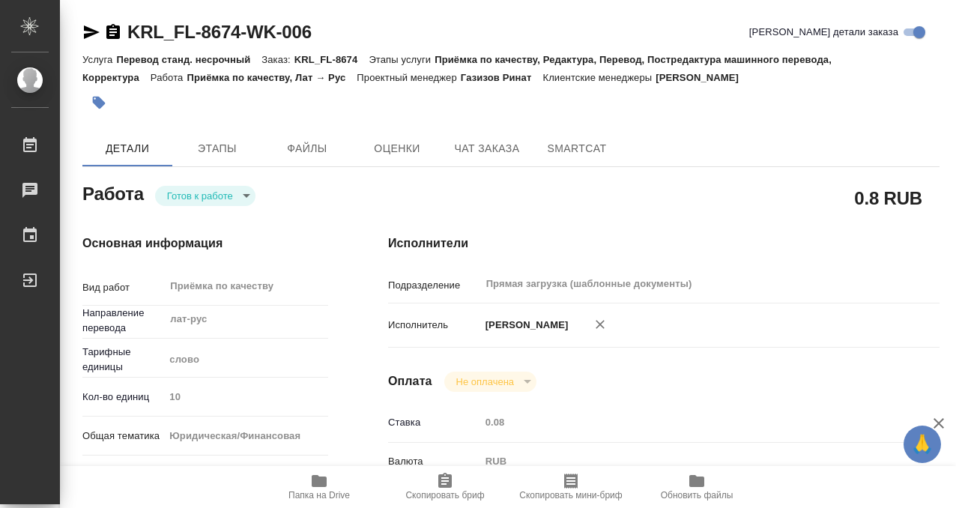
type textarea "x"
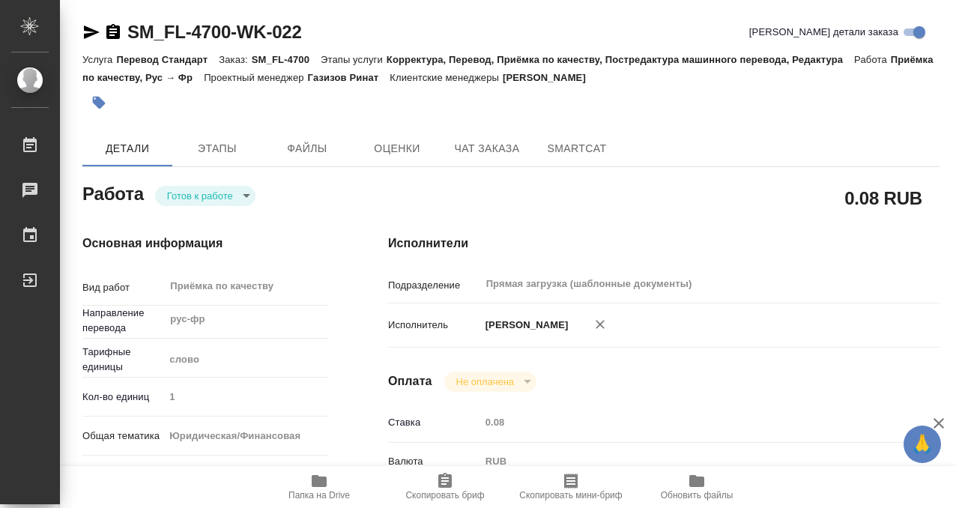
click at [110, 108] on button "button" at bounding box center [98, 102] width 33 height 33
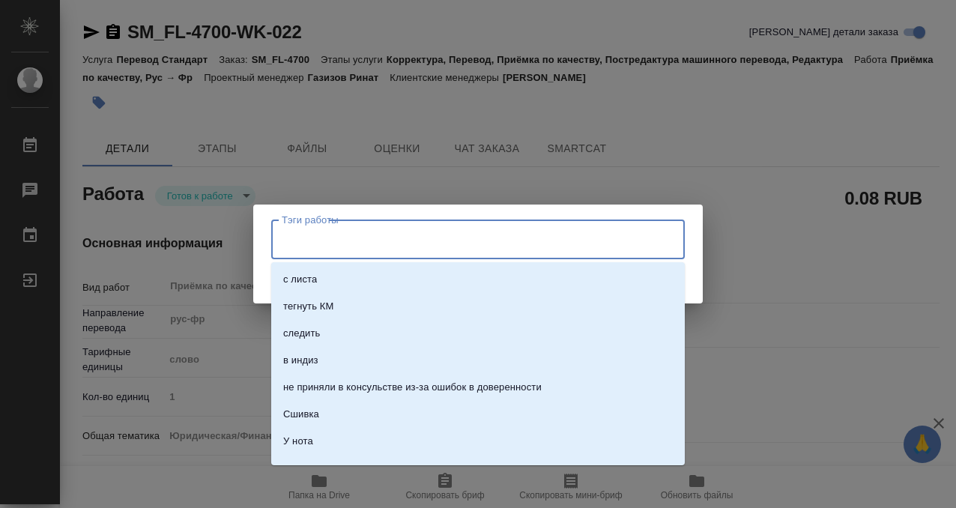
click at [331, 237] on input "Тэги работы" at bounding box center [464, 238] width 372 height 25
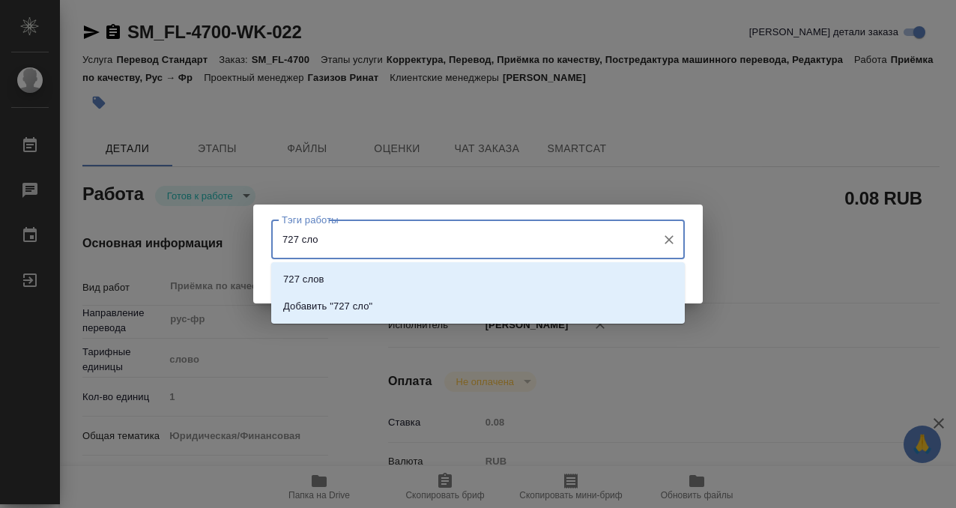
type input "727 слов"
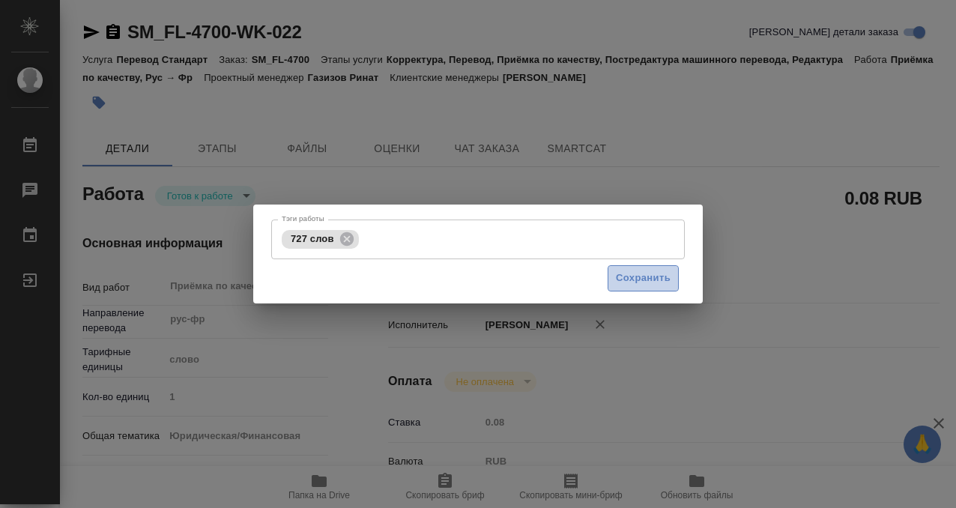
click at [629, 268] on button "Сохранить" at bounding box center [643, 278] width 71 height 26
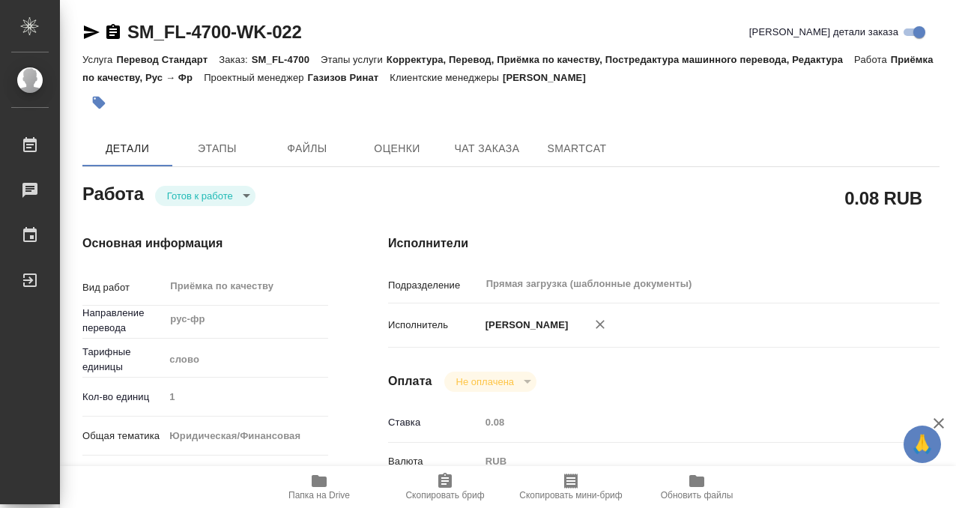
type input "readyForWork"
type input "рус-фр"
type input "5a8b1489cc6b4906c91bfd90"
type input "1"
type input "yr-fn"
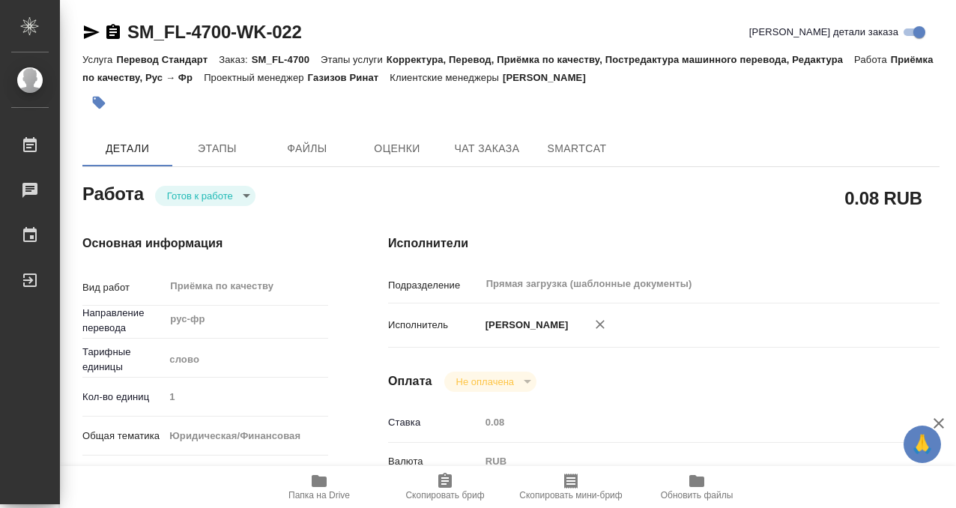
type input "5a8b8b956a9677013d343cfe"
checkbox input "true"
type input "09.09.2025 17:00"
type input "09.09.2025 18:00"
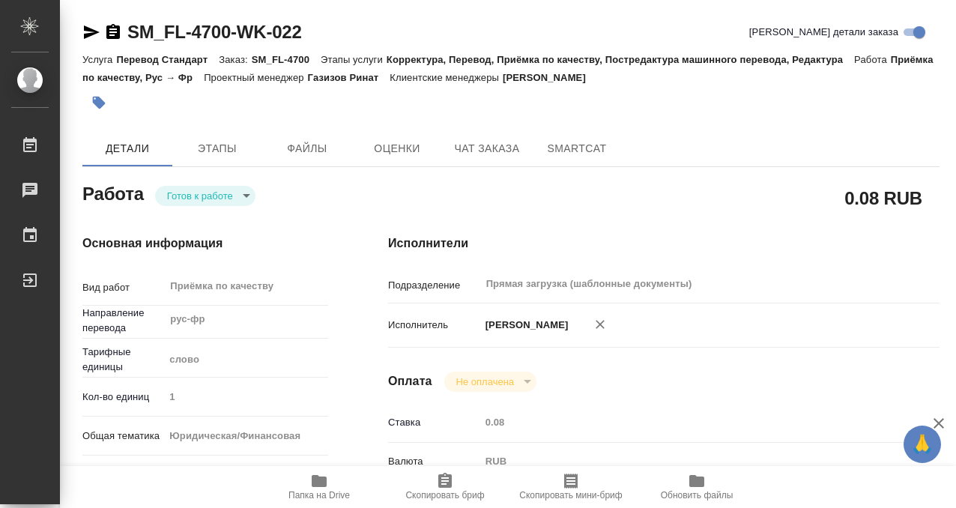
type input "Прямая загрузка (шаблонные документы)"
type input "notPayed"
type input "0.08"
type input "RUB"
type input "[PERSON_NAME]"
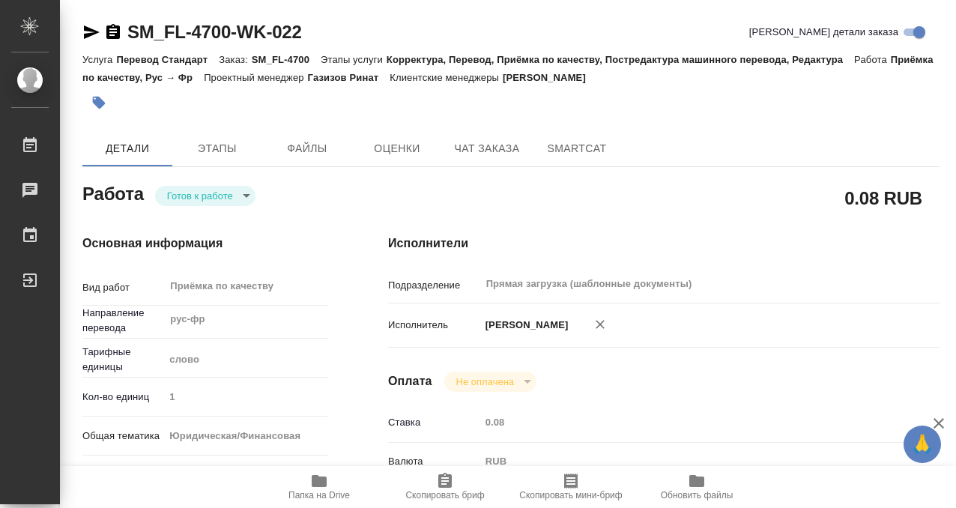
type input "SM_FL-4700"
type input "Перевод Стандарт"
type input "Корректура, Перевод, Приёмка по качеству, Постредактура машинного перевода, Ред…"
type input "Козлова Мария"
type input "/Clients/FL_SM/Orders/SM_FL-4700"
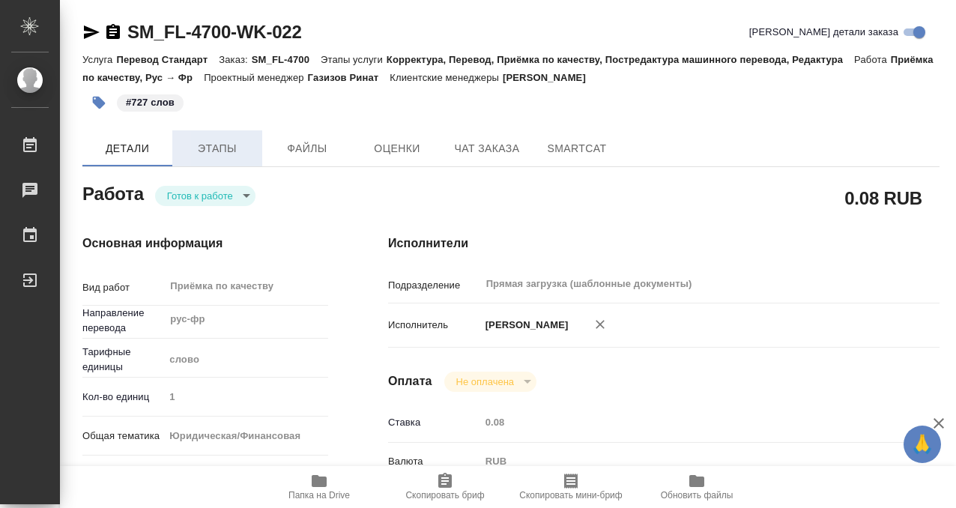
click at [204, 146] on span "Этапы" at bounding box center [217, 148] width 72 height 19
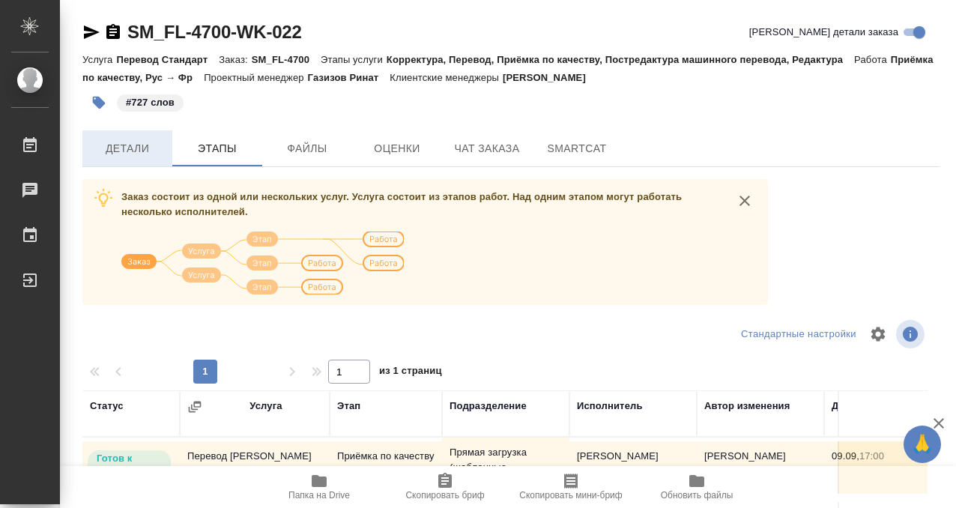
click at [121, 152] on span "Детали" at bounding box center [127, 148] width 72 height 19
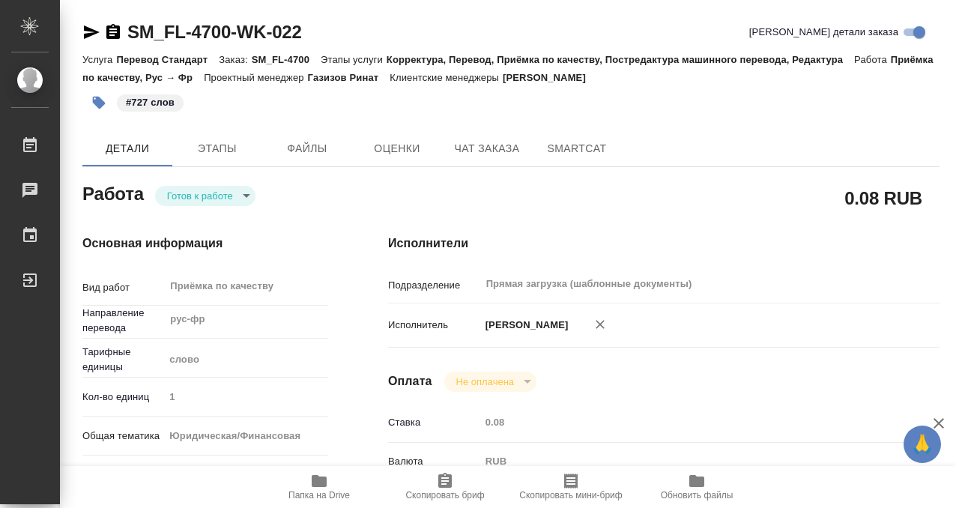
type textarea "x"
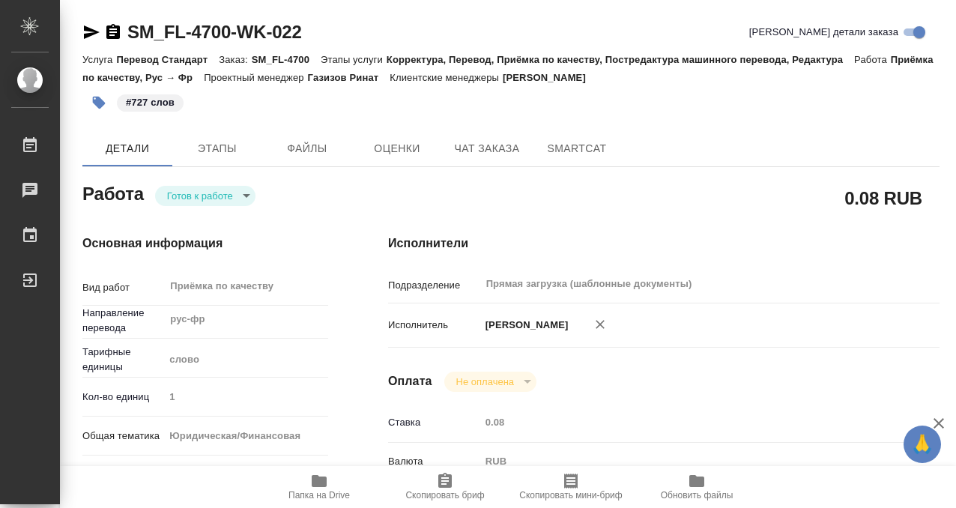
click at [218, 201] on body "🙏 .cls-1 fill:#fff; AWATERA Kobzeva Elizaveta Работы 0 Чаты График Выйти SM_FL-…" at bounding box center [478, 254] width 956 height 508
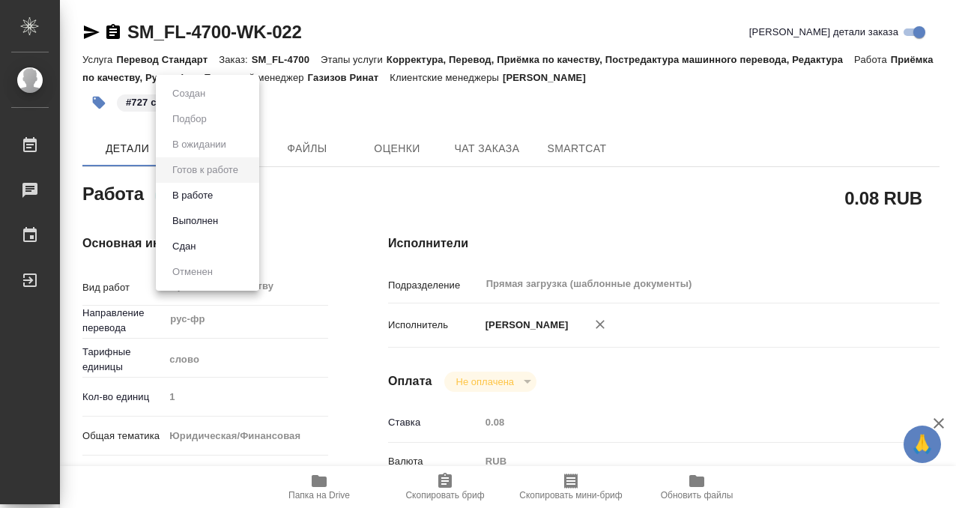
type textarea "x"
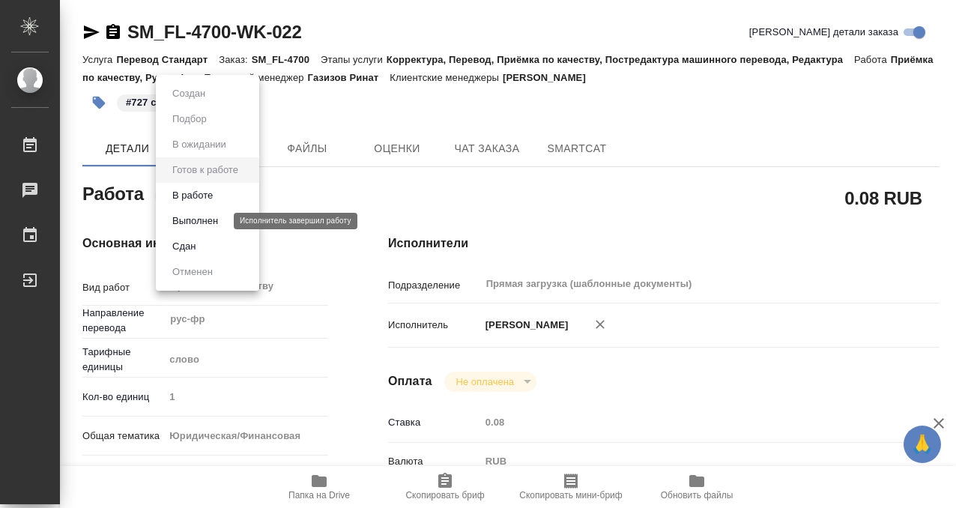
click at [219, 219] on button "Выполнен" at bounding box center [195, 221] width 55 height 16
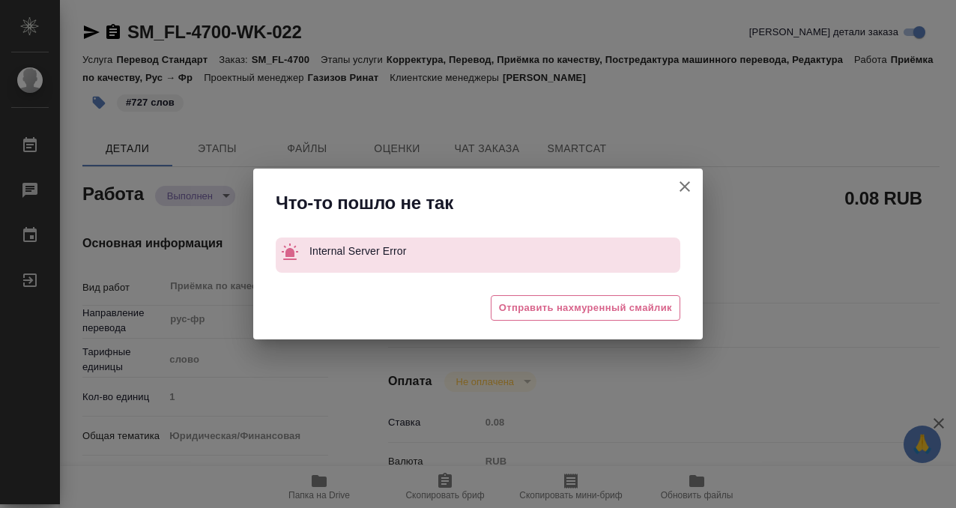
type textarea "x"
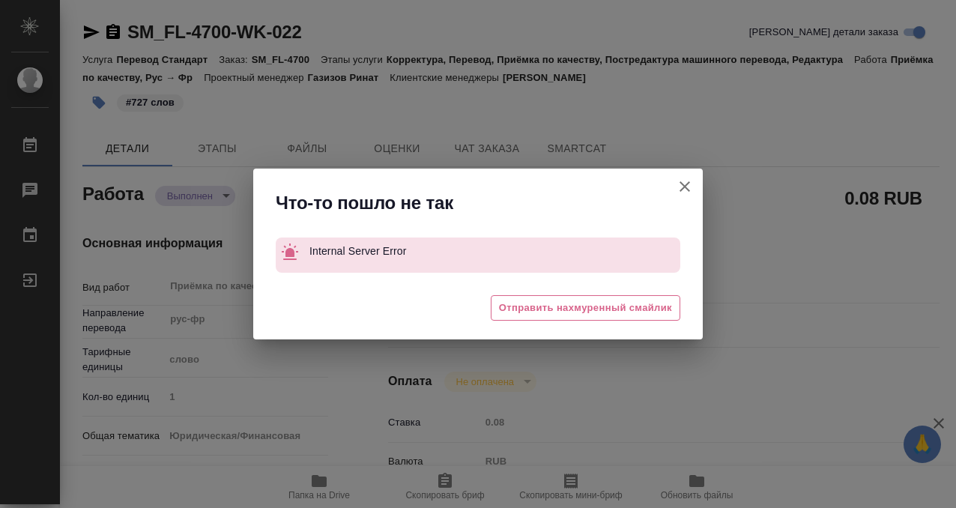
type textarea "x"
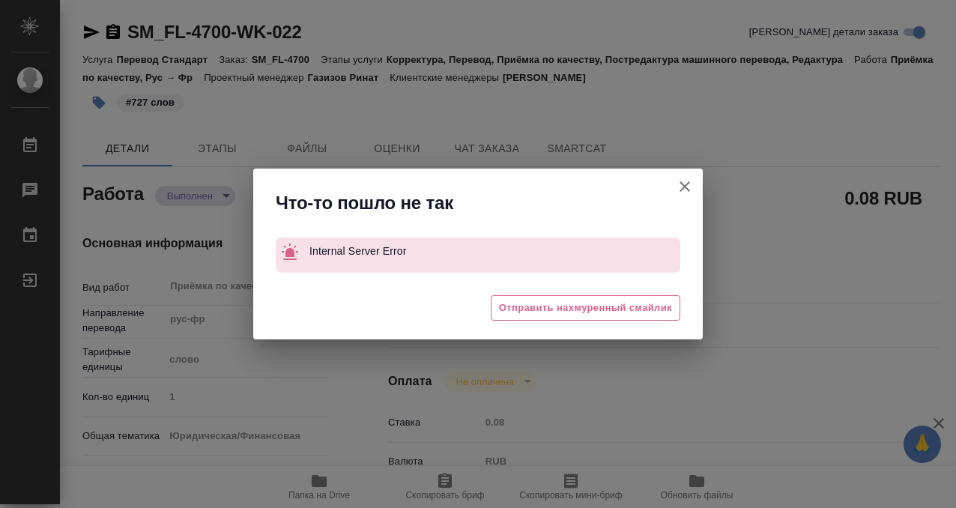
click at [691, 184] on icon "button" at bounding box center [685, 187] width 18 height 18
type textarea "x"
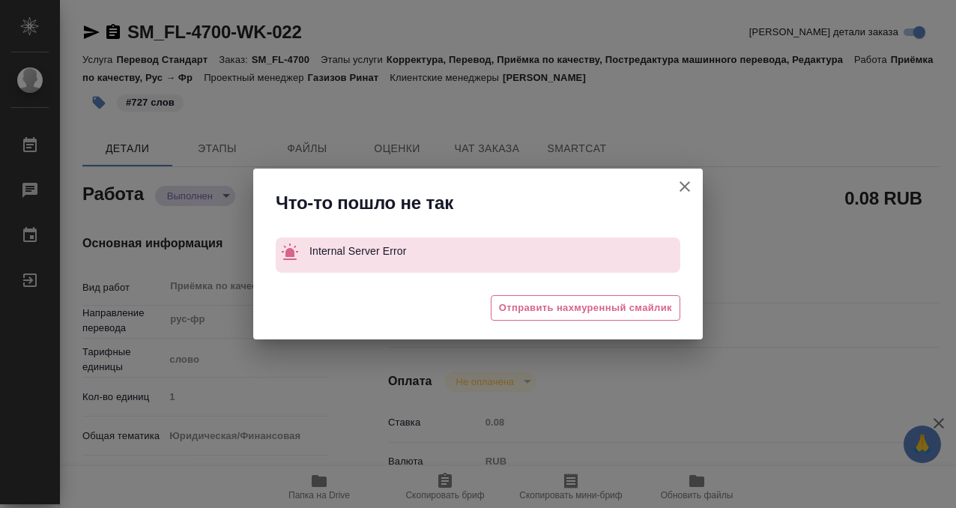
type textarea "x"
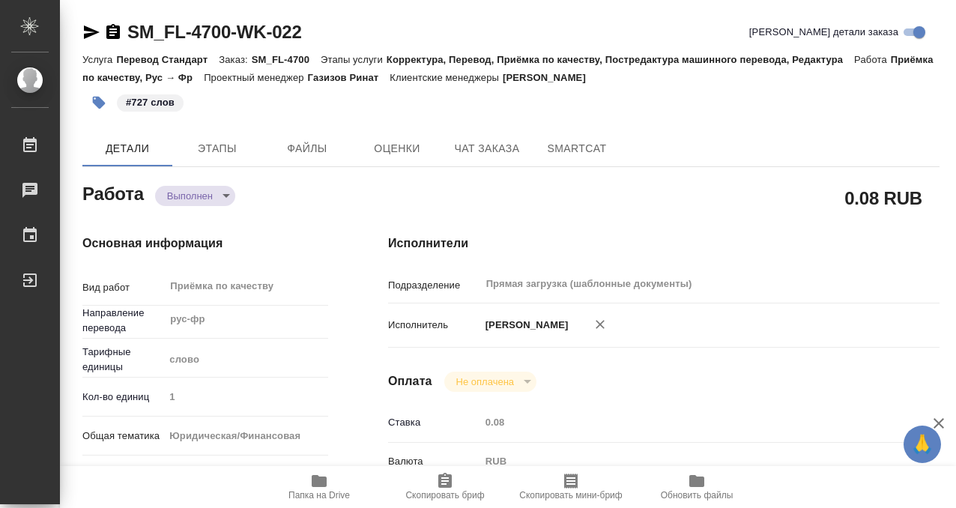
click at [110, 29] on icon "button" at bounding box center [113, 32] width 18 height 18
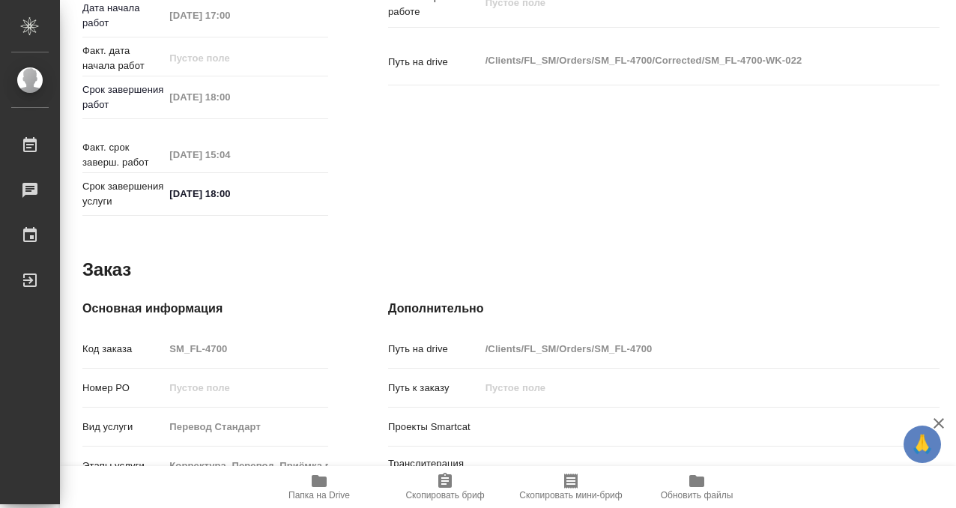
scroll to position [800, 0]
